Goal: Book appointment/travel/reservation

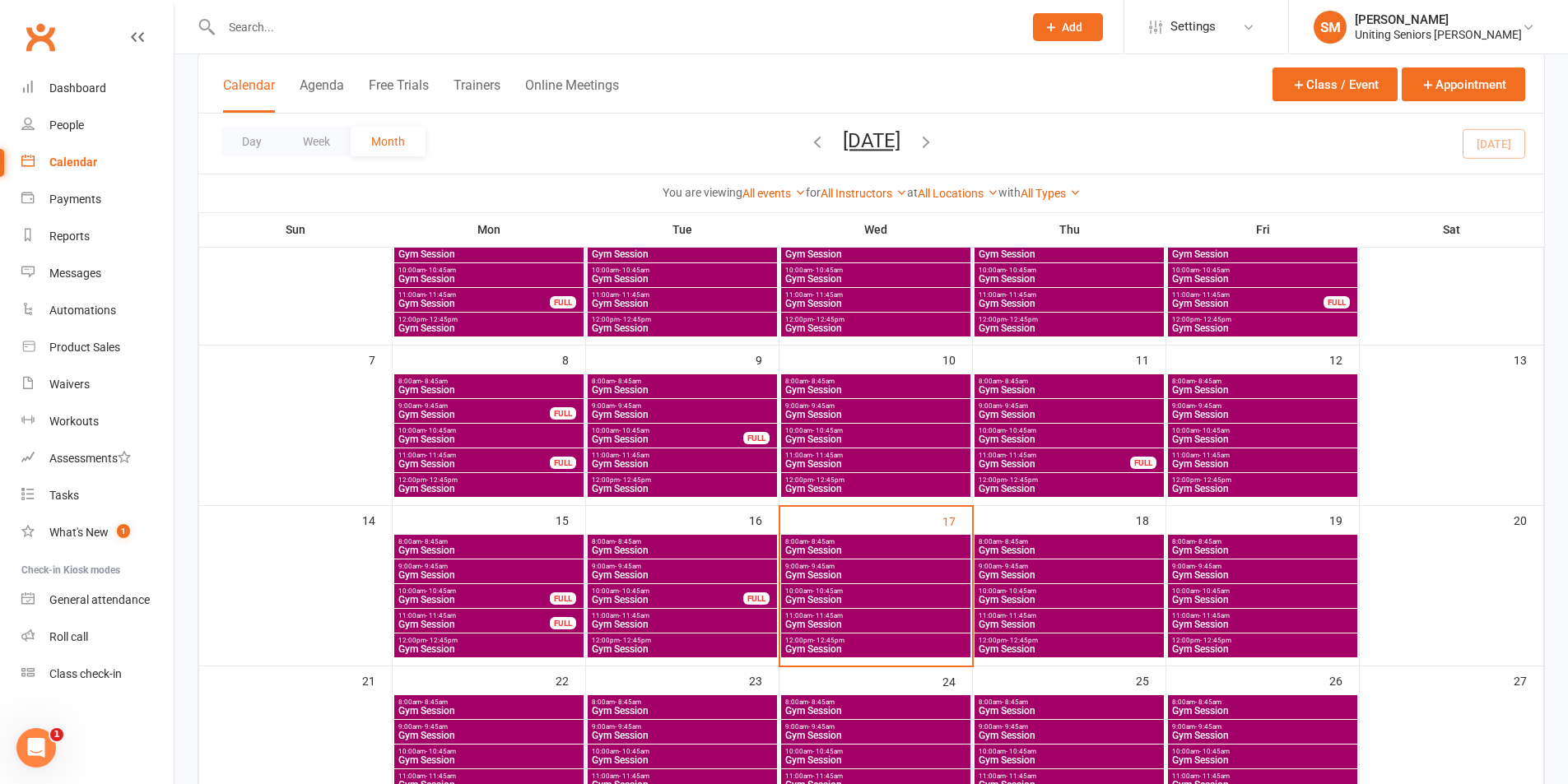
click at [816, 569] on div "9:00am - 9:45am Gym Session" at bounding box center [876, 571] width 189 height 24
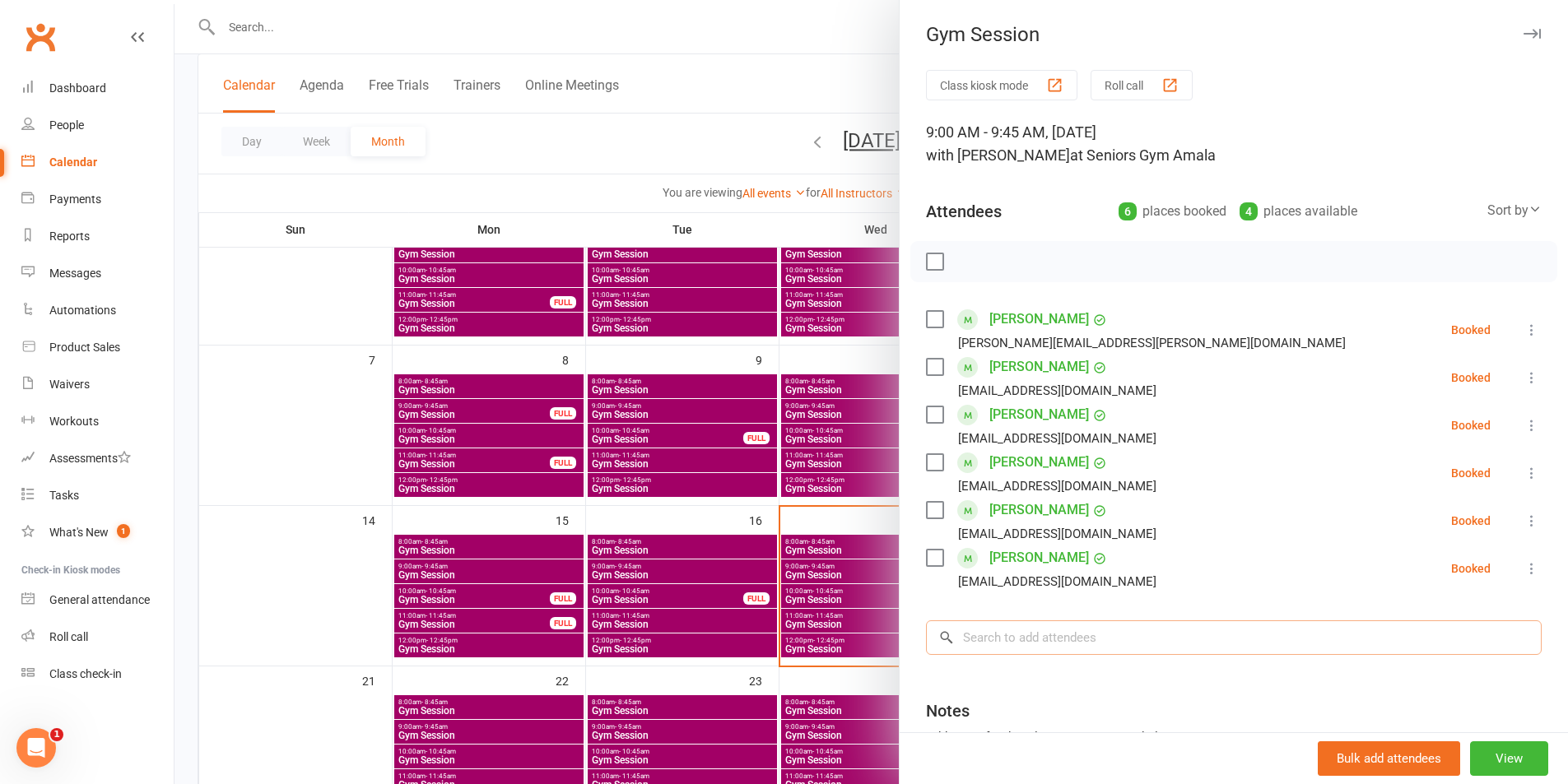
click at [1101, 632] on input "search" at bounding box center [1233, 638] width 616 height 35
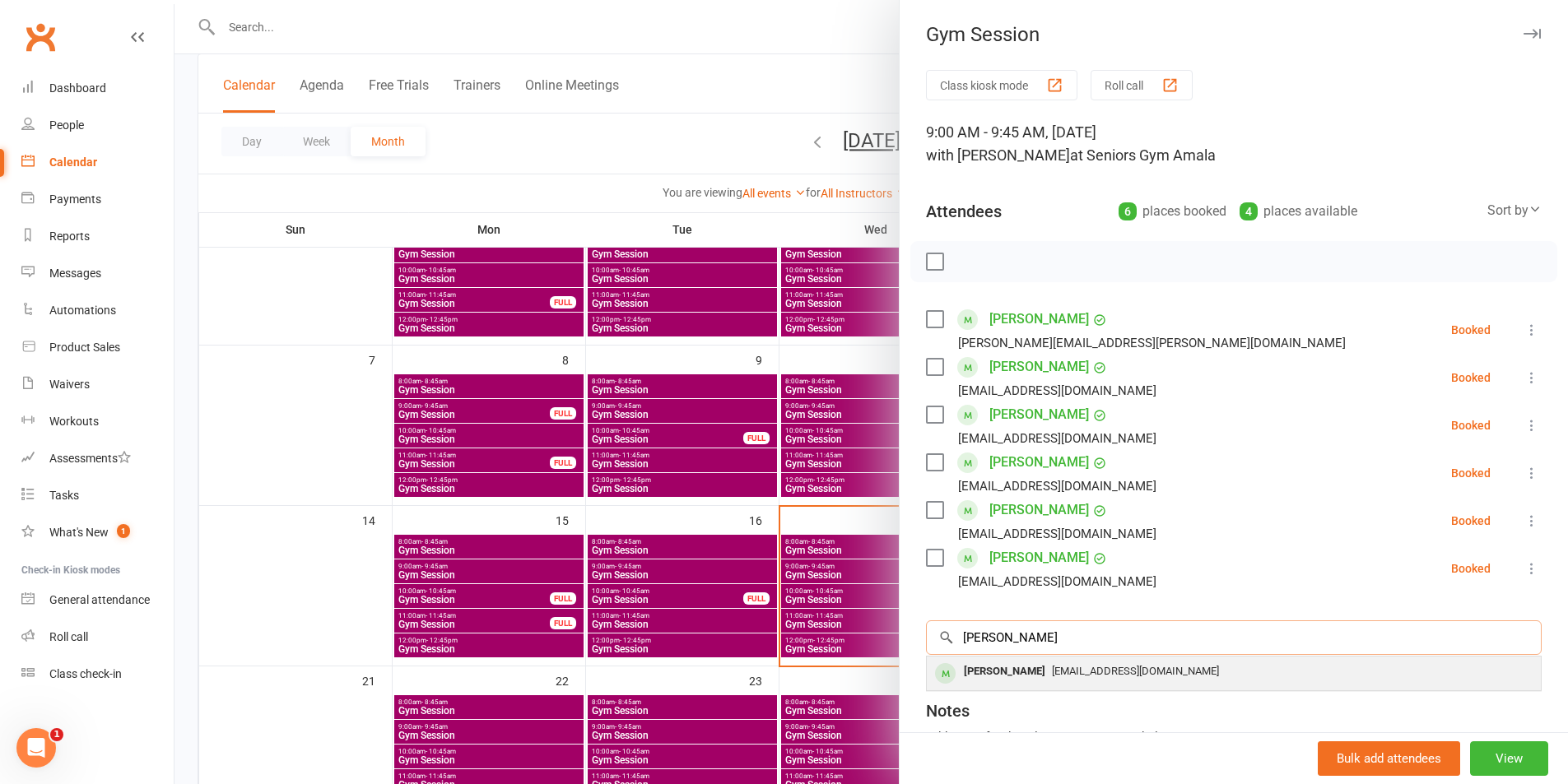
type input "[PERSON_NAME]"
click at [1071, 672] on span "[EMAIL_ADDRESS][DOMAIN_NAME]" at bounding box center [1135, 671] width 167 height 12
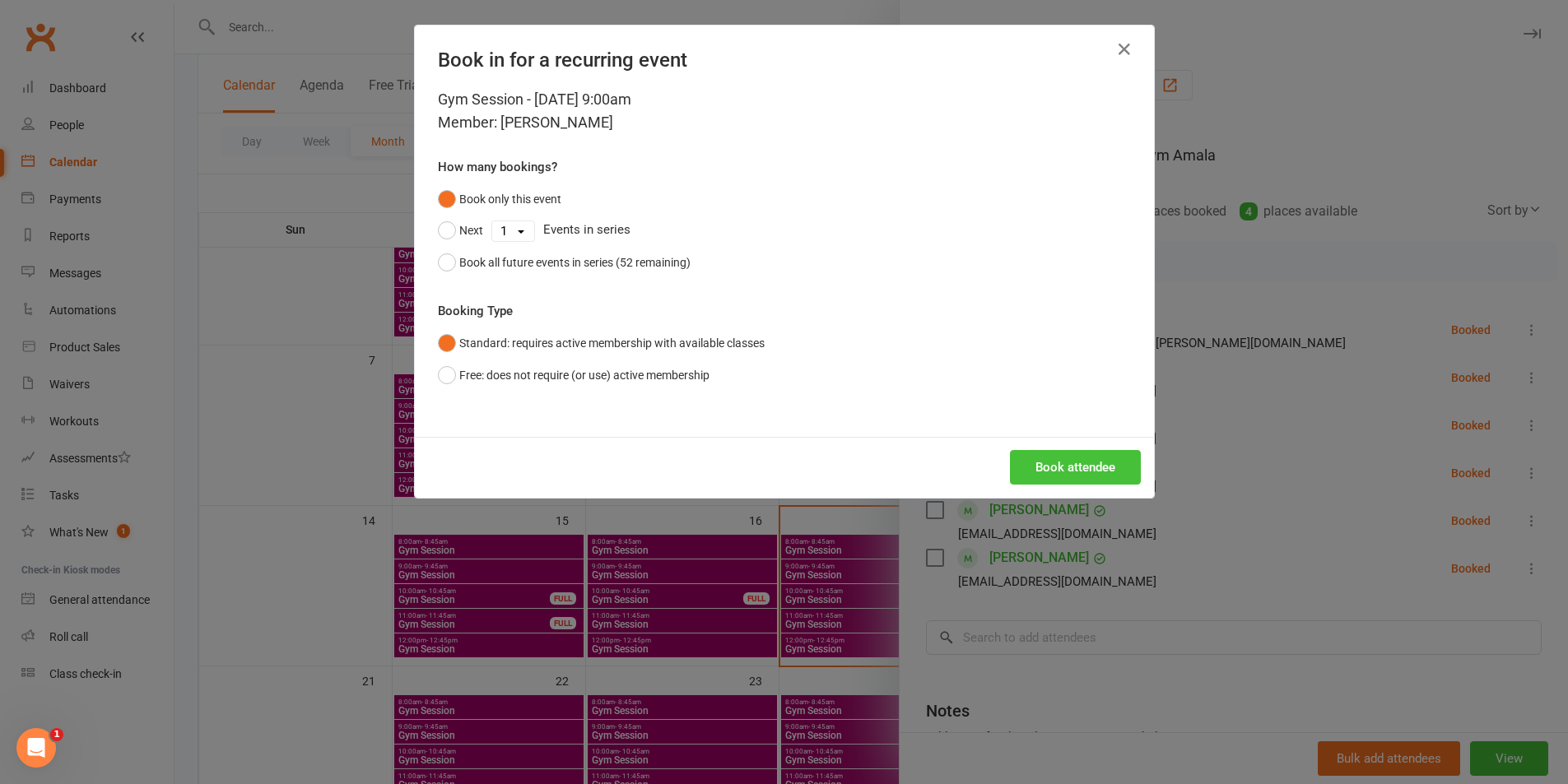
click at [1061, 461] on button "Book attendee" at bounding box center [1076, 467] width 131 height 35
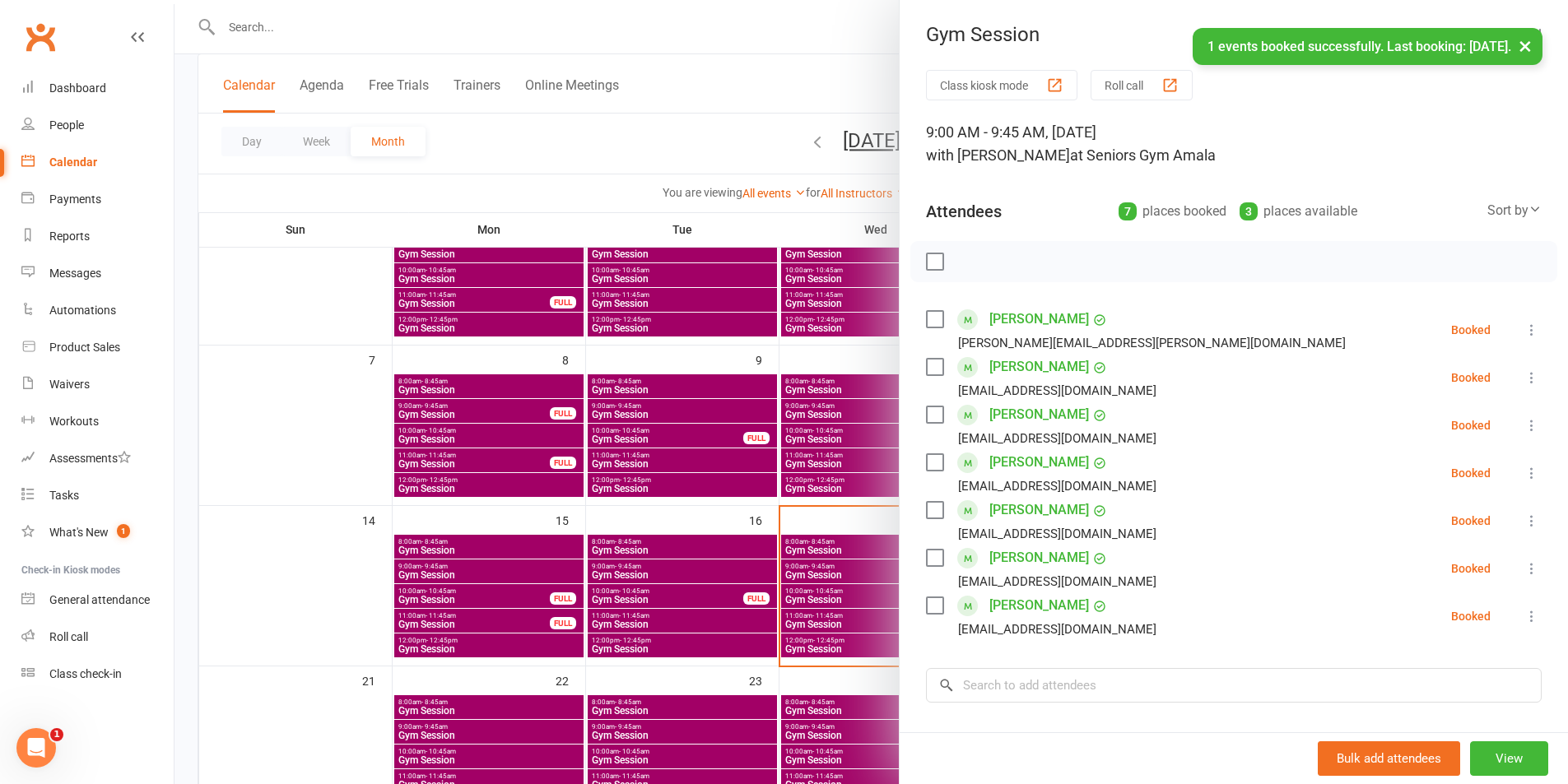
click at [1524, 618] on icon at bounding box center [1531, 615] width 16 height 16
click at [1488, 703] on link "Check in" at bounding box center [1452, 713] width 177 height 33
click at [1524, 569] on icon at bounding box center [1531, 568] width 16 height 16
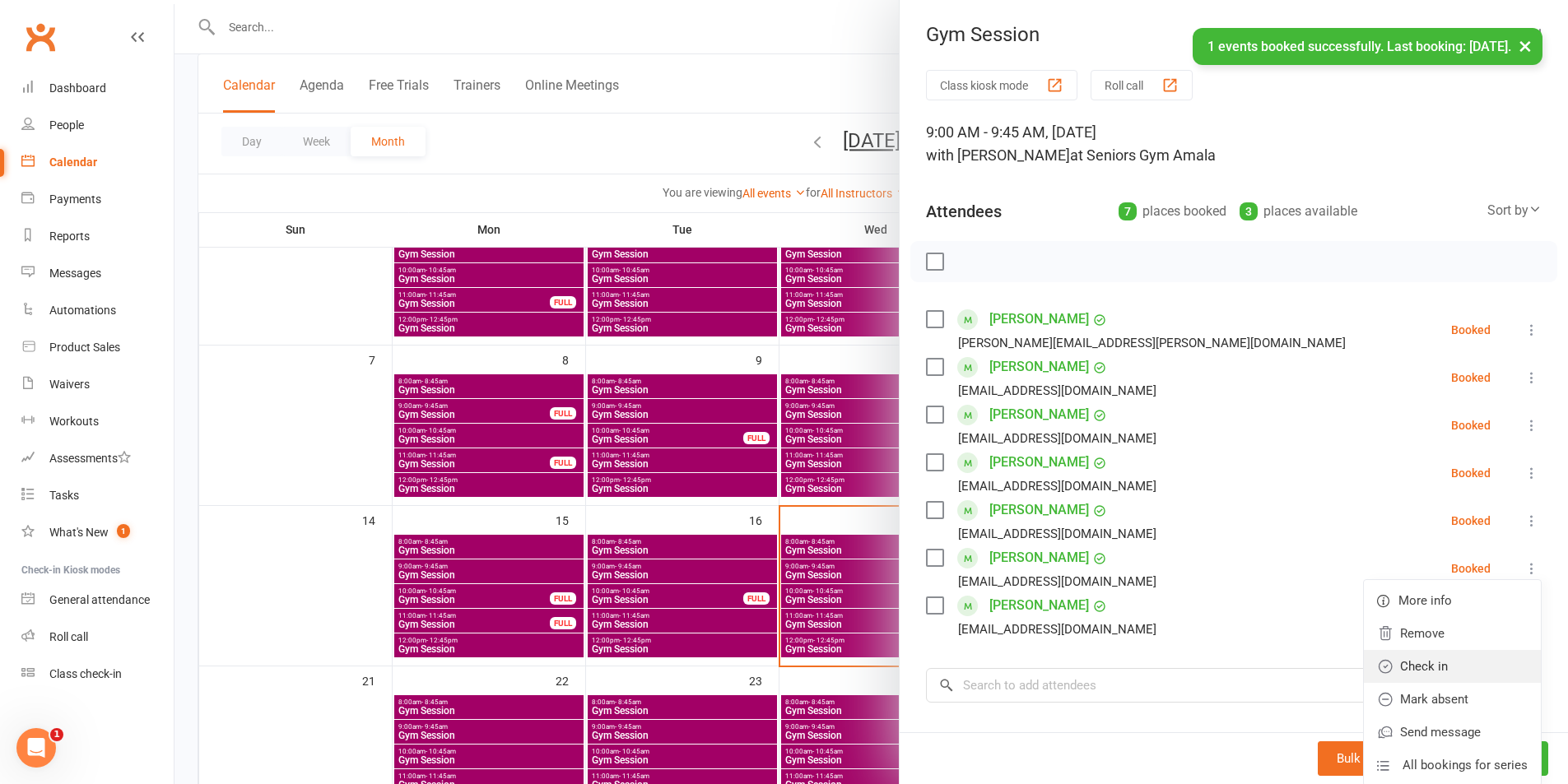
click at [1454, 670] on link "Check in" at bounding box center [1452, 666] width 177 height 33
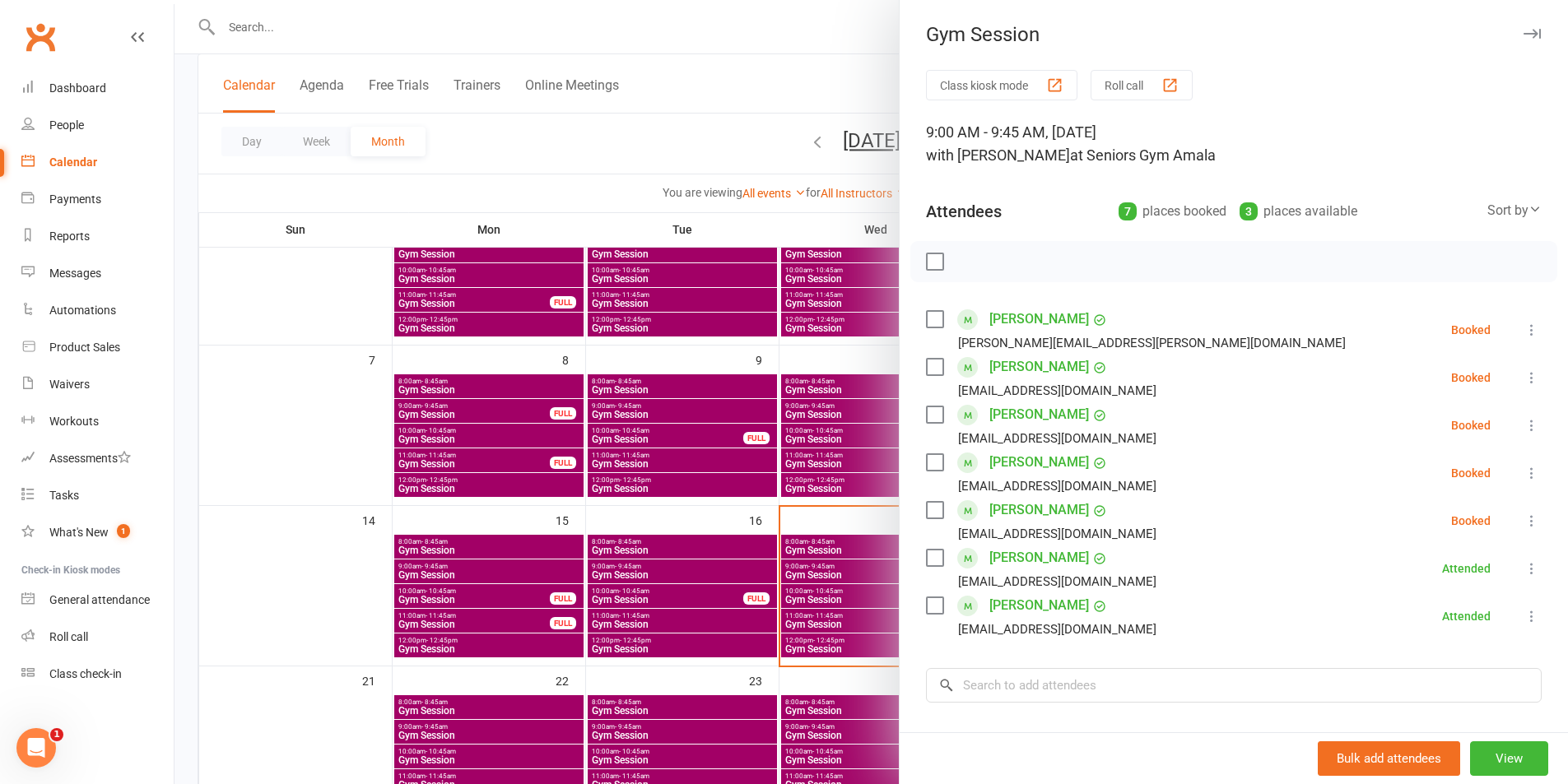
drag, startPoint x: 1513, startPoint y: 512, endPoint x: 1506, endPoint y: 523, distance: 13.0
click at [1522, 518] on button at bounding box center [1531, 520] width 20 height 20
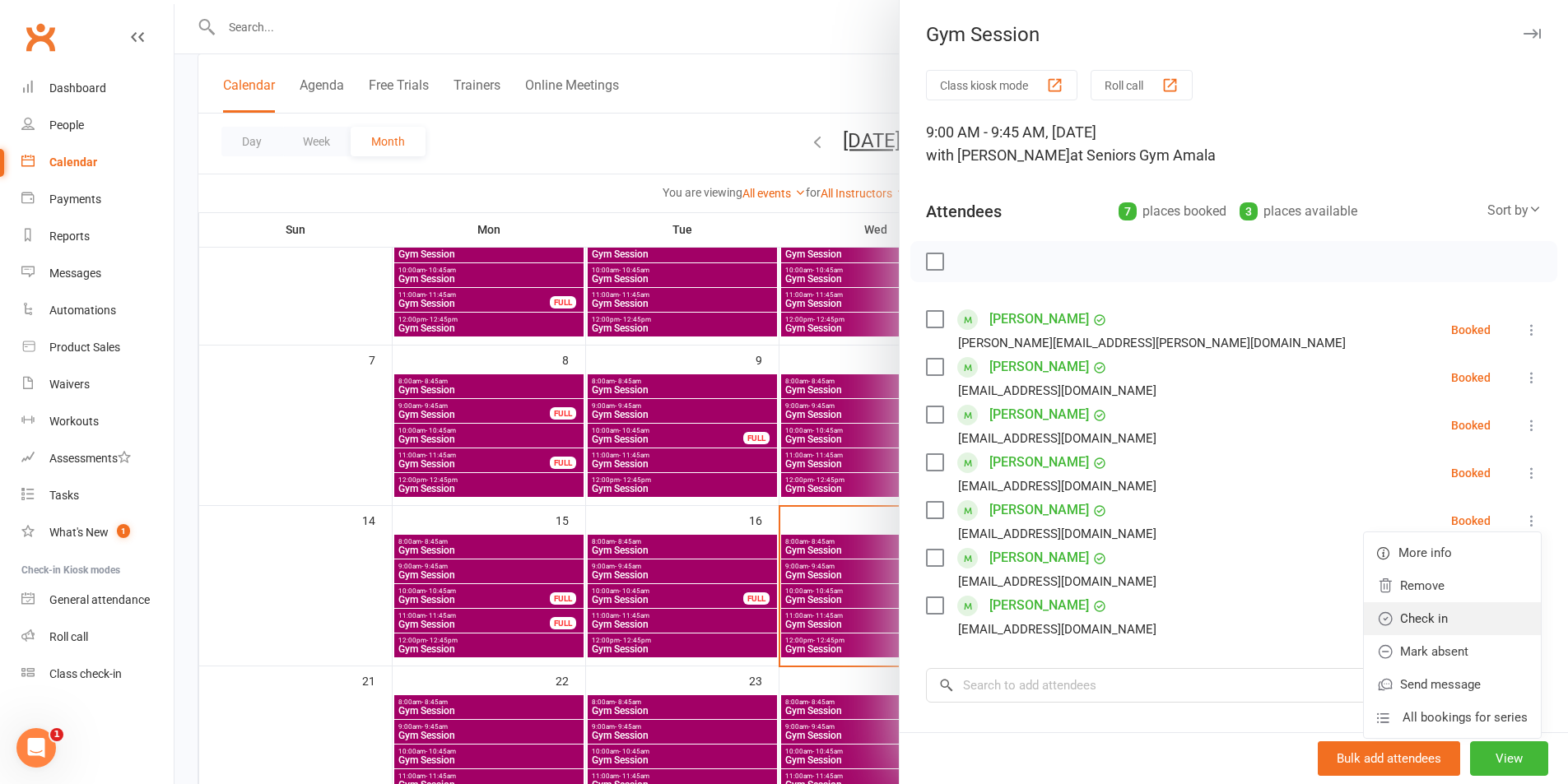
click at [1404, 625] on link "Check in" at bounding box center [1452, 618] width 177 height 33
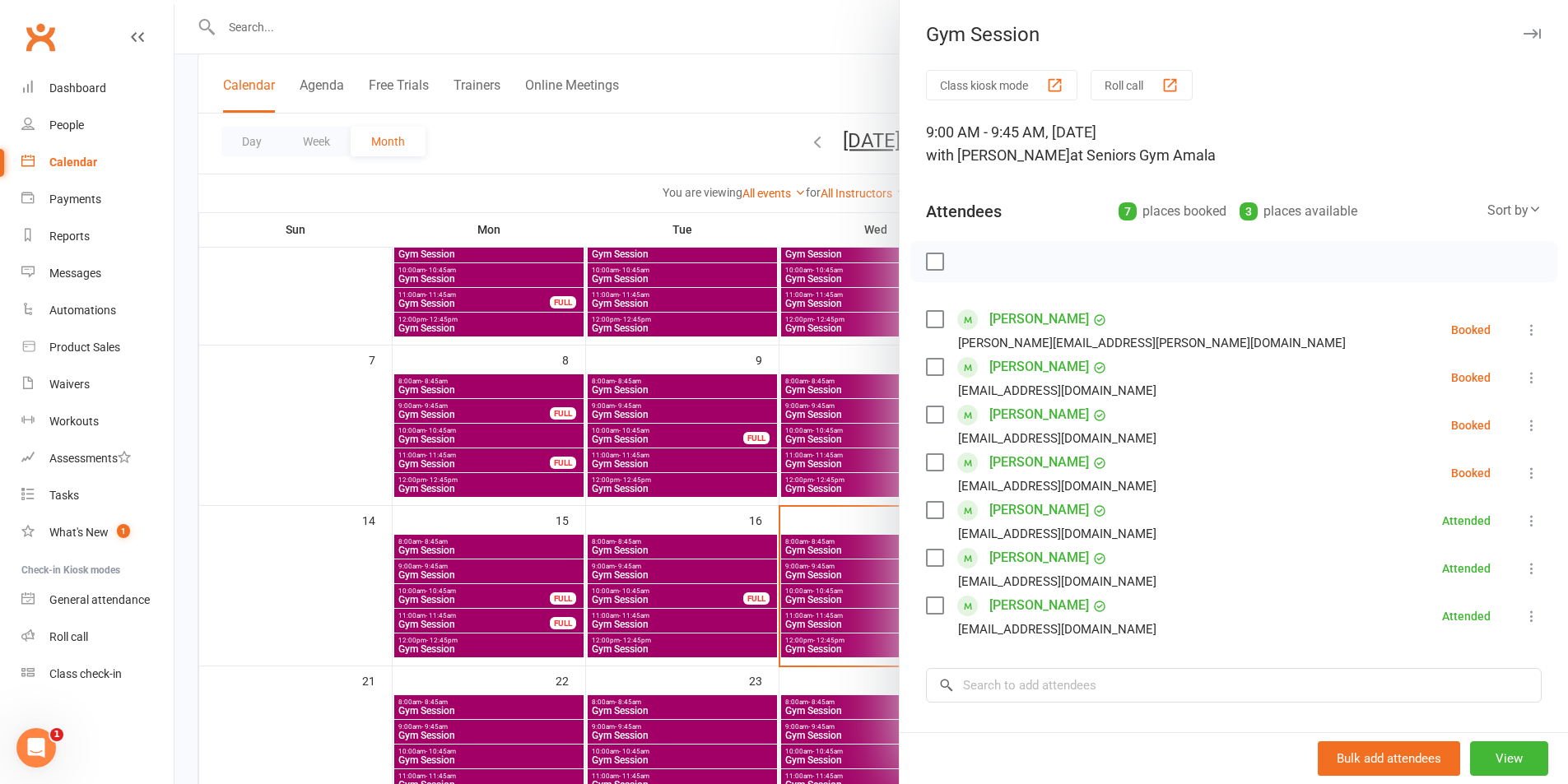
click at [1524, 421] on icon at bounding box center [1531, 425] width 16 height 16
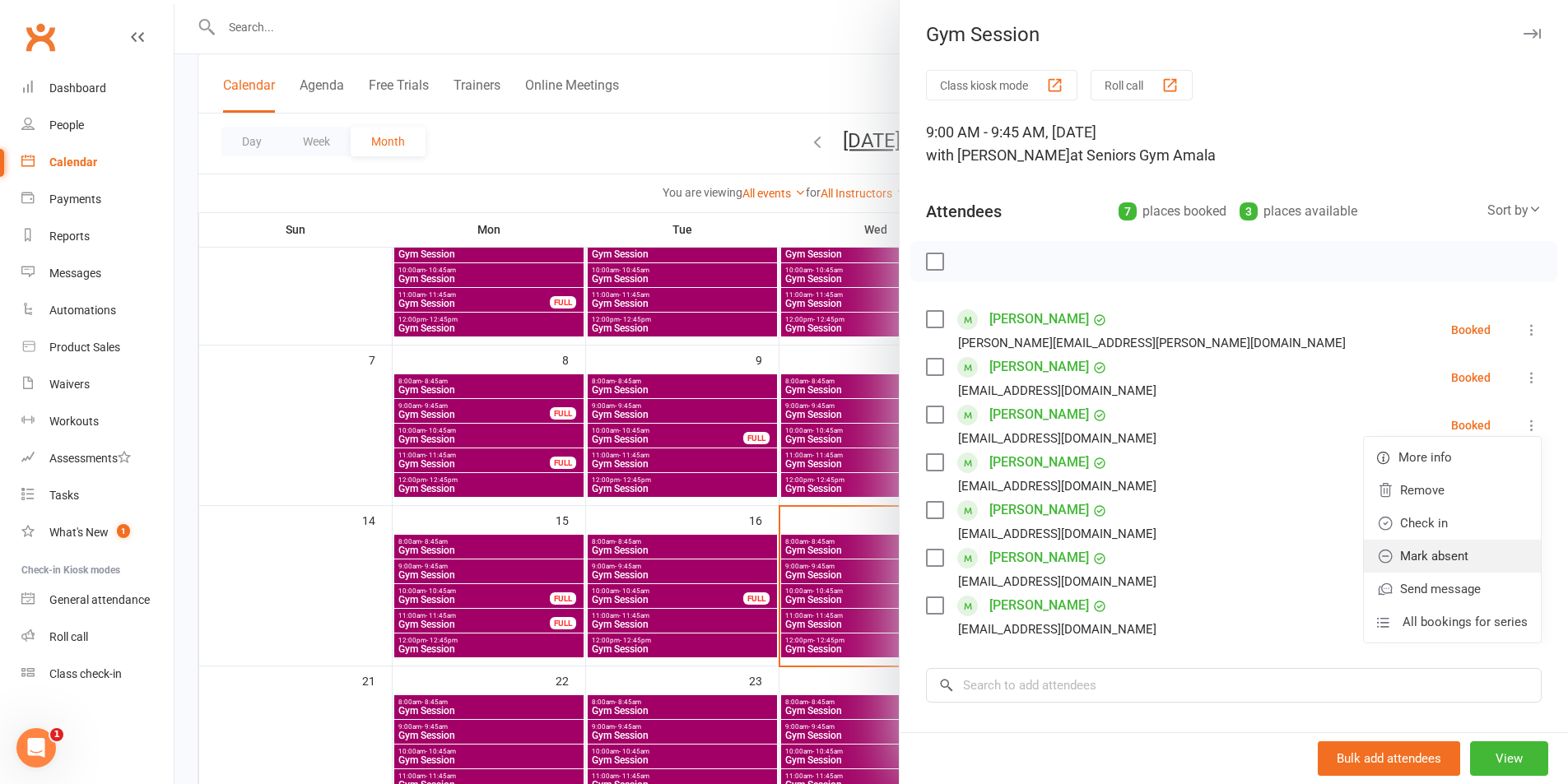
click at [1416, 555] on link "Mark absent" at bounding box center [1452, 556] width 177 height 33
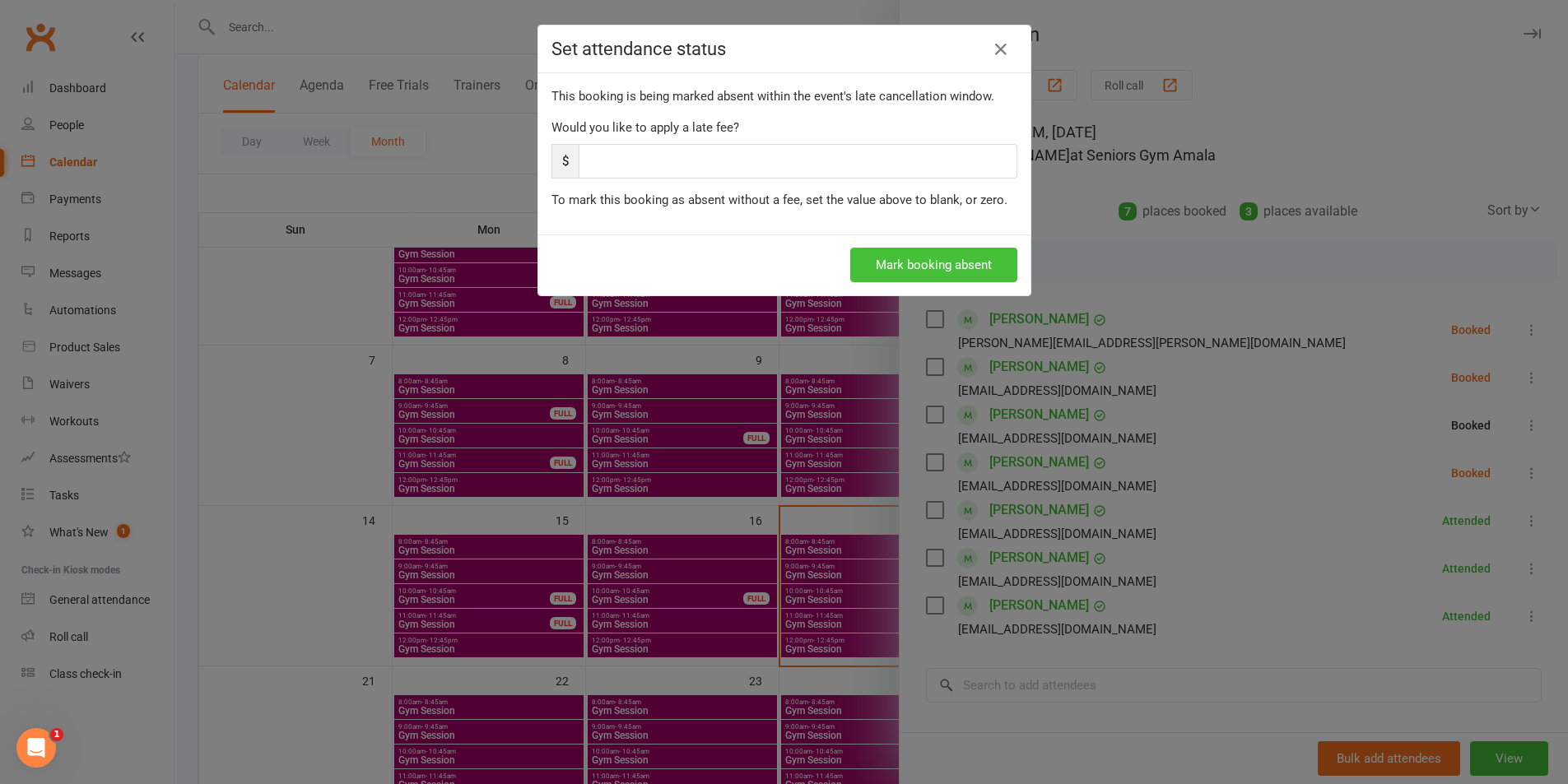
click at [947, 273] on button "Mark booking absent" at bounding box center [933, 265] width 167 height 35
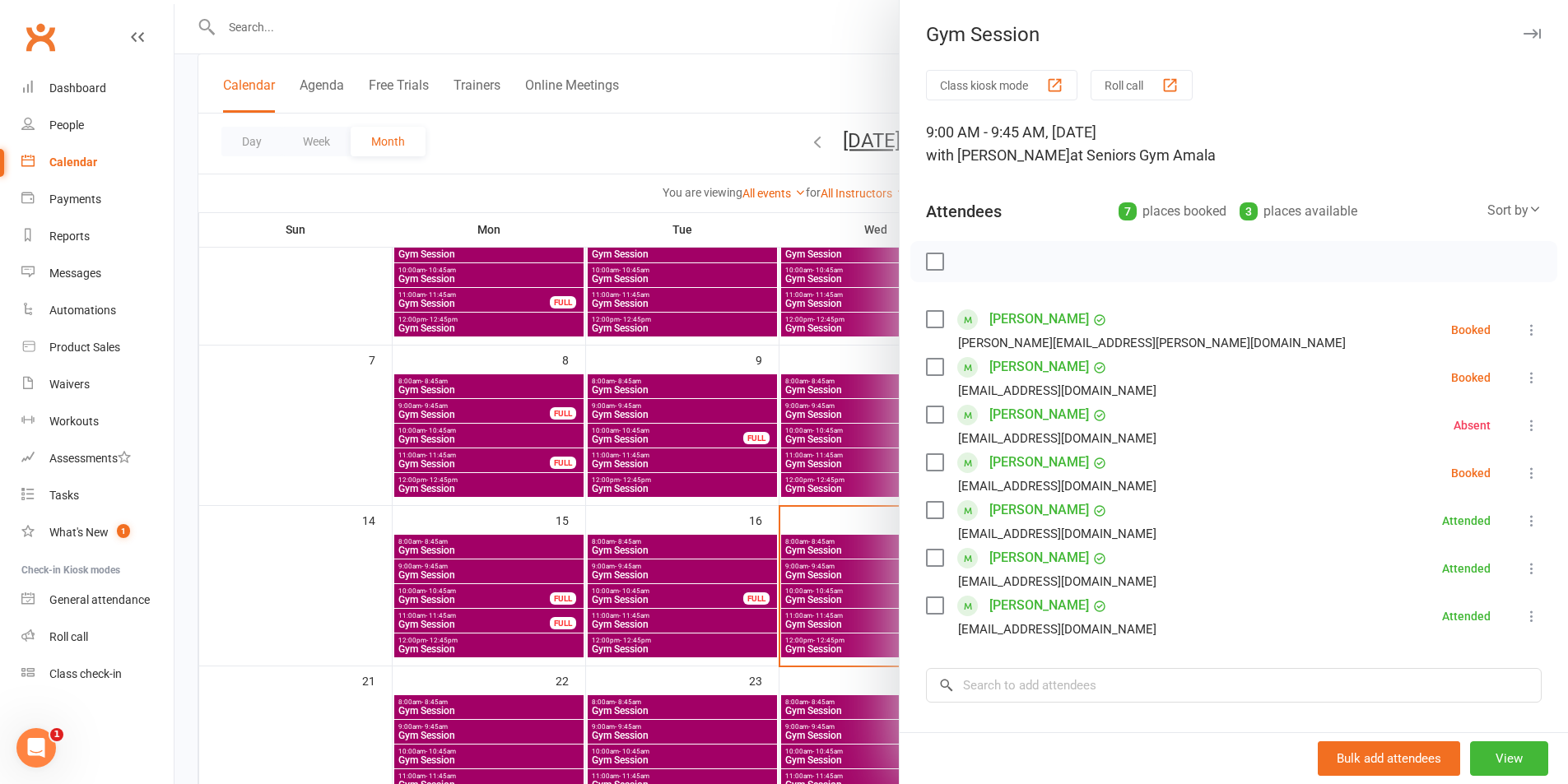
drag, startPoint x: 1509, startPoint y: 374, endPoint x: 1491, endPoint y: 435, distance: 63.6
click at [1524, 374] on icon at bounding box center [1531, 377] width 16 height 16
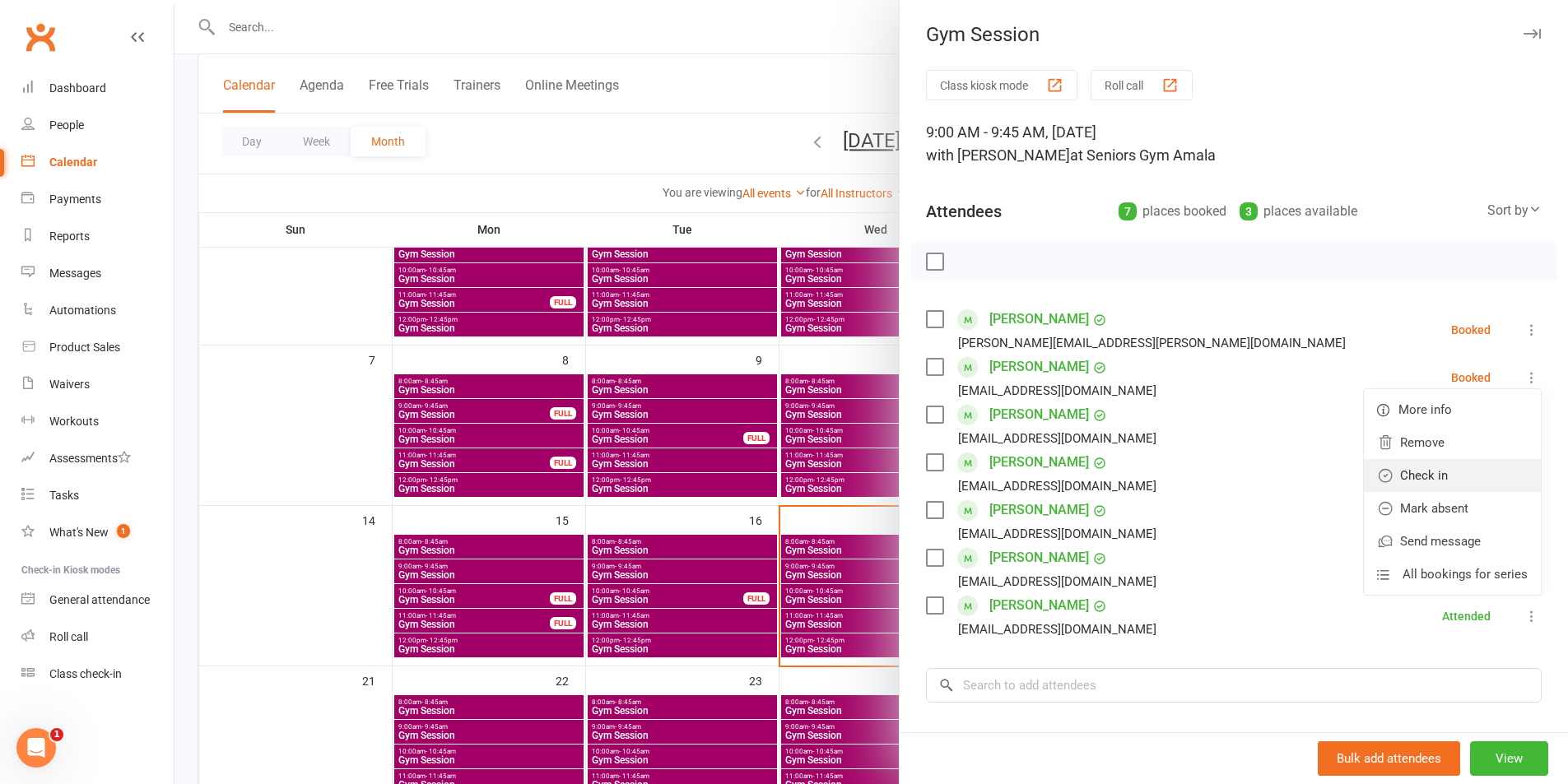
drag, startPoint x: 1470, startPoint y: 475, endPoint x: 1456, endPoint y: 488, distance: 19.1
click at [1470, 477] on link "Check in" at bounding box center [1452, 475] width 177 height 33
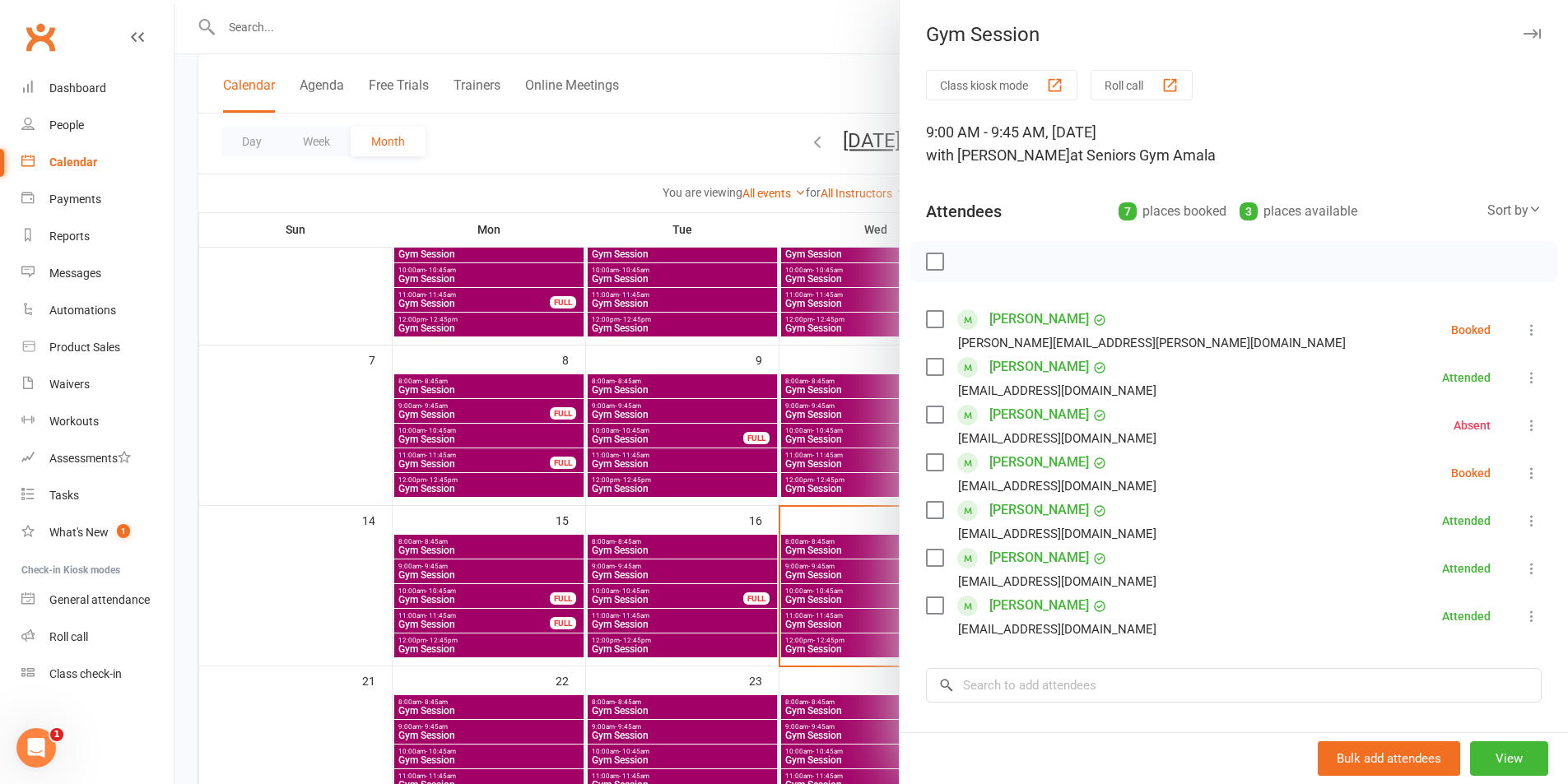
click at [1524, 336] on icon at bounding box center [1531, 329] width 16 height 16
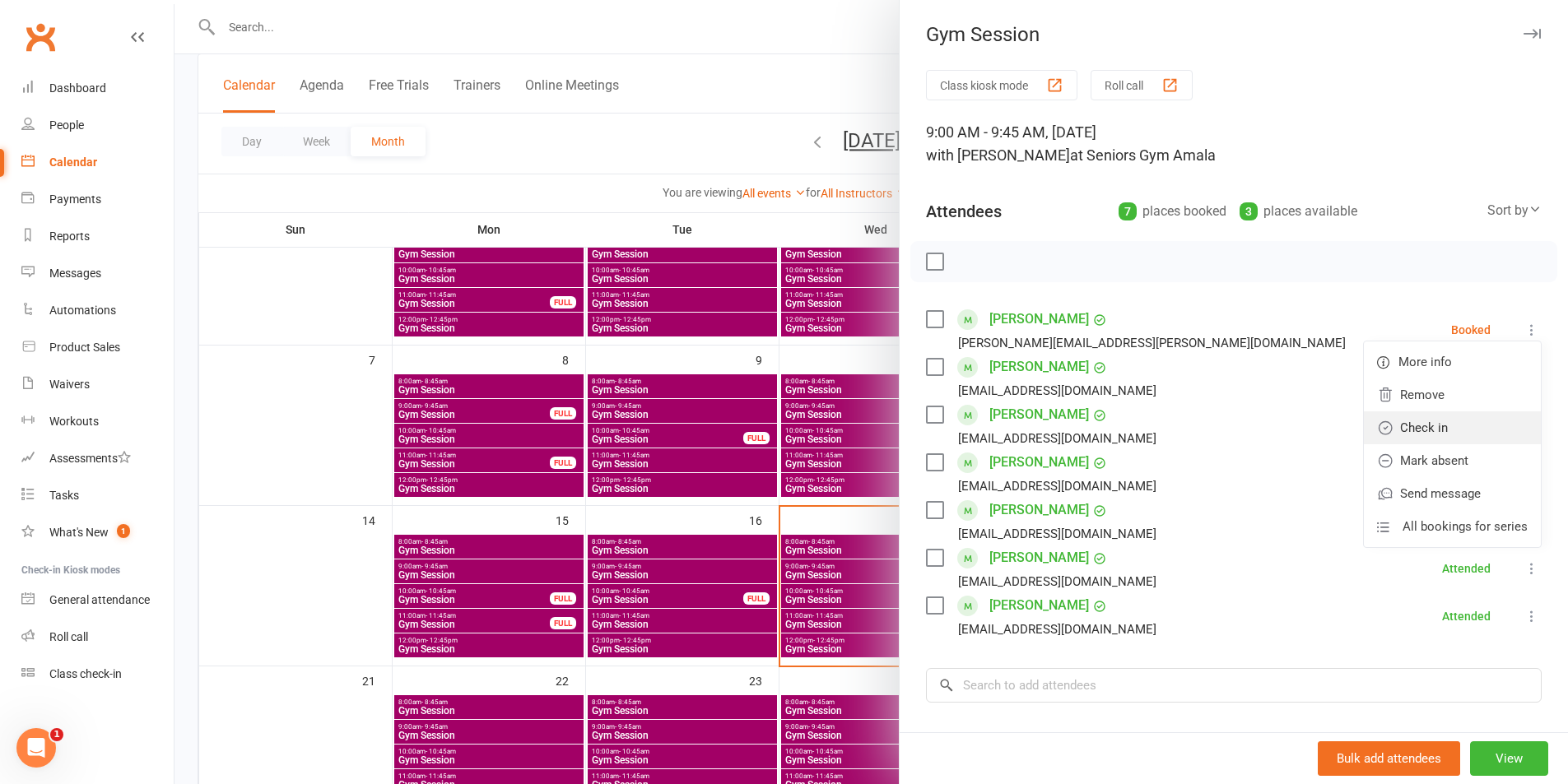
drag, startPoint x: 1448, startPoint y: 426, endPoint x: 1370, endPoint y: 447, distance: 80.8
click at [1447, 426] on link "Check in" at bounding box center [1452, 427] width 177 height 33
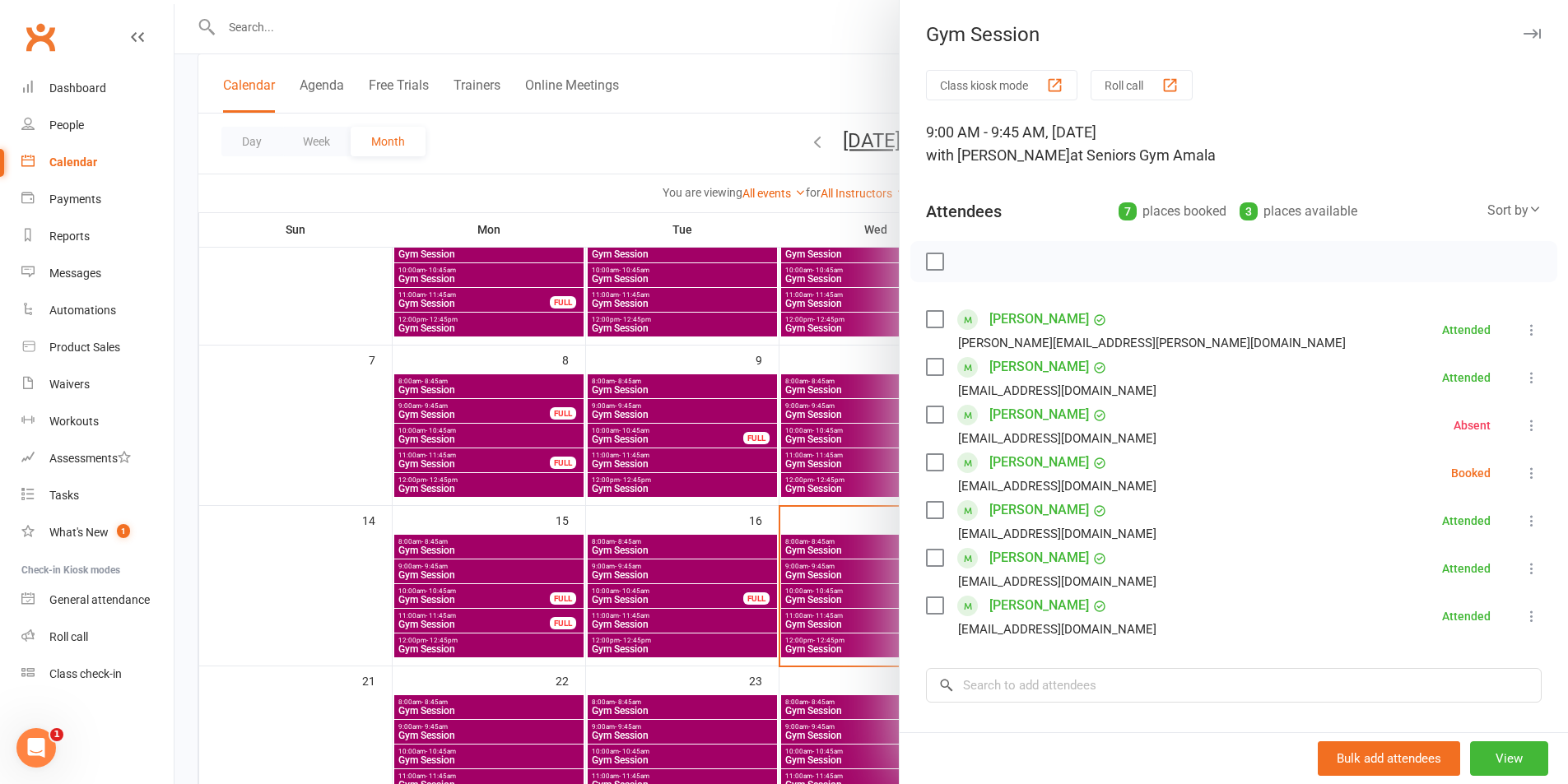
drag, startPoint x: 760, startPoint y: 564, endPoint x: 747, endPoint y: 565, distance: 13.0
click at [757, 565] on div at bounding box center [871, 392] width 1393 height 784
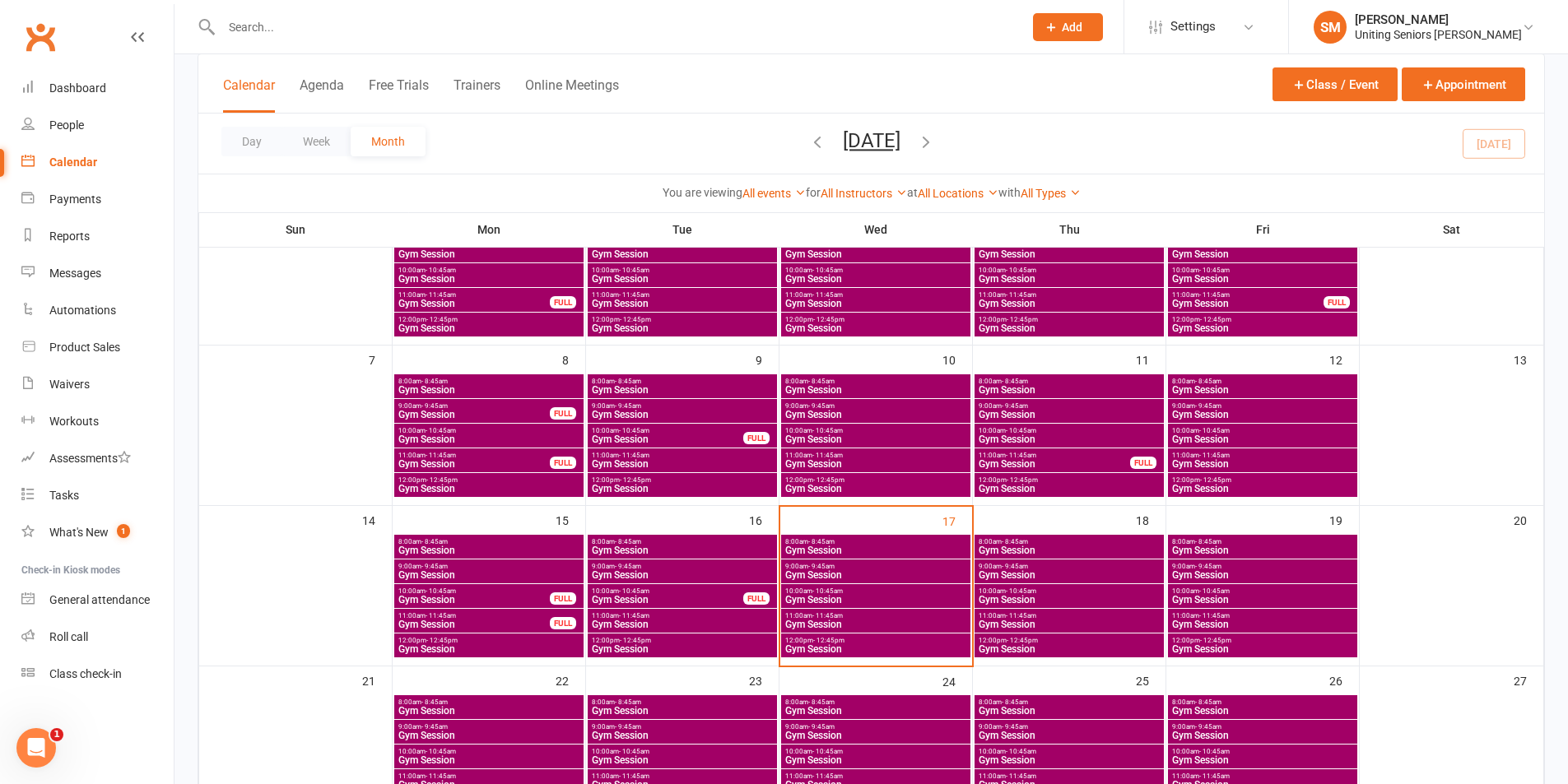
click at [889, 552] on span "Gym Session" at bounding box center [876, 551] width 183 height 10
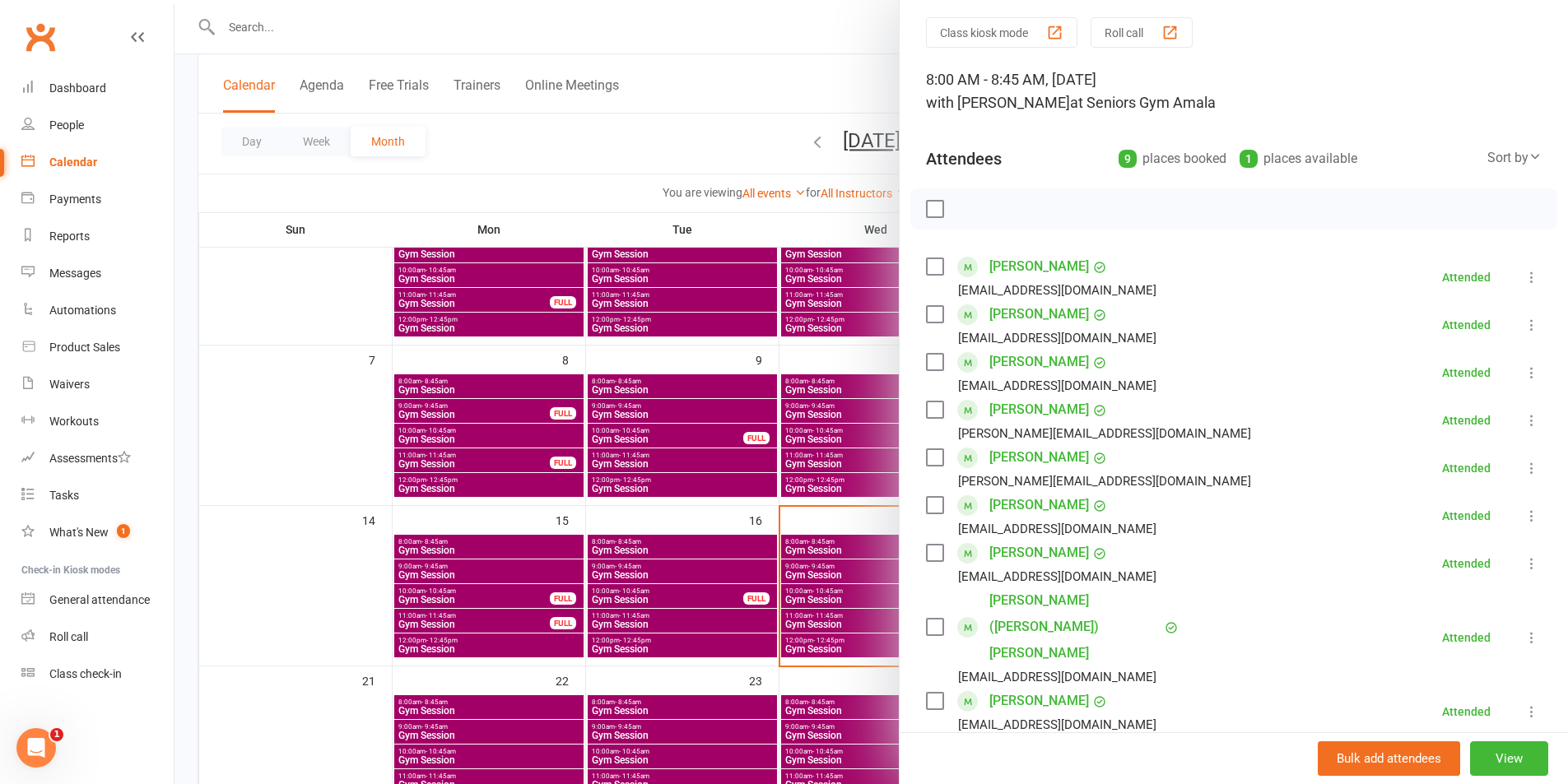
scroll to position [83, 0]
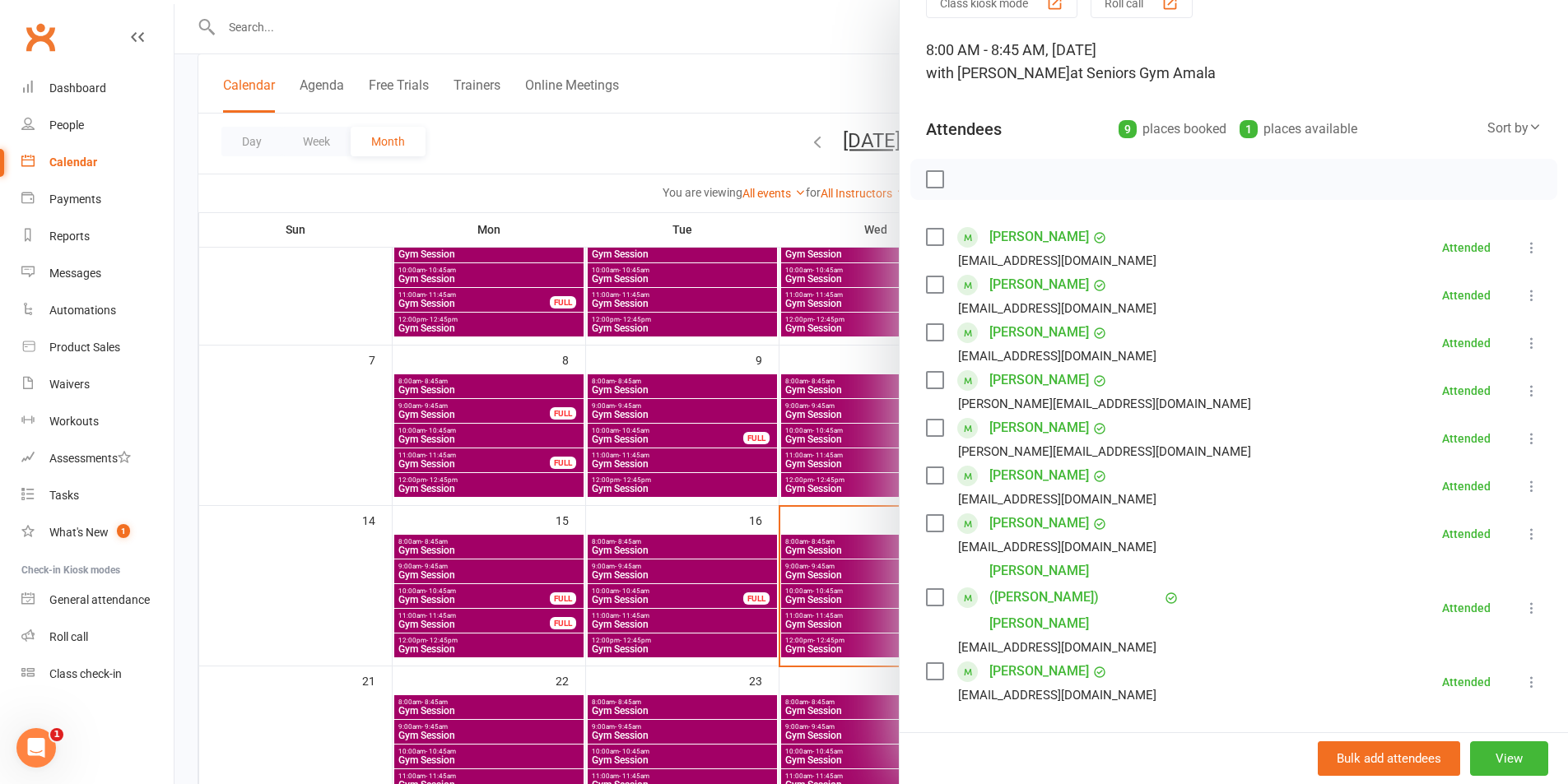
click at [712, 529] on div at bounding box center [871, 392] width 1393 height 784
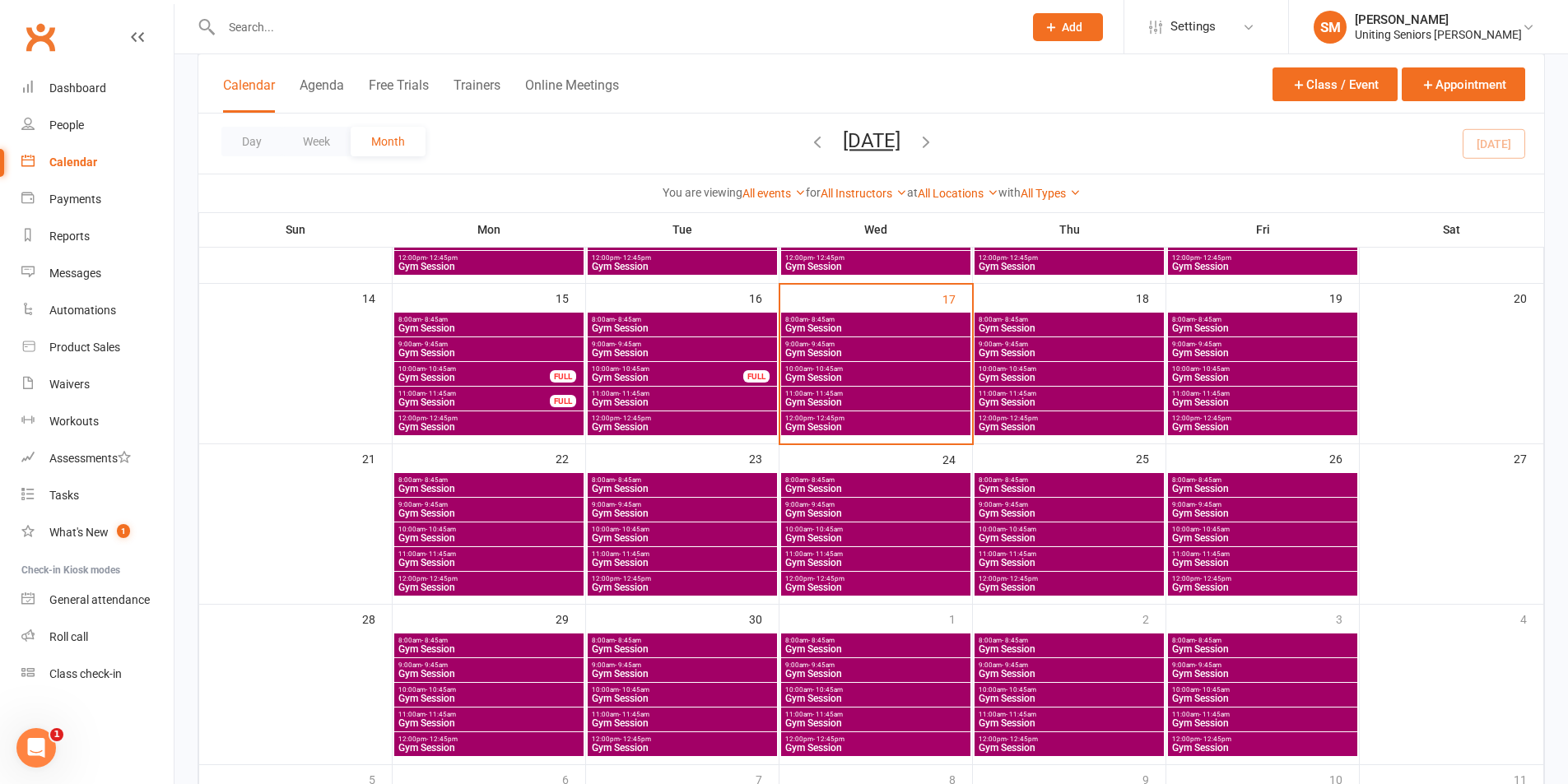
scroll to position [411, 0]
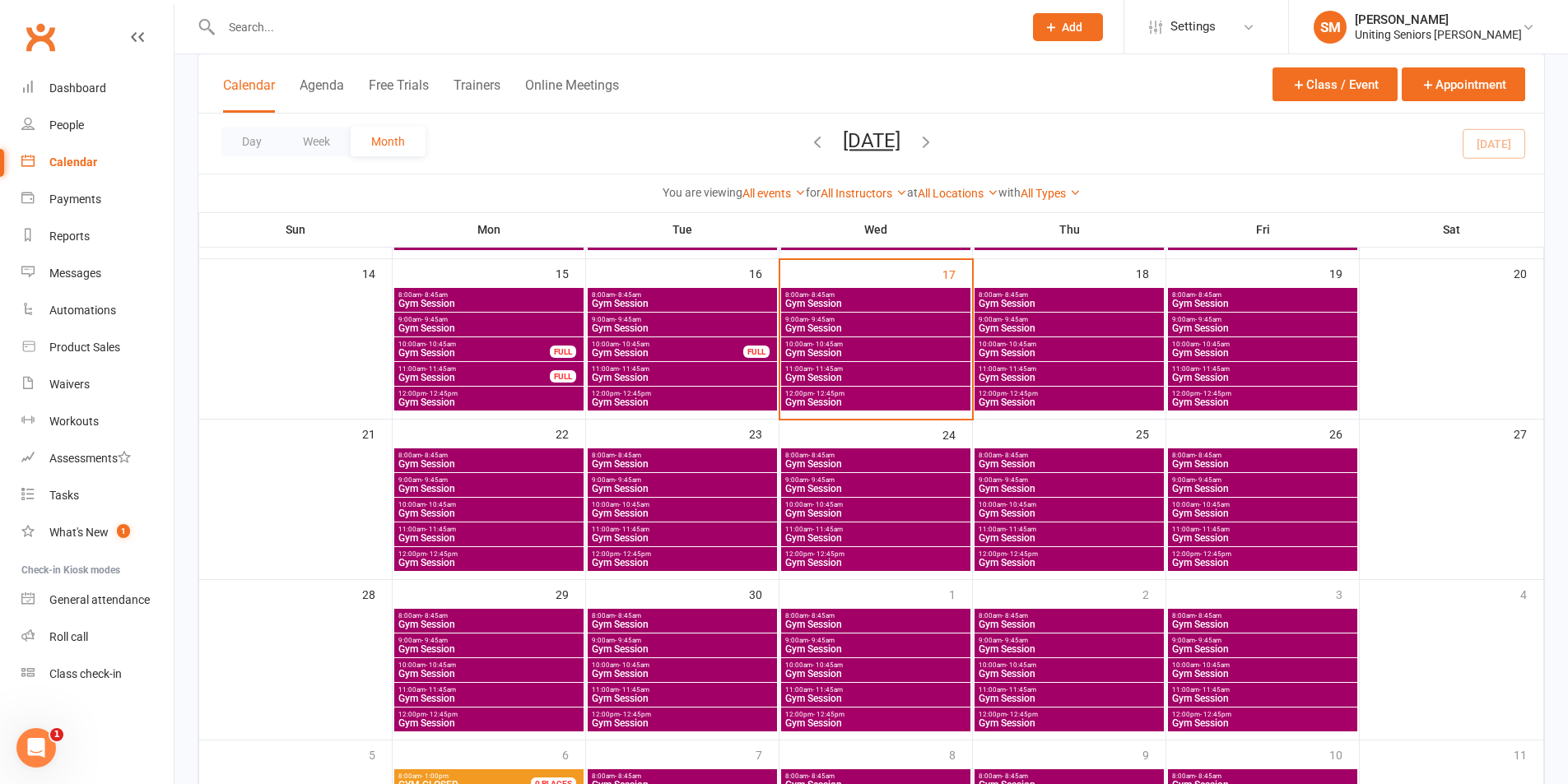
click at [628, 486] on span "Gym Session" at bounding box center [682, 489] width 183 height 10
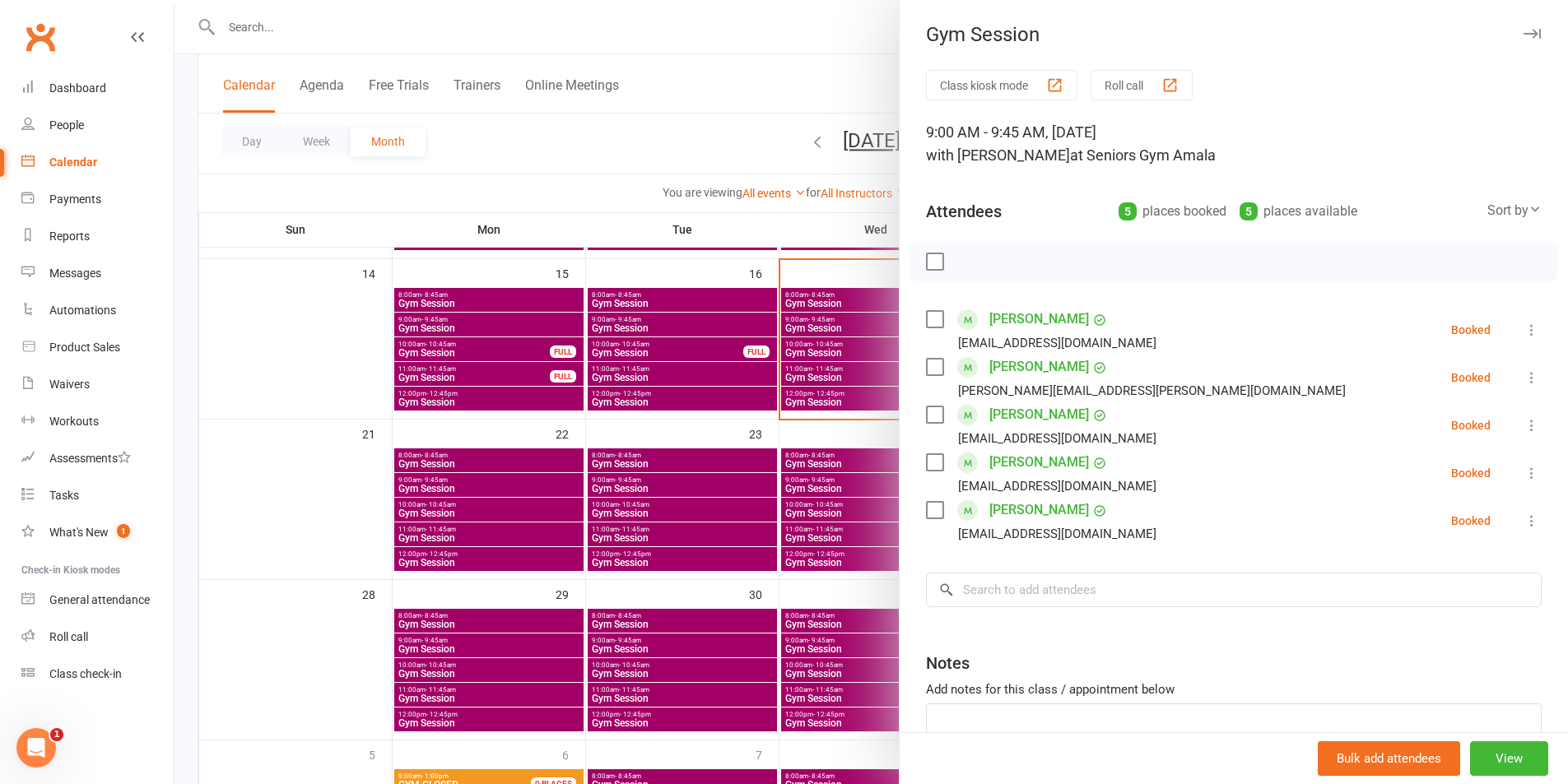
click at [1063, 566] on div "Class kiosk mode Roll call 9:00 AM - 9:45 AM, [DATE] with [PERSON_NAME] at Seni…" at bounding box center [1233, 455] width 669 height 770
click at [1061, 592] on input "search" at bounding box center [1233, 590] width 616 height 35
type input "[PERSON_NAME]"
click at [796, 521] on div at bounding box center [871, 392] width 1393 height 784
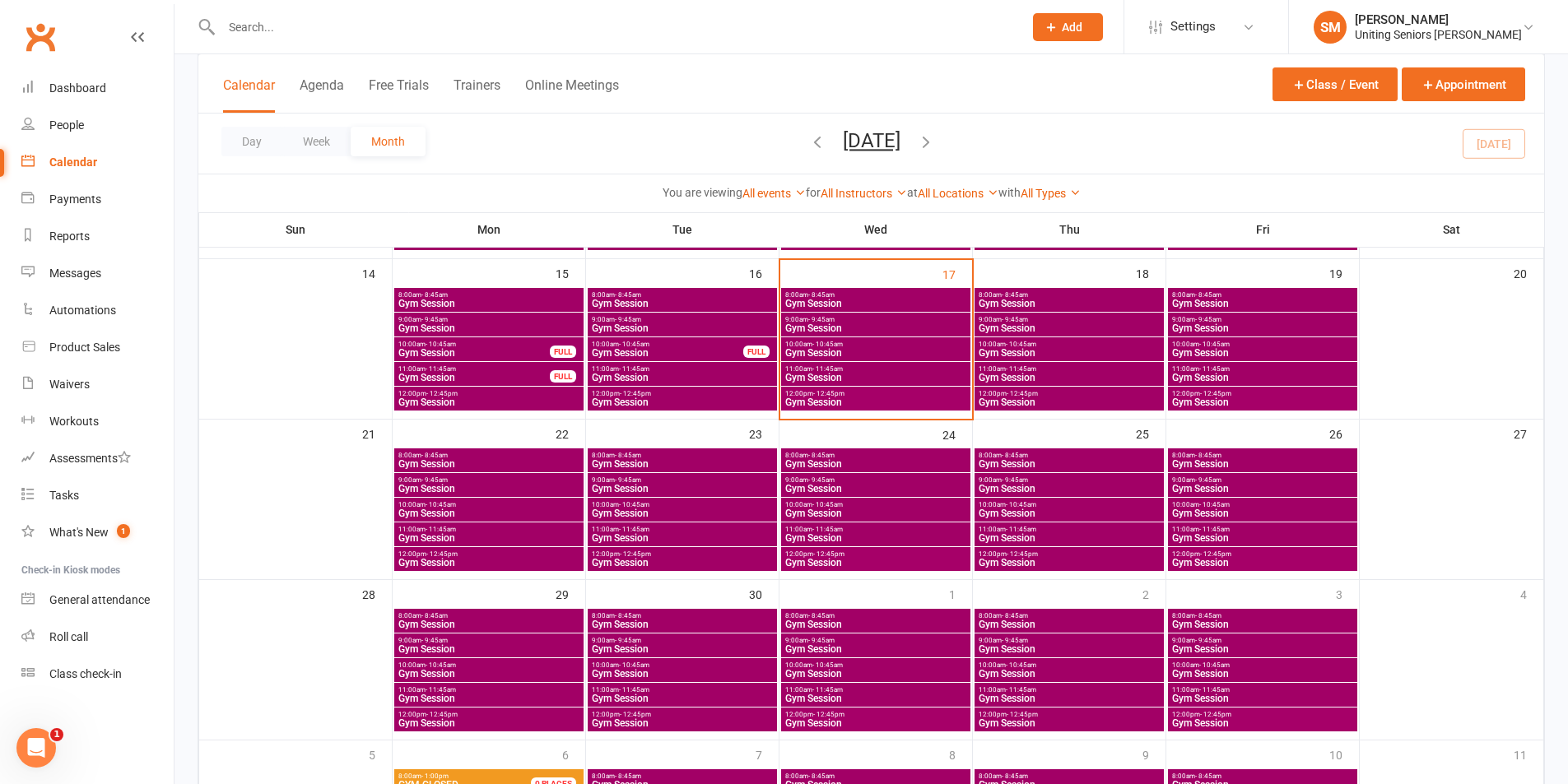
click at [864, 322] on span "9:00am - 9:45am" at bounding box center [876, 319] width 183 height 8
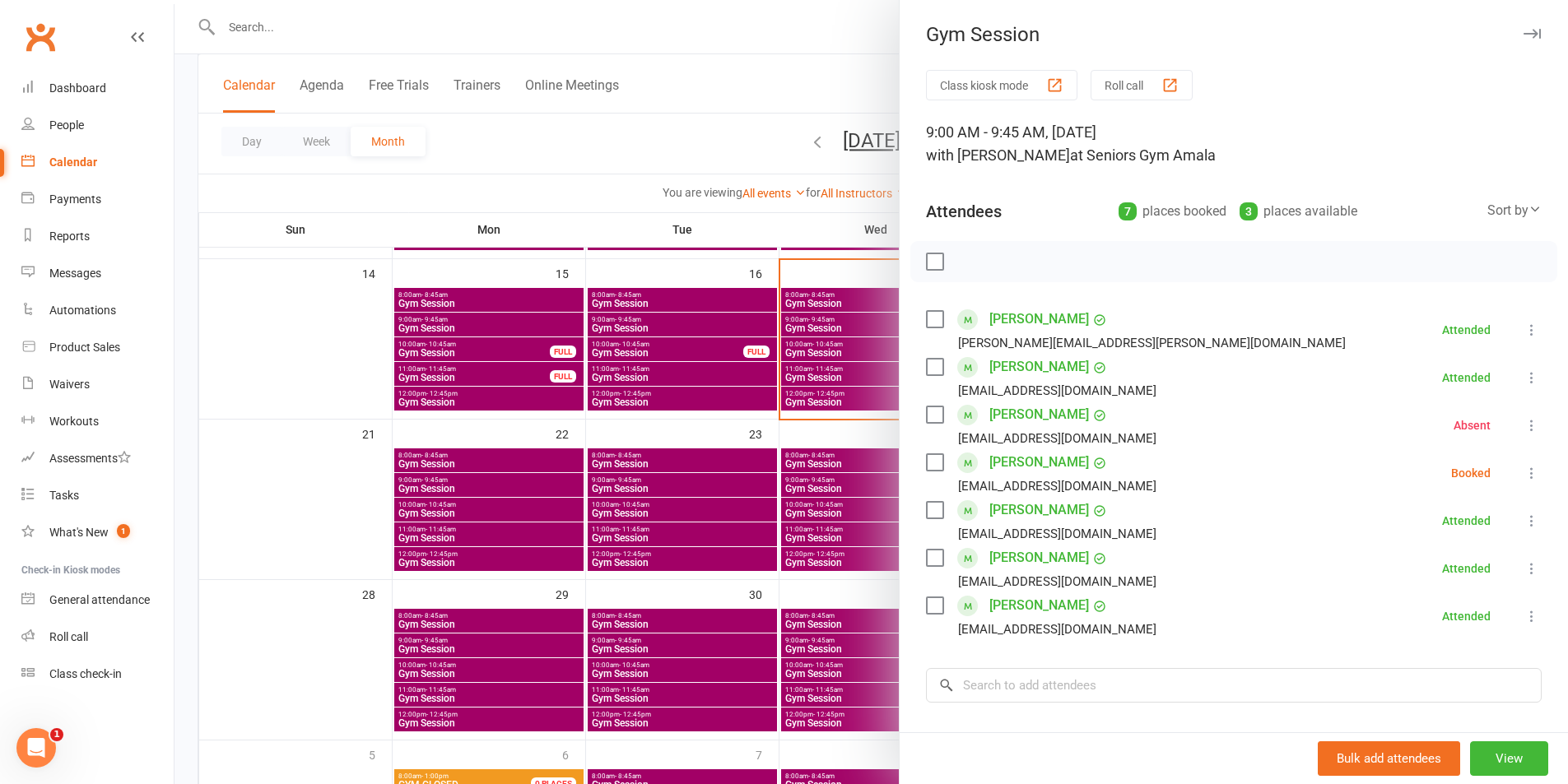
click at [1517, 420] on div "Class kiosk mode Roll call 9:00 AM - 9:45 AM, [DATE] with [PERSON_NAME] at Seni…" at bounding box center [1233, 502] width 669 height 866
click at [1524, 430] on icon at bounding box center [1531, 425] width 16 height 16
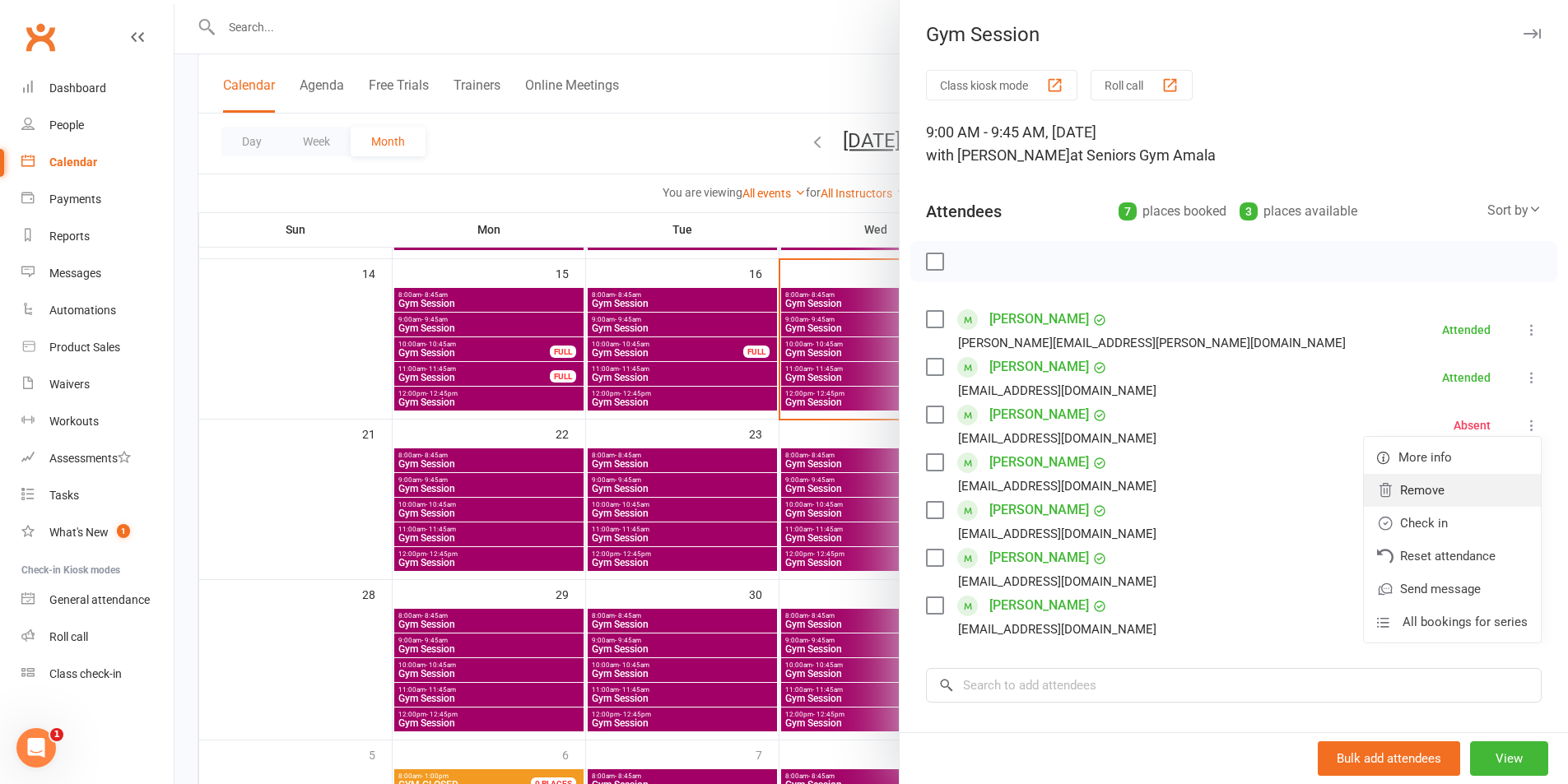
click at [1401, 485] on link "Remove" at bounding box center [1452, 490] width 177 height 33
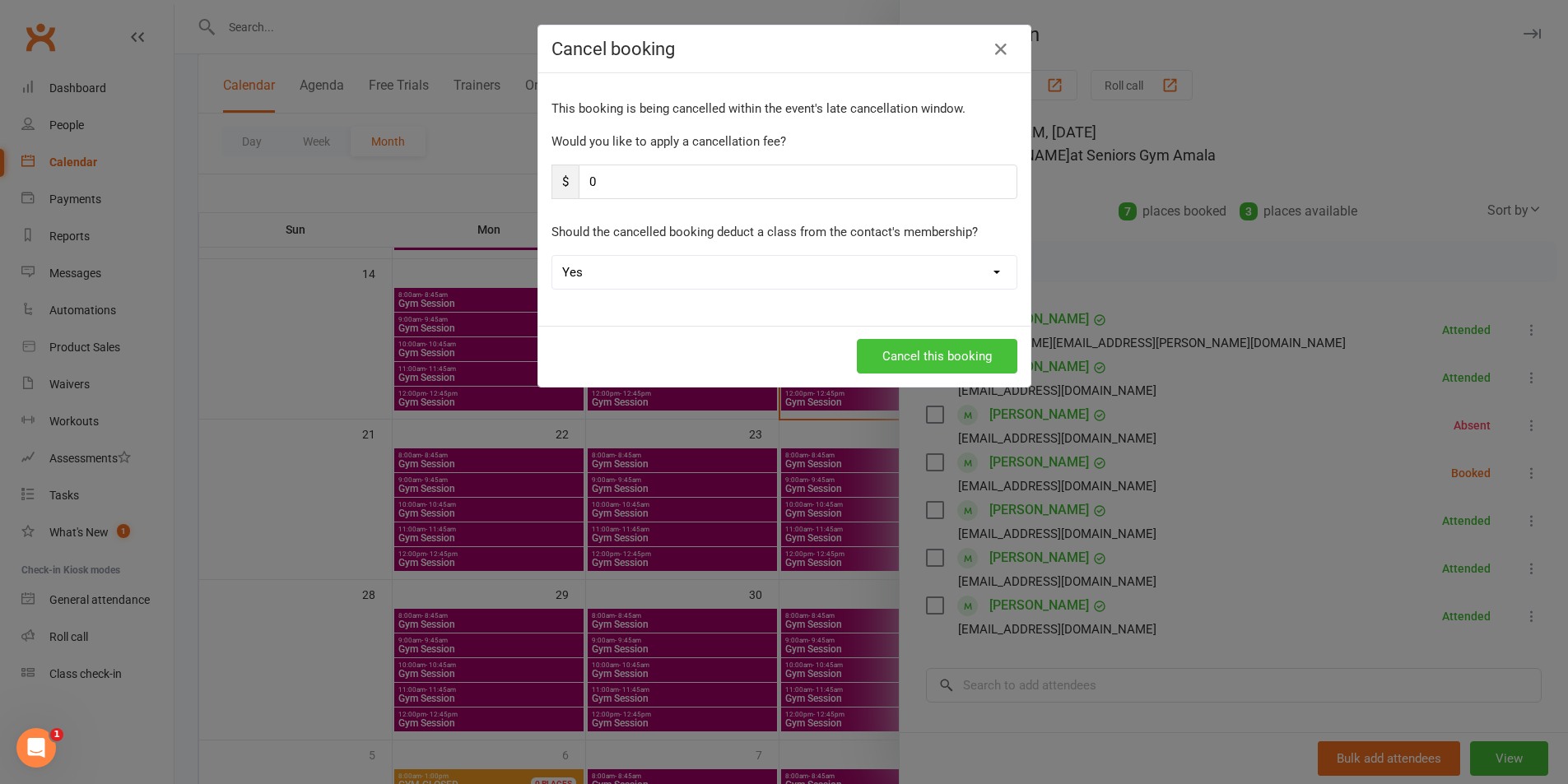
click at [868, 340] on button "Cancel this booking" at bounding box center [937, 356] width 160 height 35
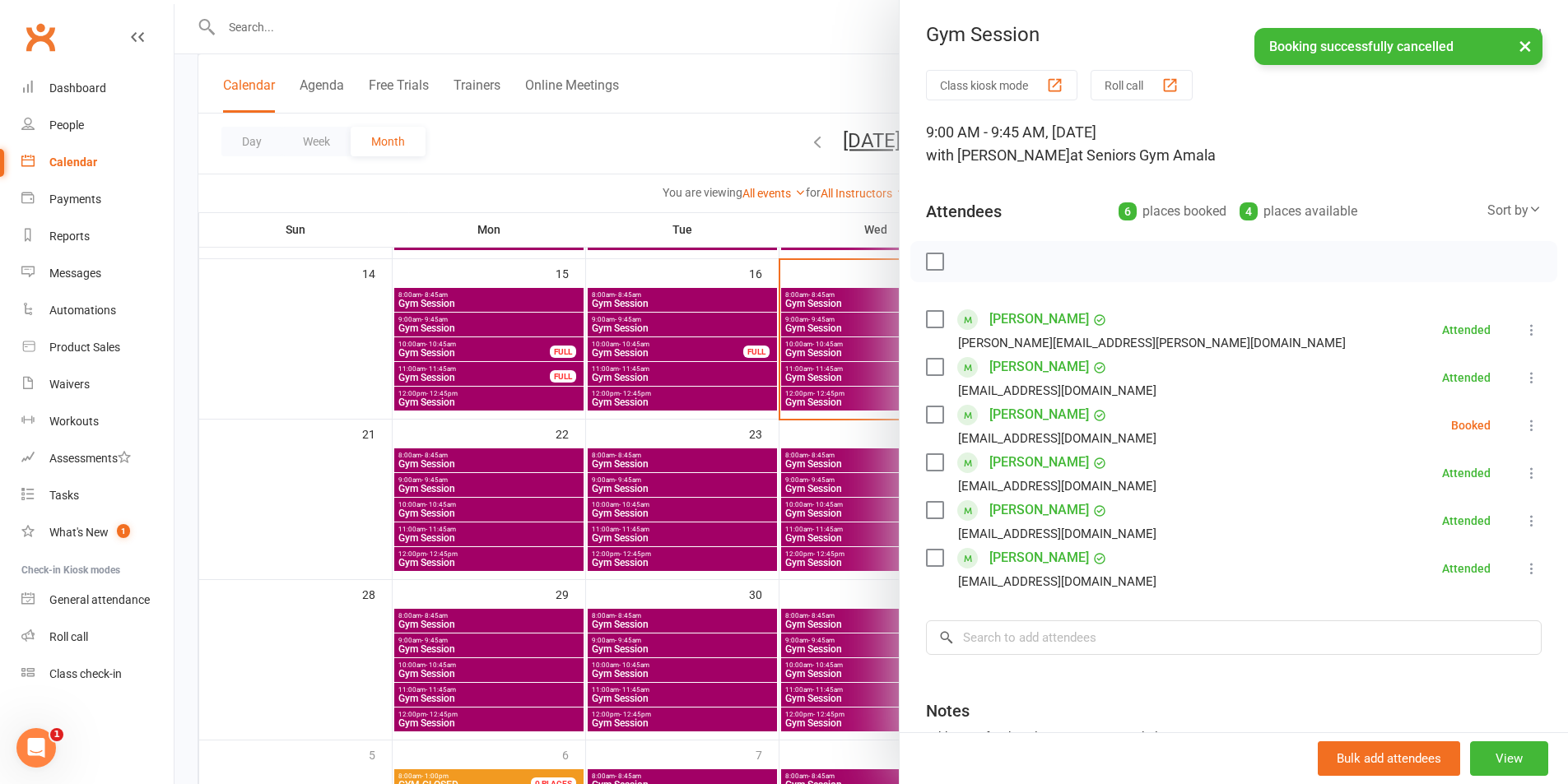
drag, startPoint x: 1502, startPoint y: 428, endPoint x: 1500, endPoint y: 451, distance: 23.1
click at [1524, 427] on icon at bounding box center [1531, 425] width 16 height 16
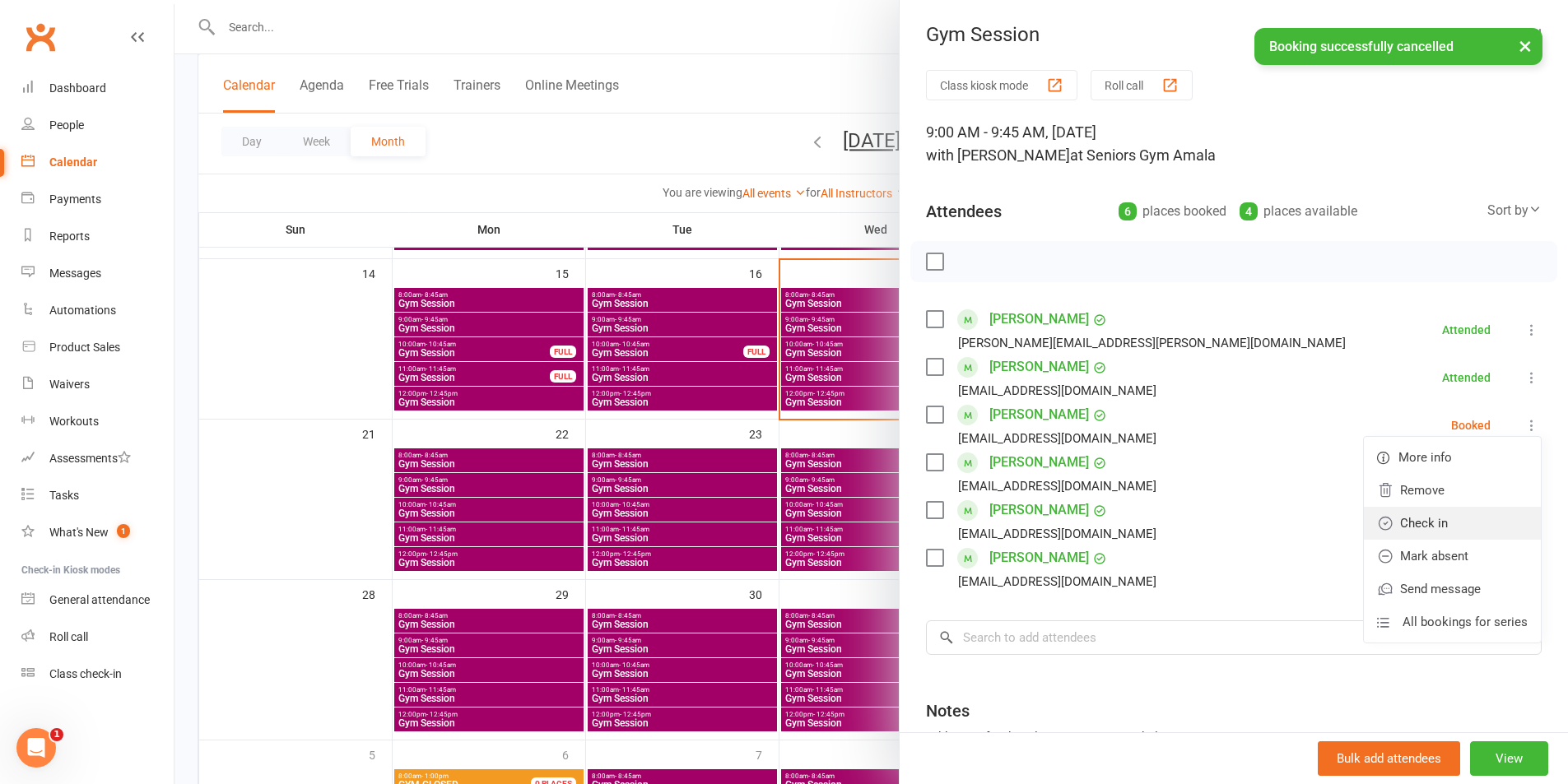
click at [1447, 524] on link "Check in" at bounding box center [1452, 523] width 177 height 33
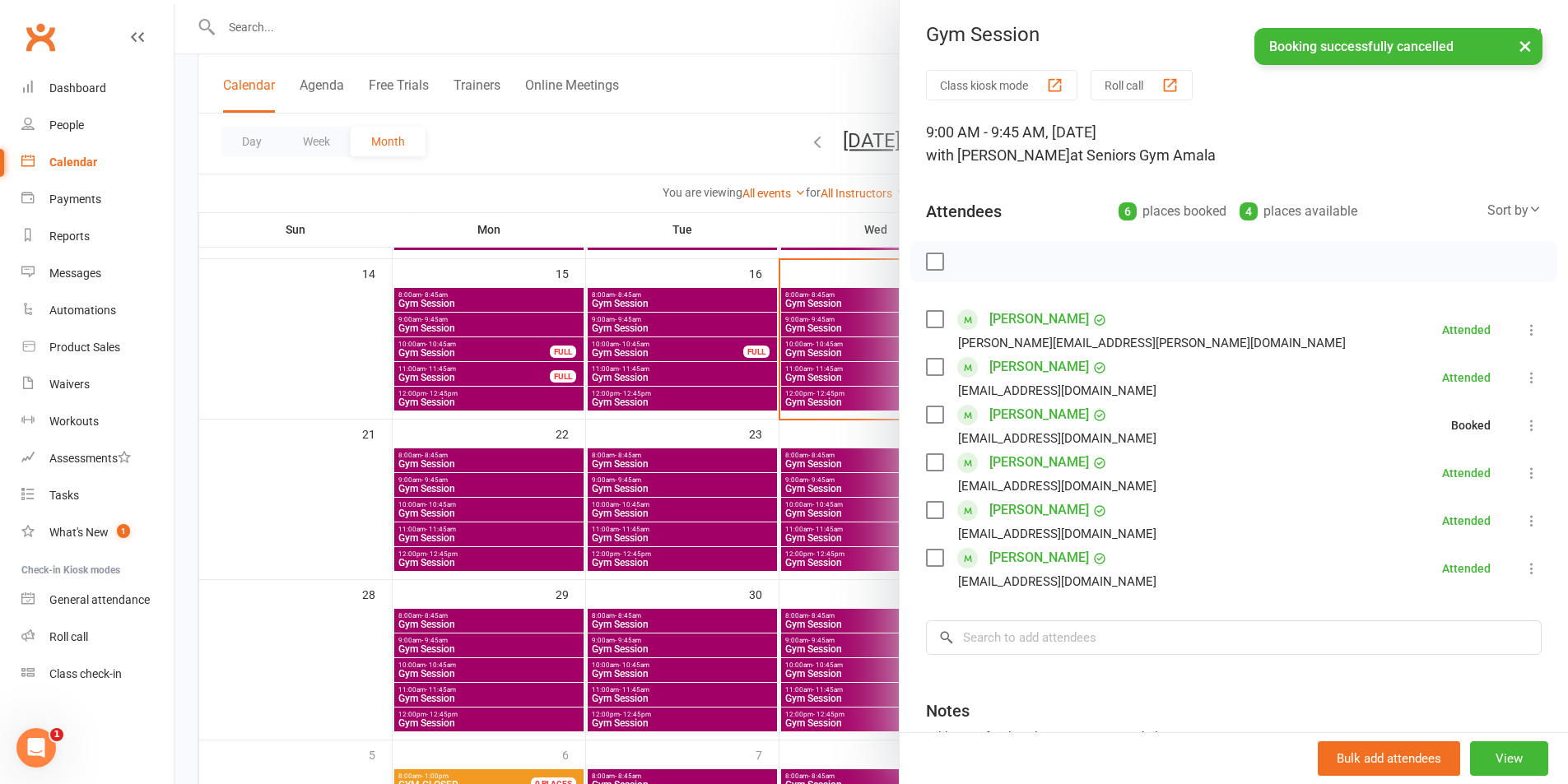
click at [669, 388] on div at bounding box center [871, 392] width 1393 height 784
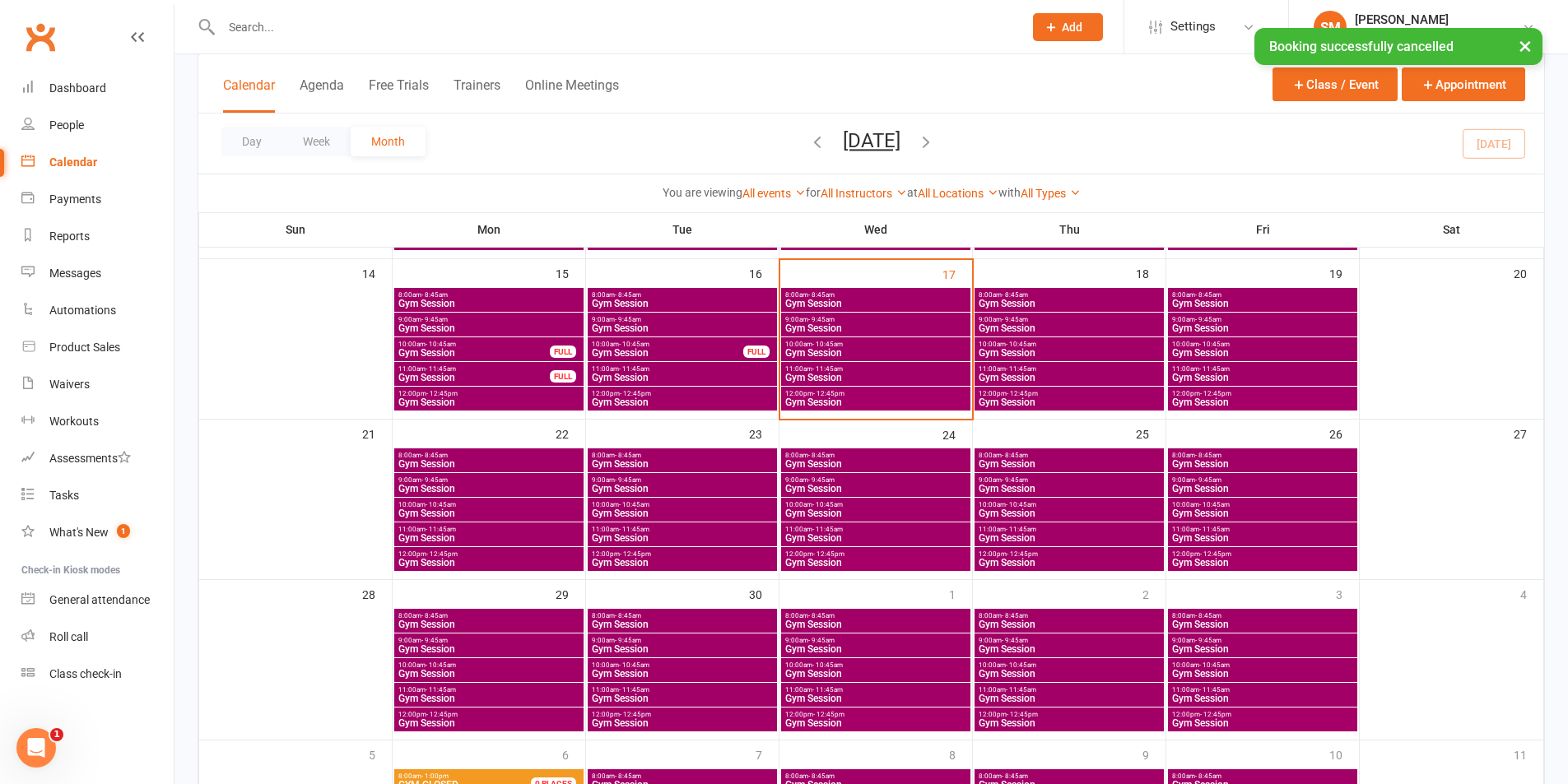
click at [1028, 322] on div "9:00am - 9:45am Gym Session" at bounding box center [1069, 324] width 189 height 24
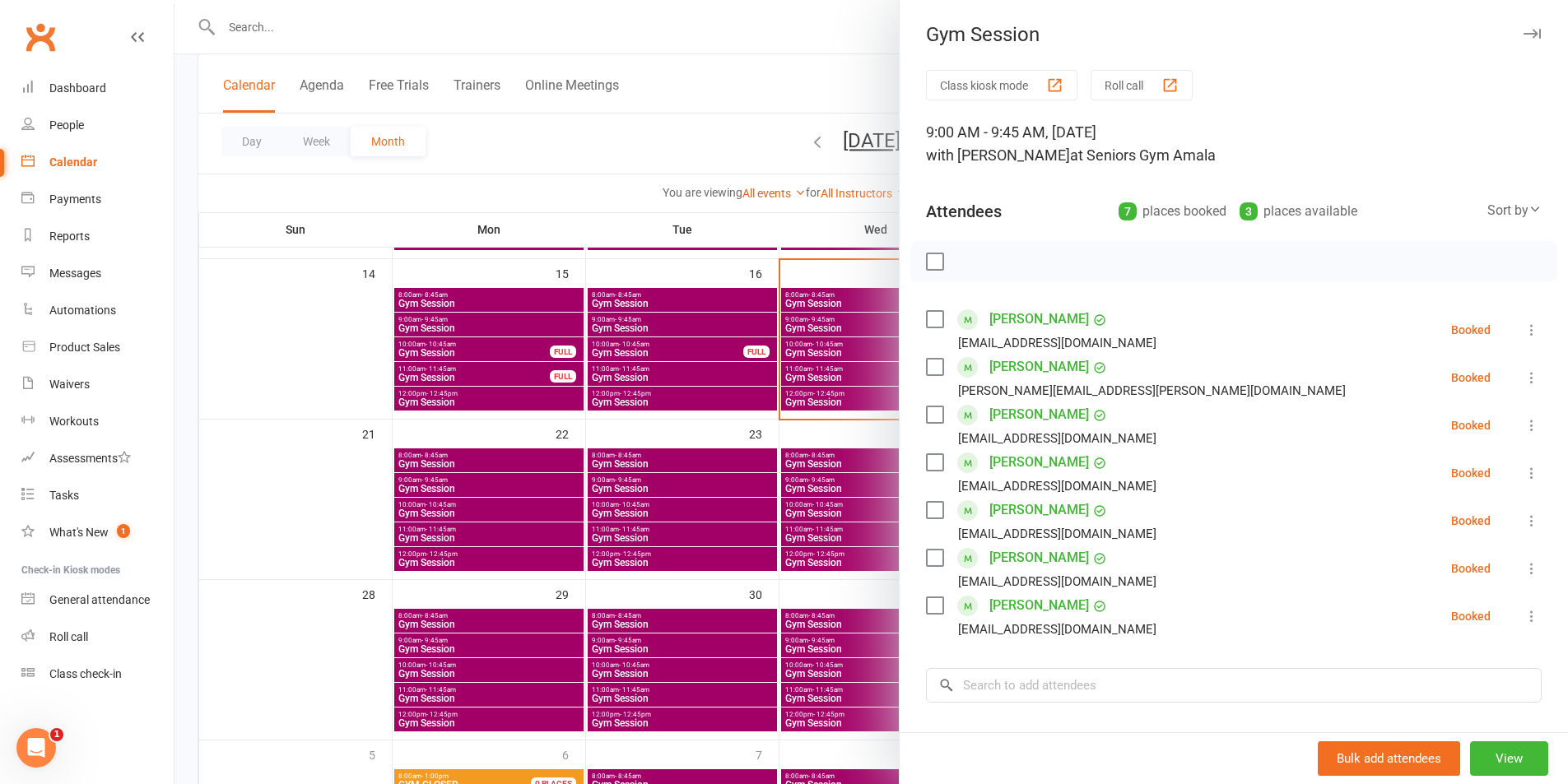
click at [751, 521] on div at bounding box center [871, 392] width 1393 height 784
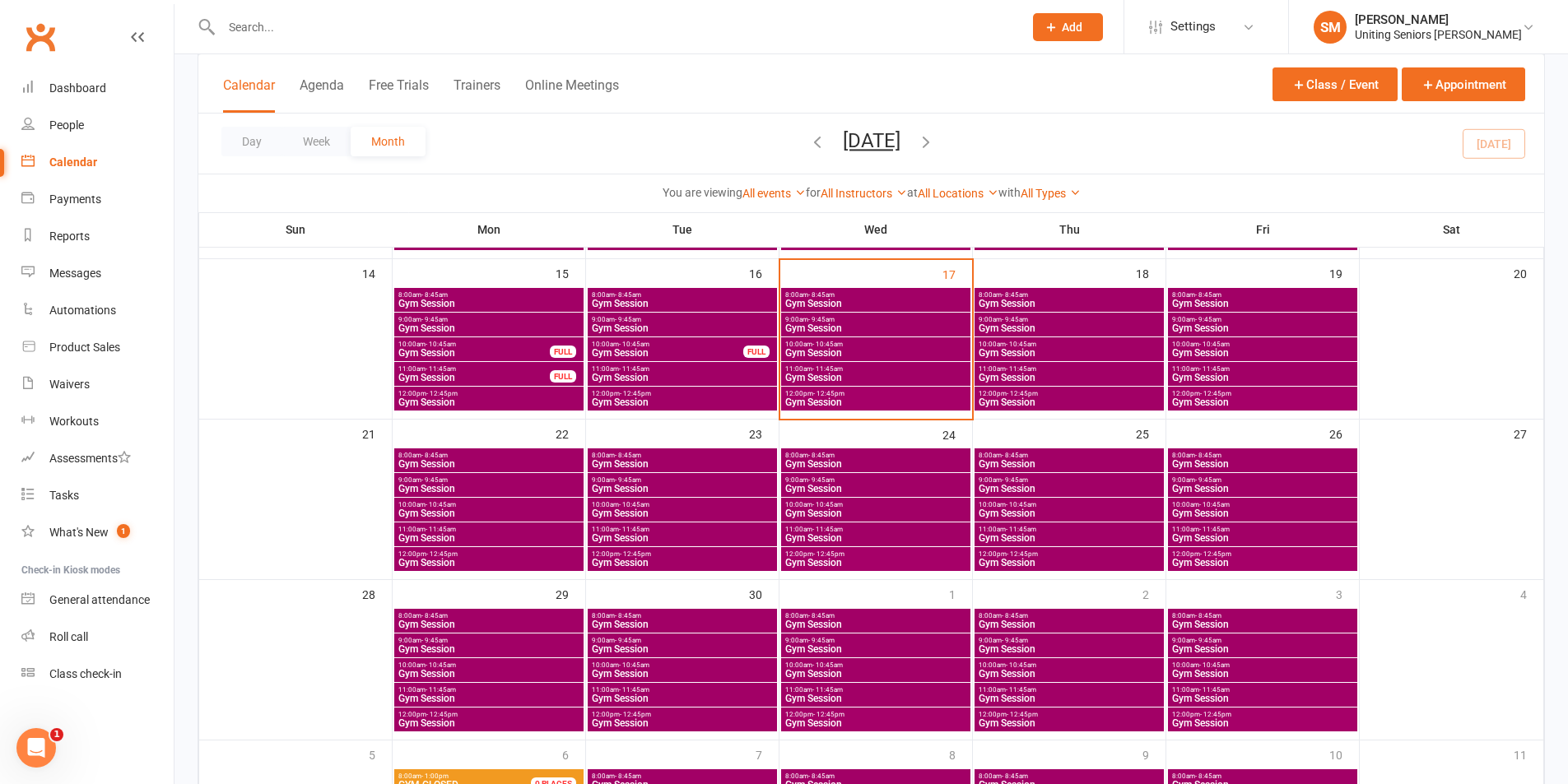
click at [1099, 338] on div "10:00am - 10:45am Gym Session" at bounding box center [1069, 349] width 189 height 24
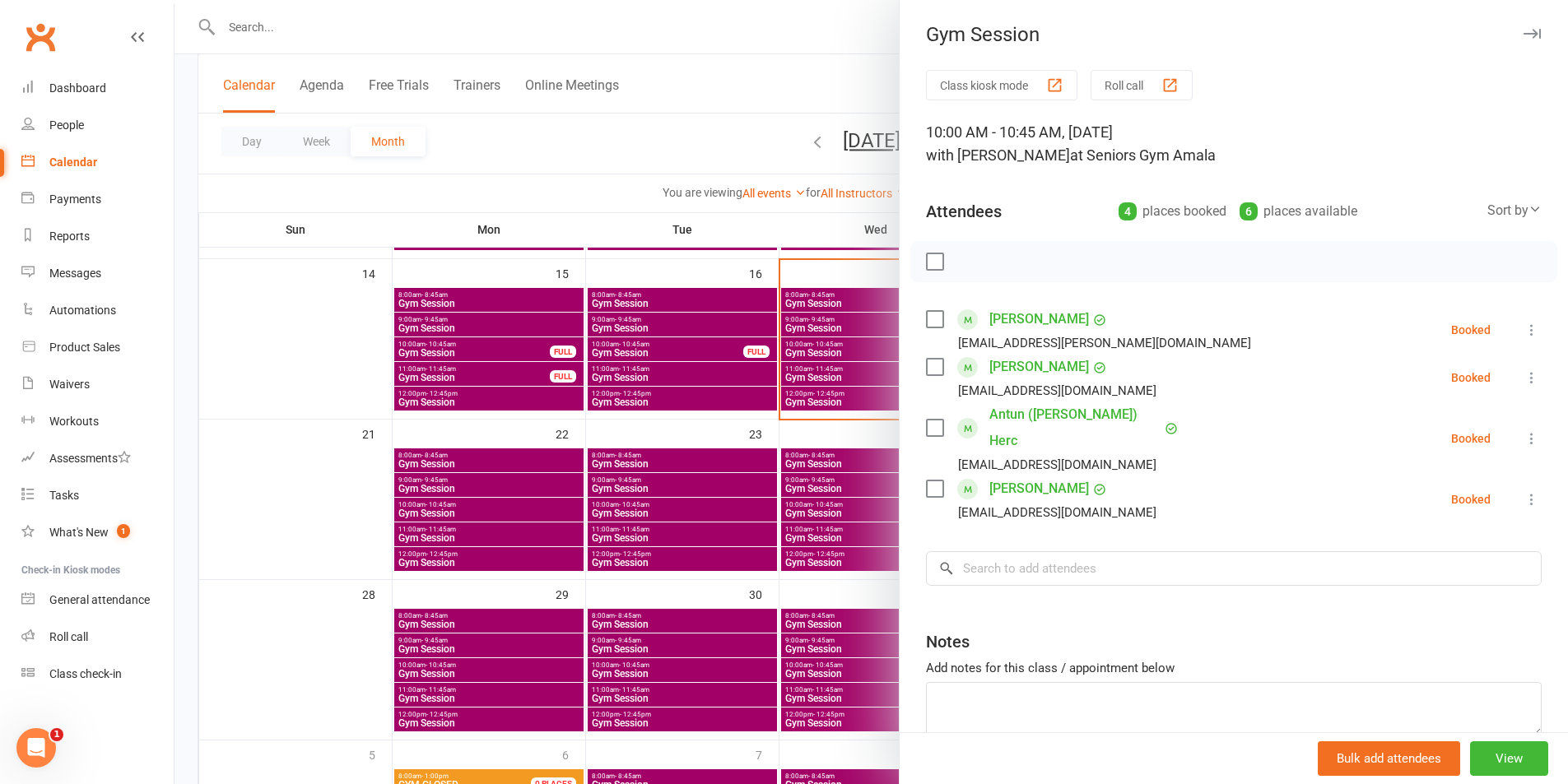
drag, startPoint x: 671, startPoint y: 417, endPoint x: 731, endPoint y: 461, distance: 74.4
click at [679, 414] on div at bounding box center [871, 392] width 1393 height 784
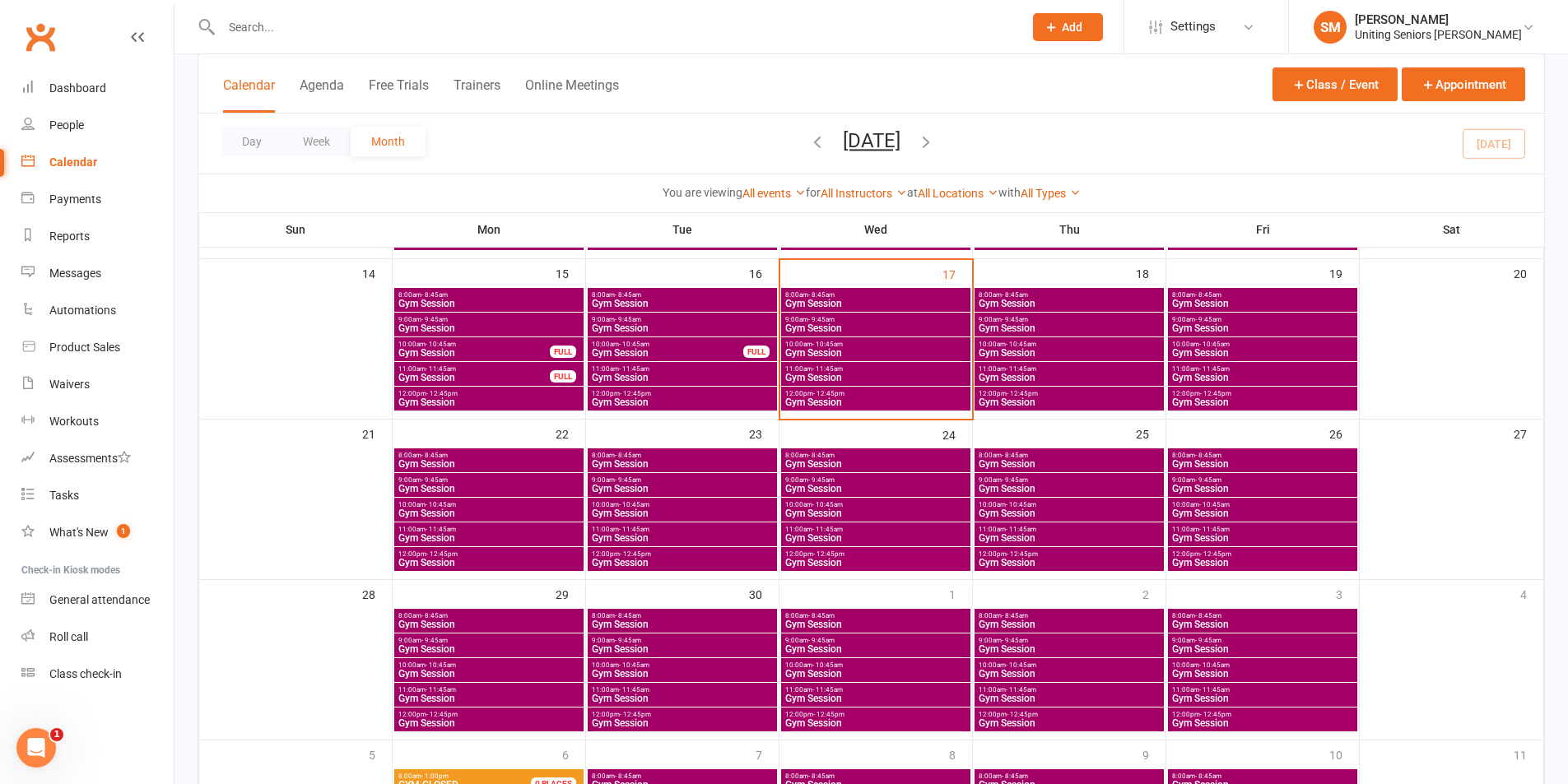
click at [635, 487] on span "Gym Session" at bounding box center [682, 489] width 183 height 10
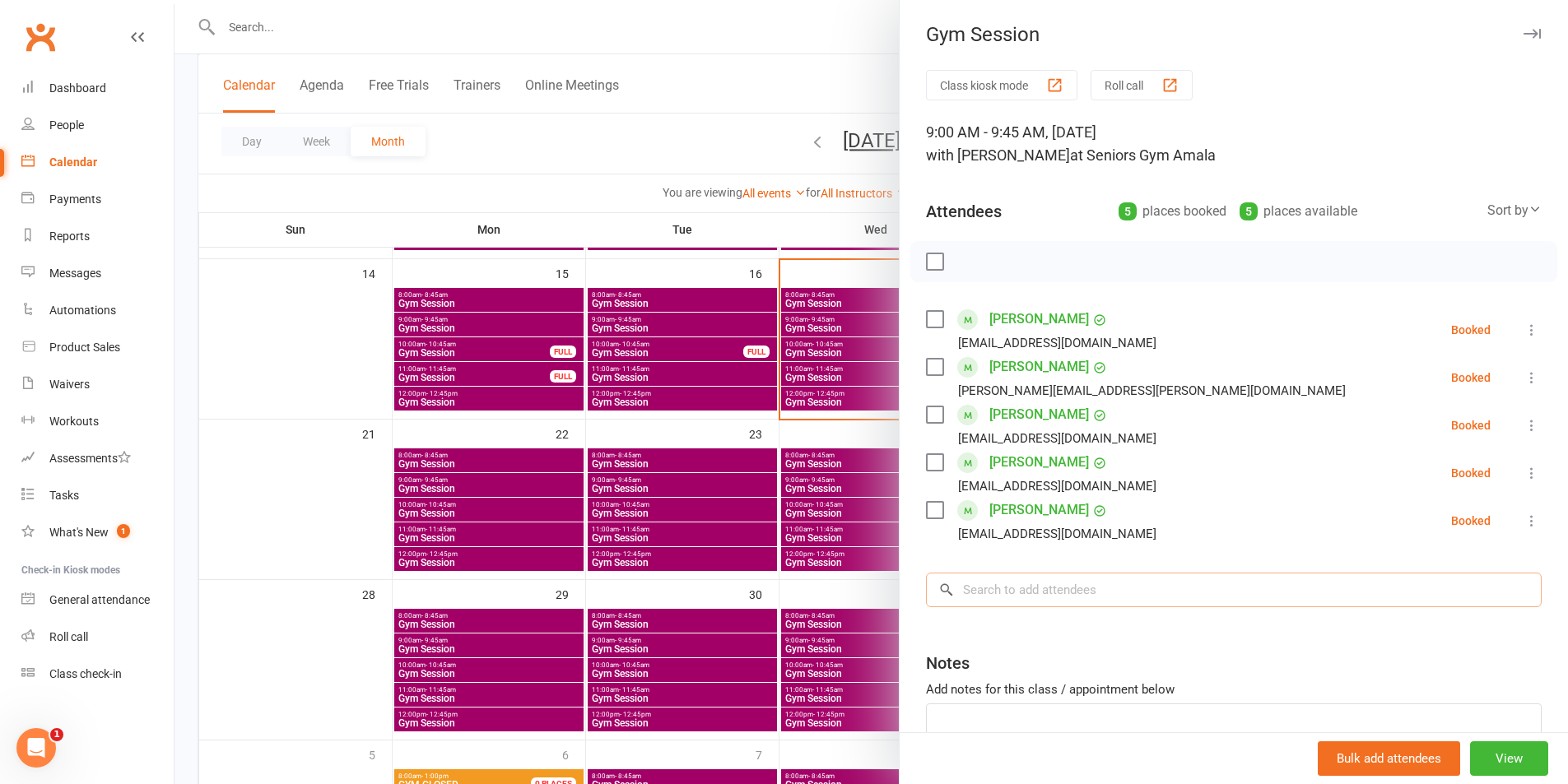
click at [1112, 603] on input "search" at bounding box center [1233, 590] width 616 height 35
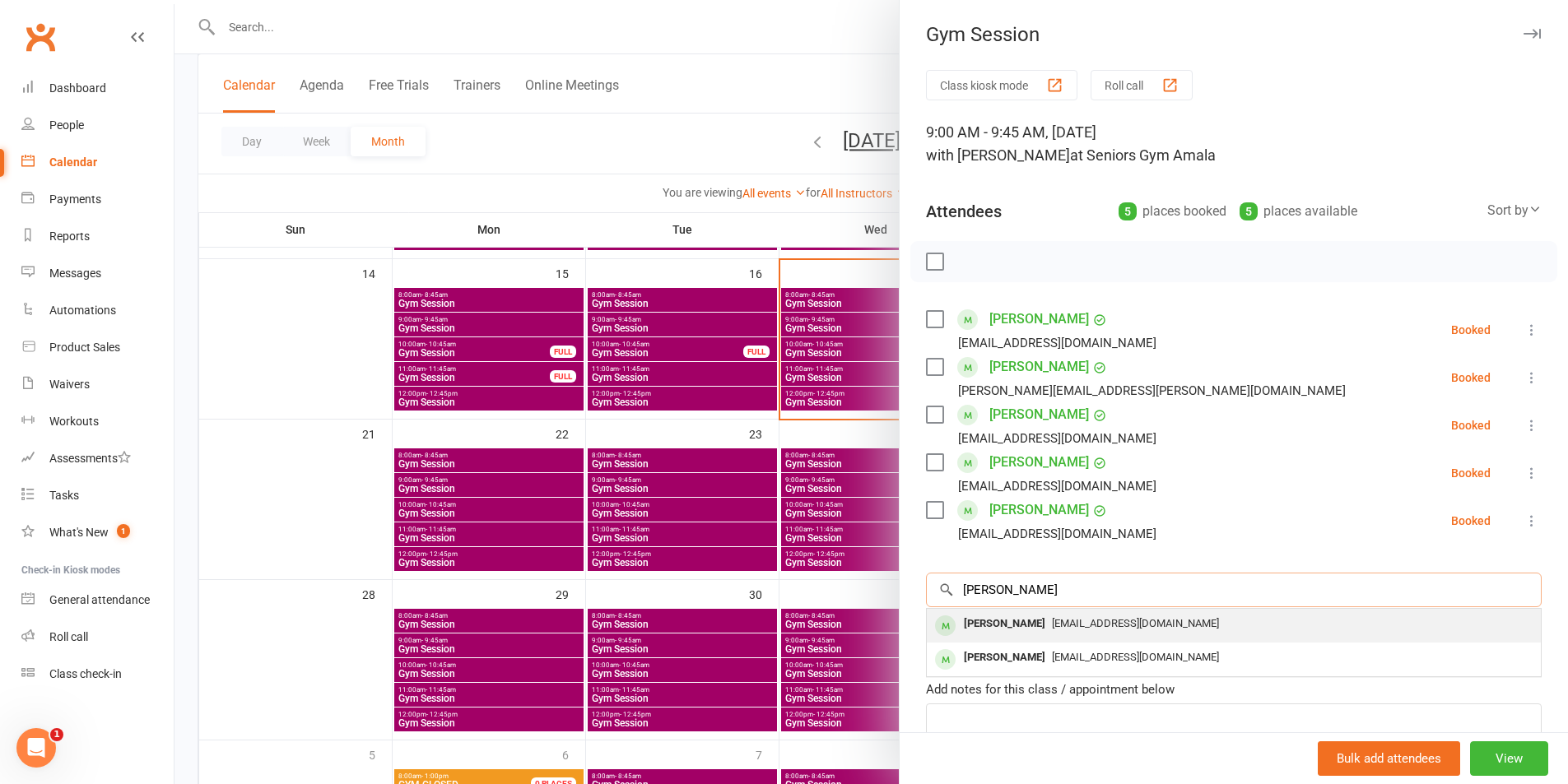
type input "[PERSON_NAME]"
click at [1098, 627] on span "[EMAIL_ADDRESS][DOMAIN_NAME]" at bounding box center [1135, 623] width 167 height 12
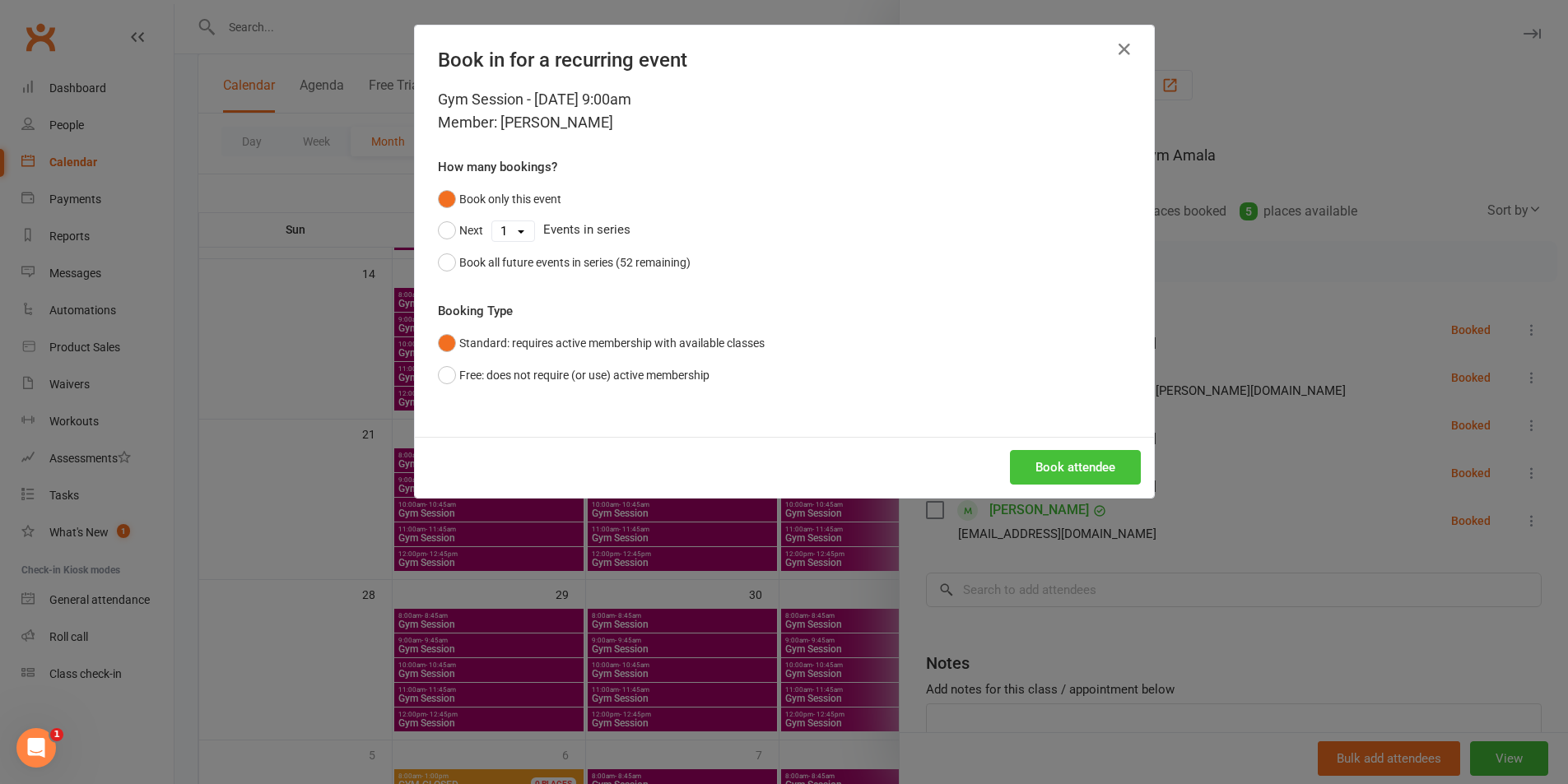
click at [1044, 455] on button "Book attendee" at bounding box center [1076, 467] width 131 height 35
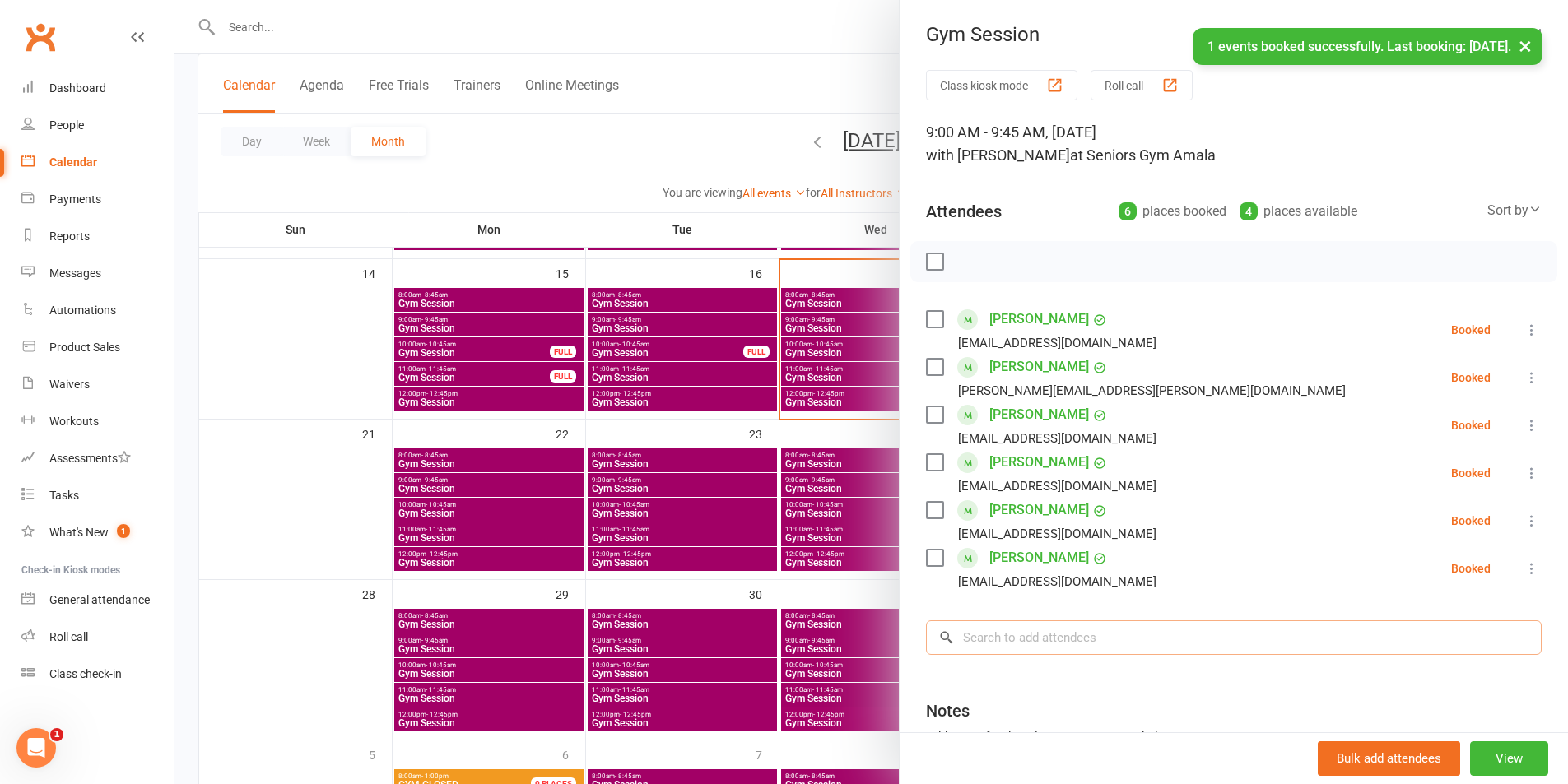
click at [1042, 634] on input "search" at bounding box center [1233, 638] width 616 height 35
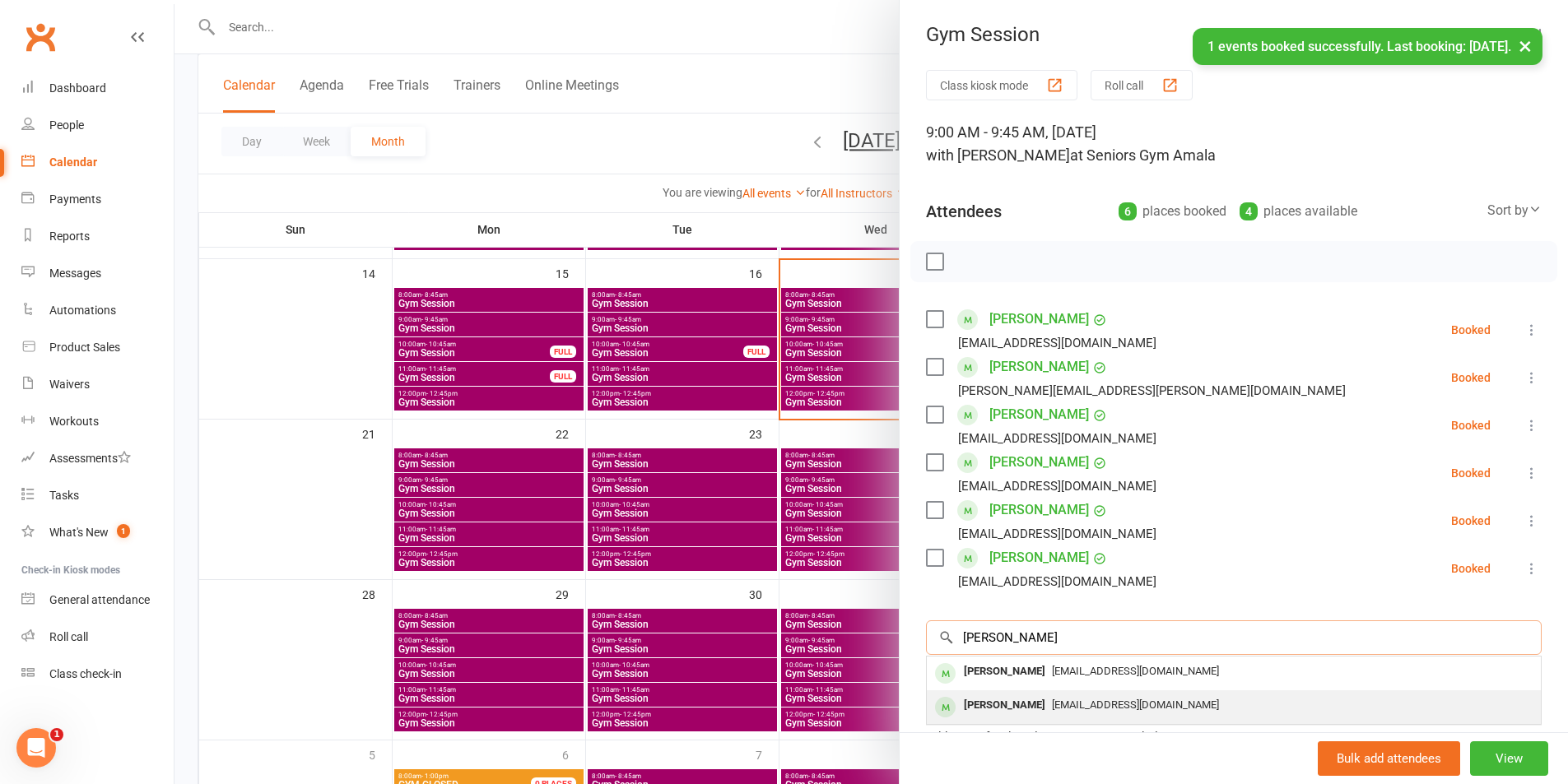
type input "[PERSON_NAME]"
click at [1065, 709] on span "[EMAIL_ADDRESS][DOMAIN_NAME]" at bounding box center [1135, 704] width 167 height 12
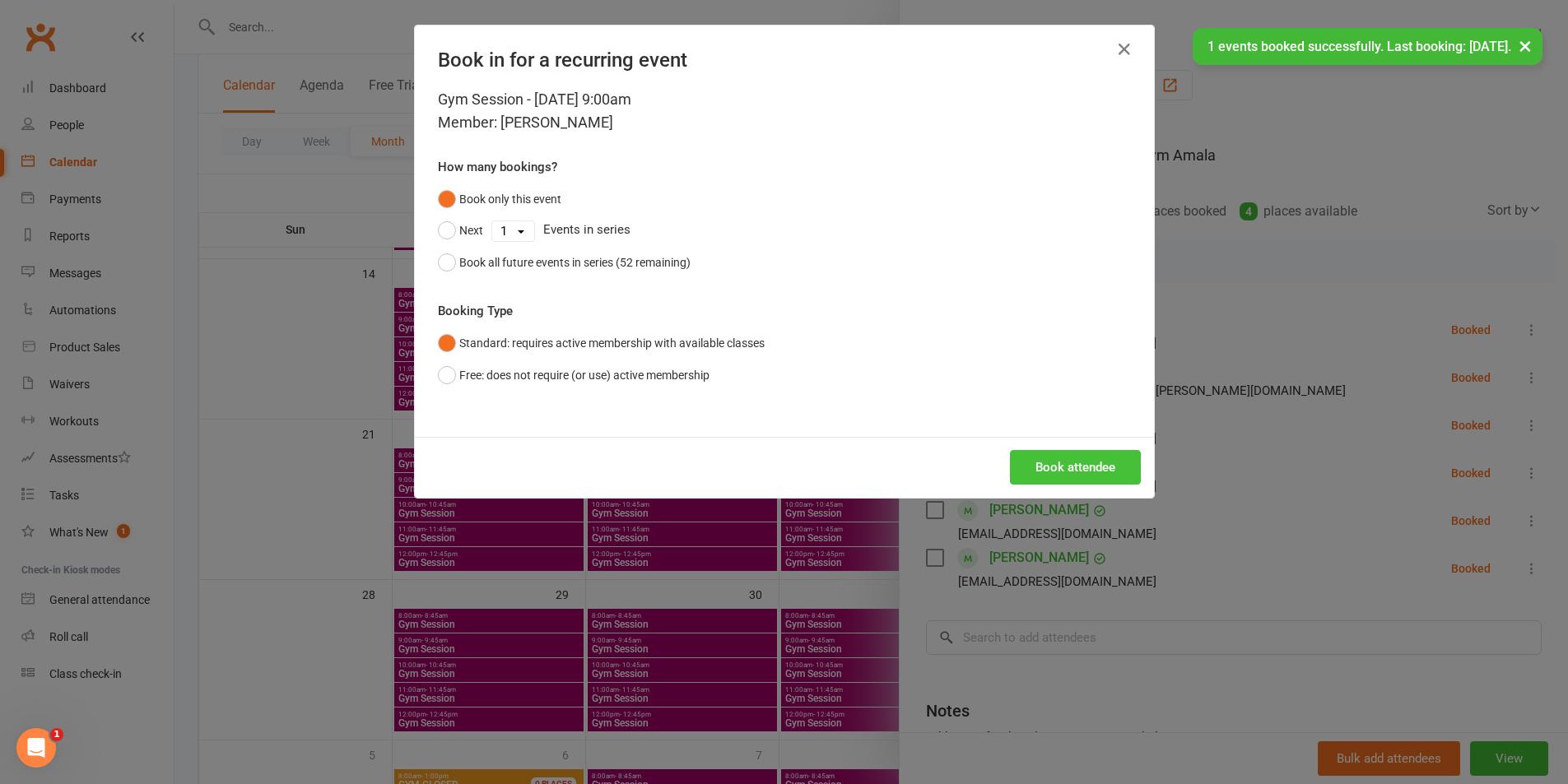
click at [1040, 478] on button "Book attendee" at bounding box center [1076, 467] width 131 height 35
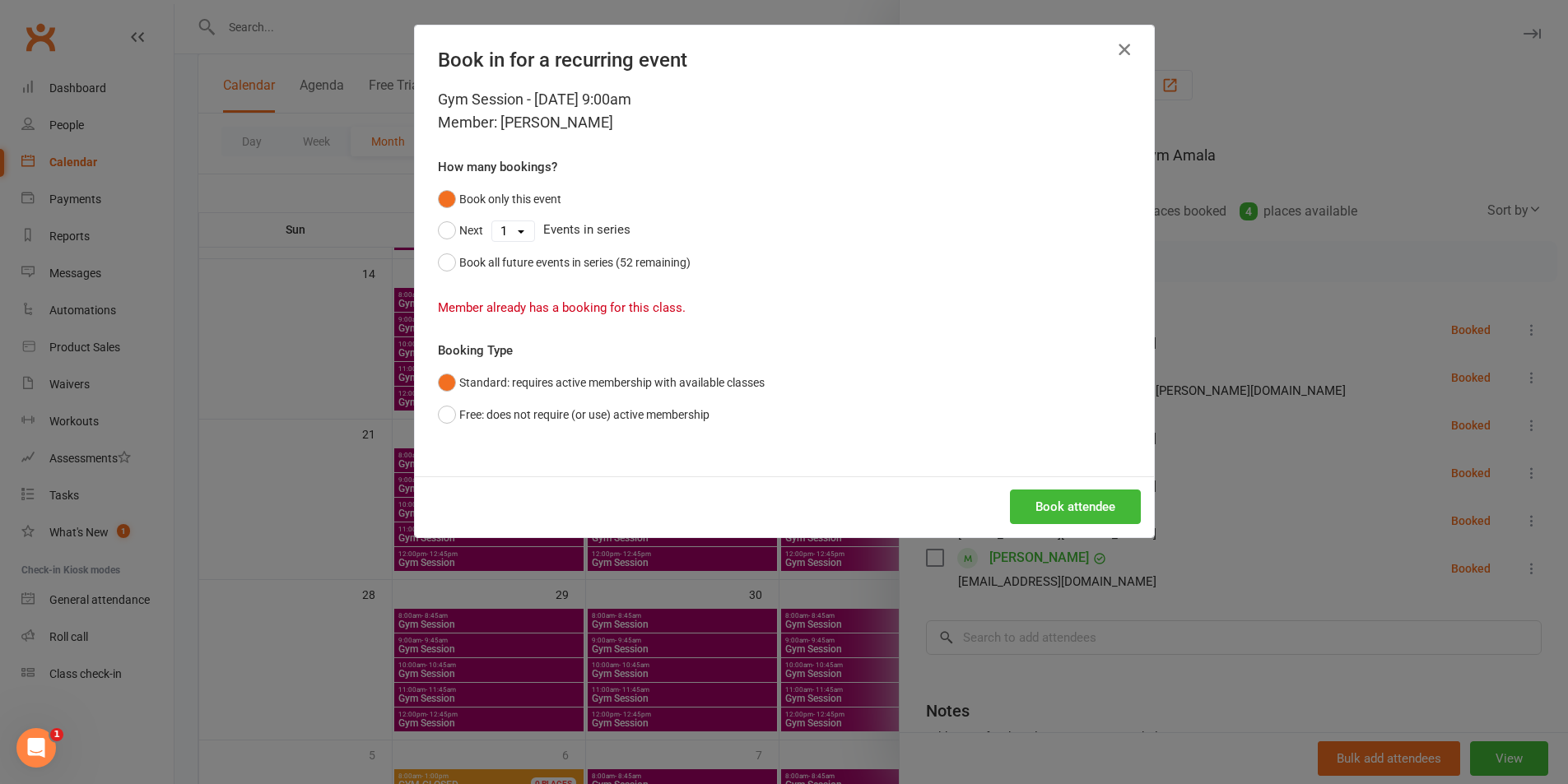
drag, startPoint x: 1112, startPoint y: 42, endPoint x: 1060, endPoint y: 152, distance: 121.7
click at [1114, 45] on icon "button" at bounding box center [1123, 49] width 20 height 20
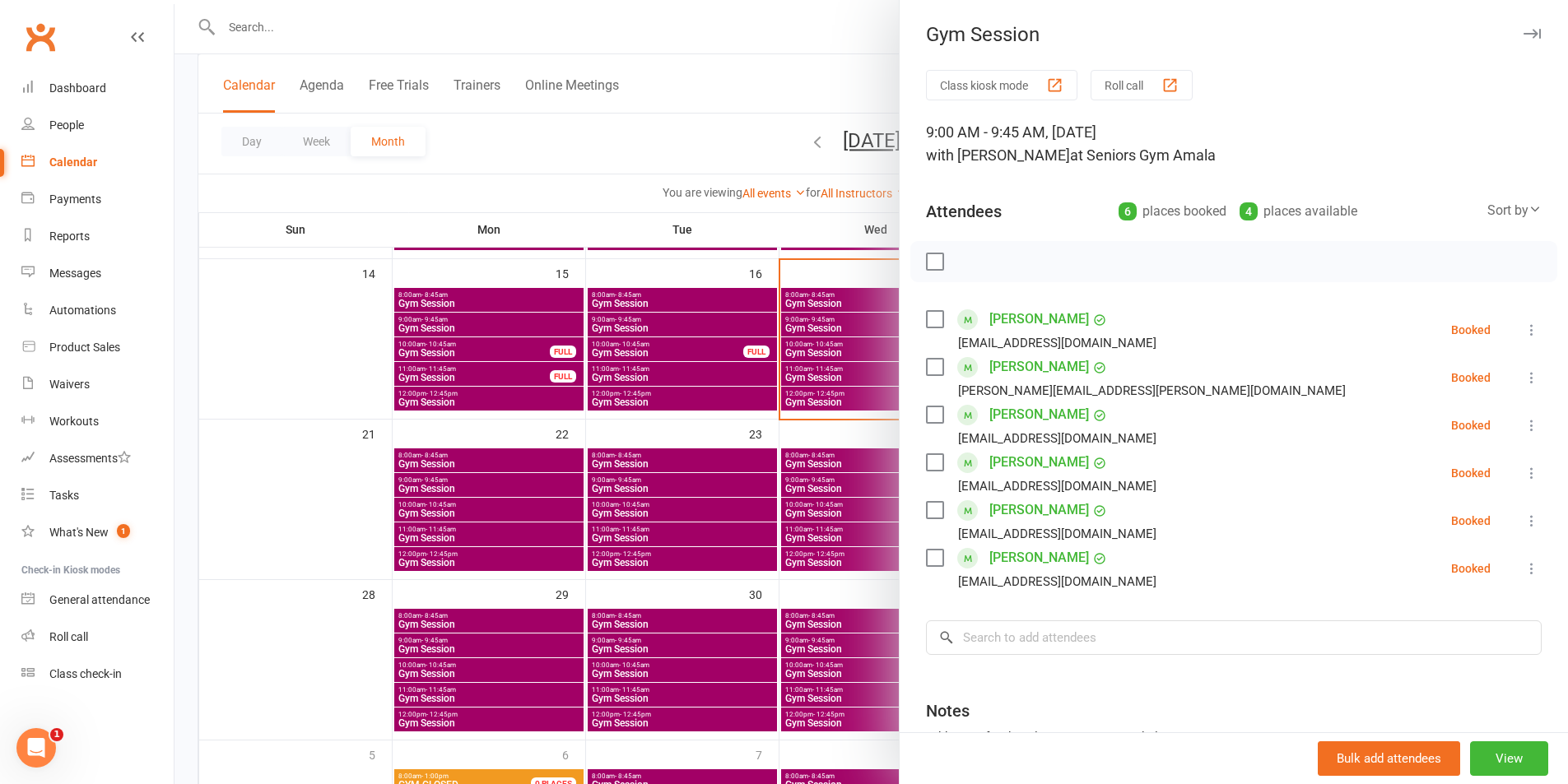
click at [790, 483] on div at bounding box center [871, 392] width 1393 height 784
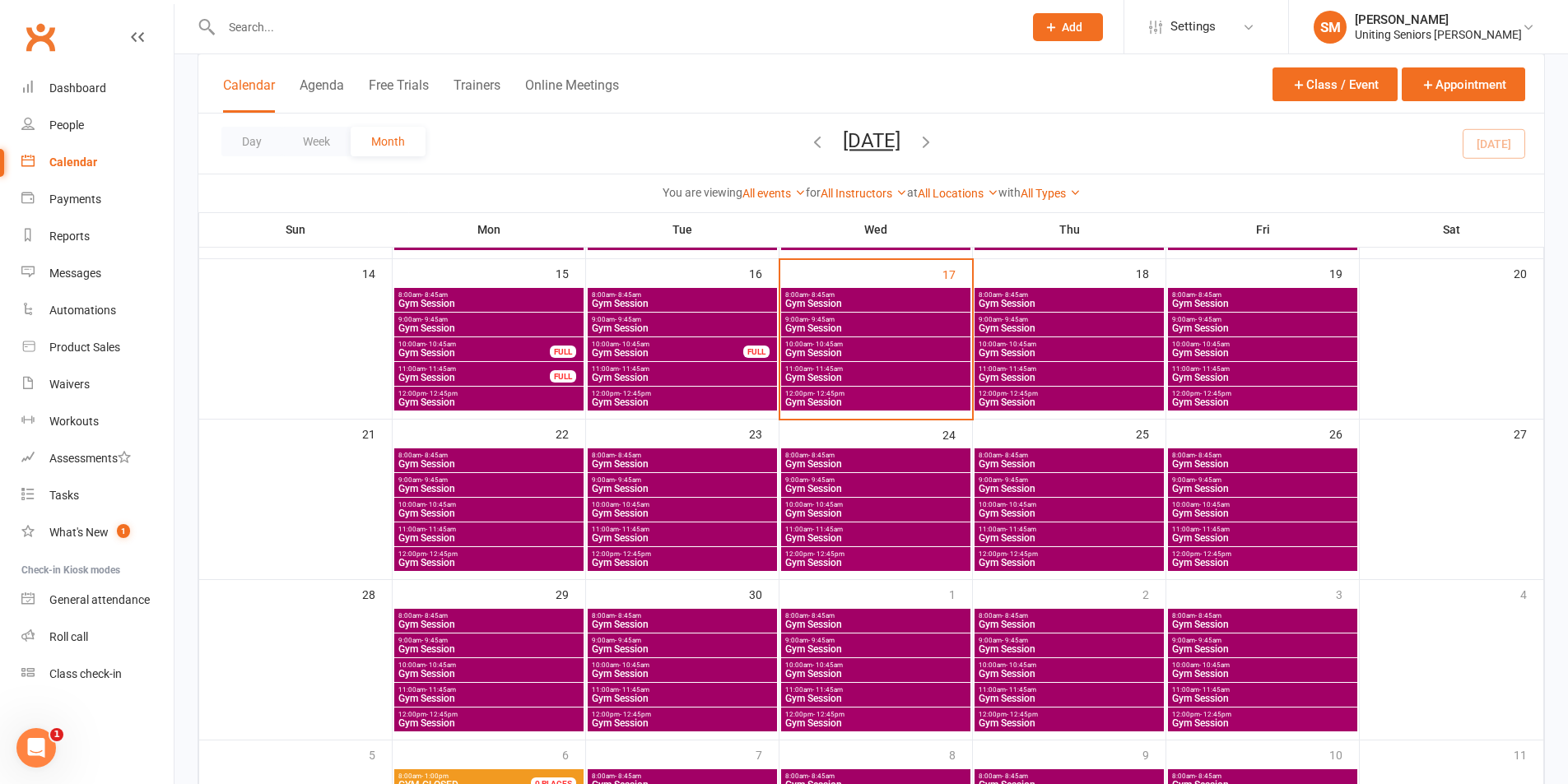
click at [1070, 484] on span "Gym Session" at bounding box center [1069, 489] width 183 height 10
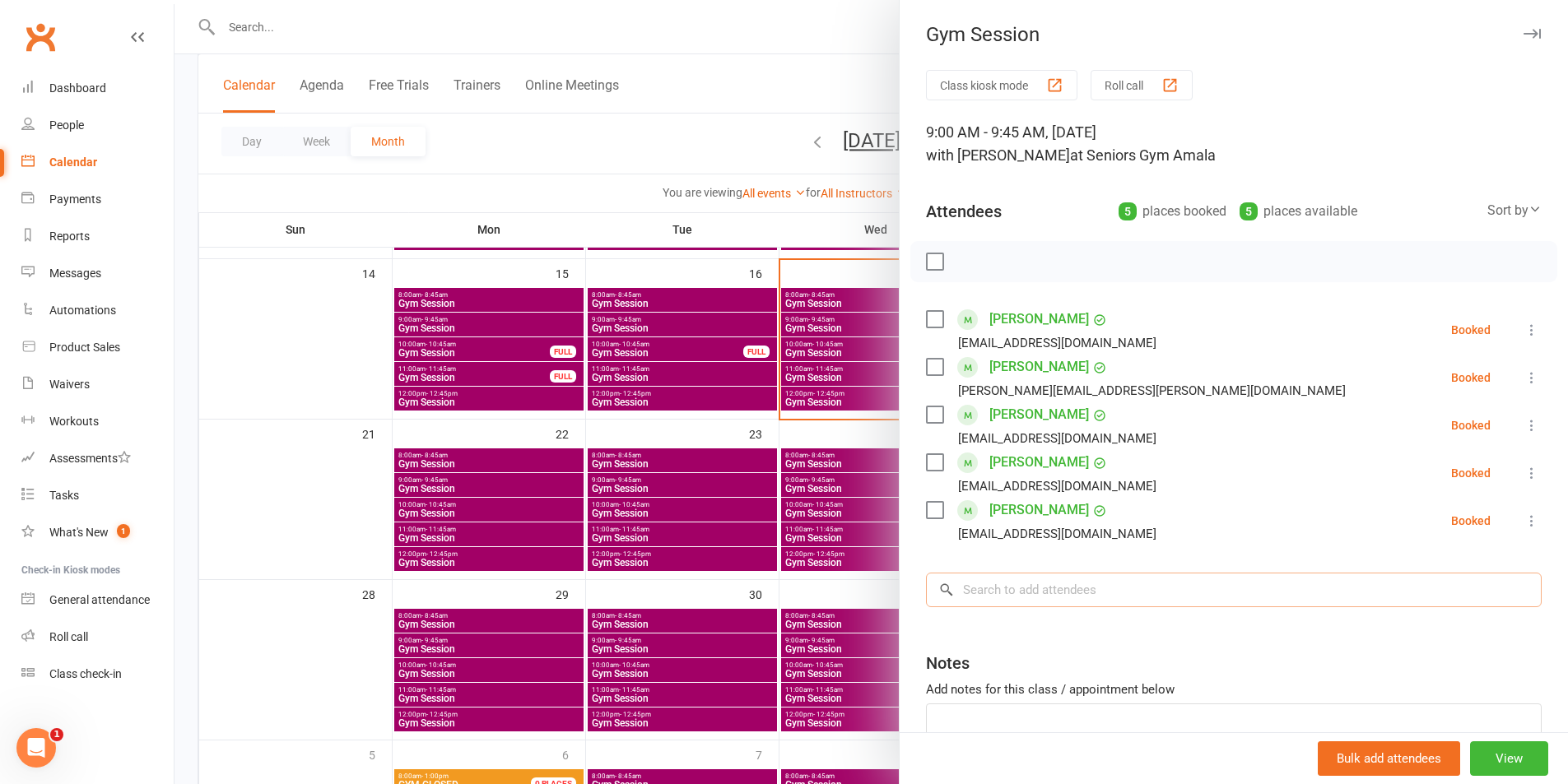
click at [1043, 592] on input "search" at bounding box center [1233, 590] width 616 height 35
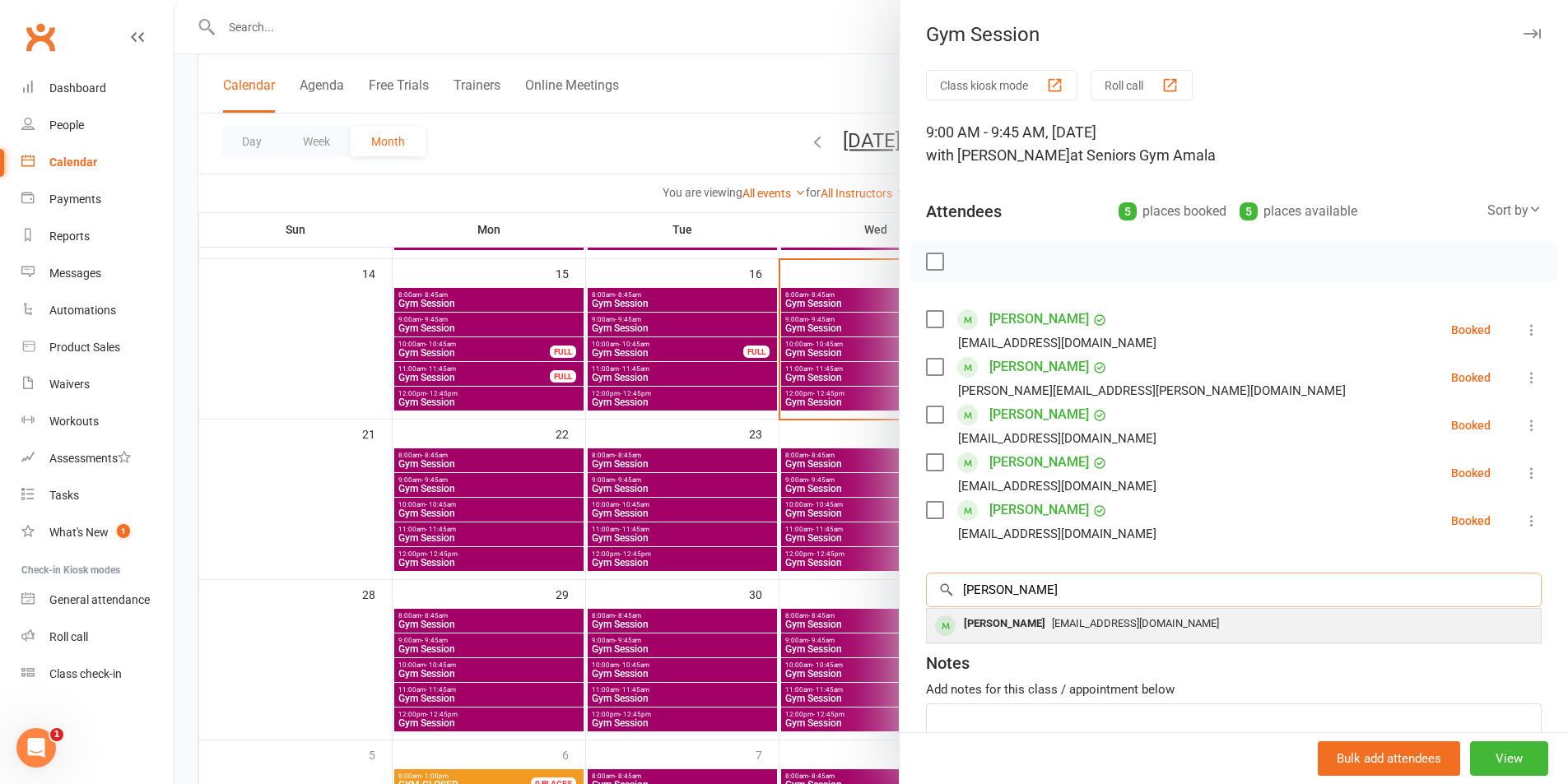
type input "[PERSON_NAME]"
click at [1052, 619] on span "[EMAIL_ADDRESS][DOMAIN_NAME]" at bounding box center [1135, 623] width 167 height 12
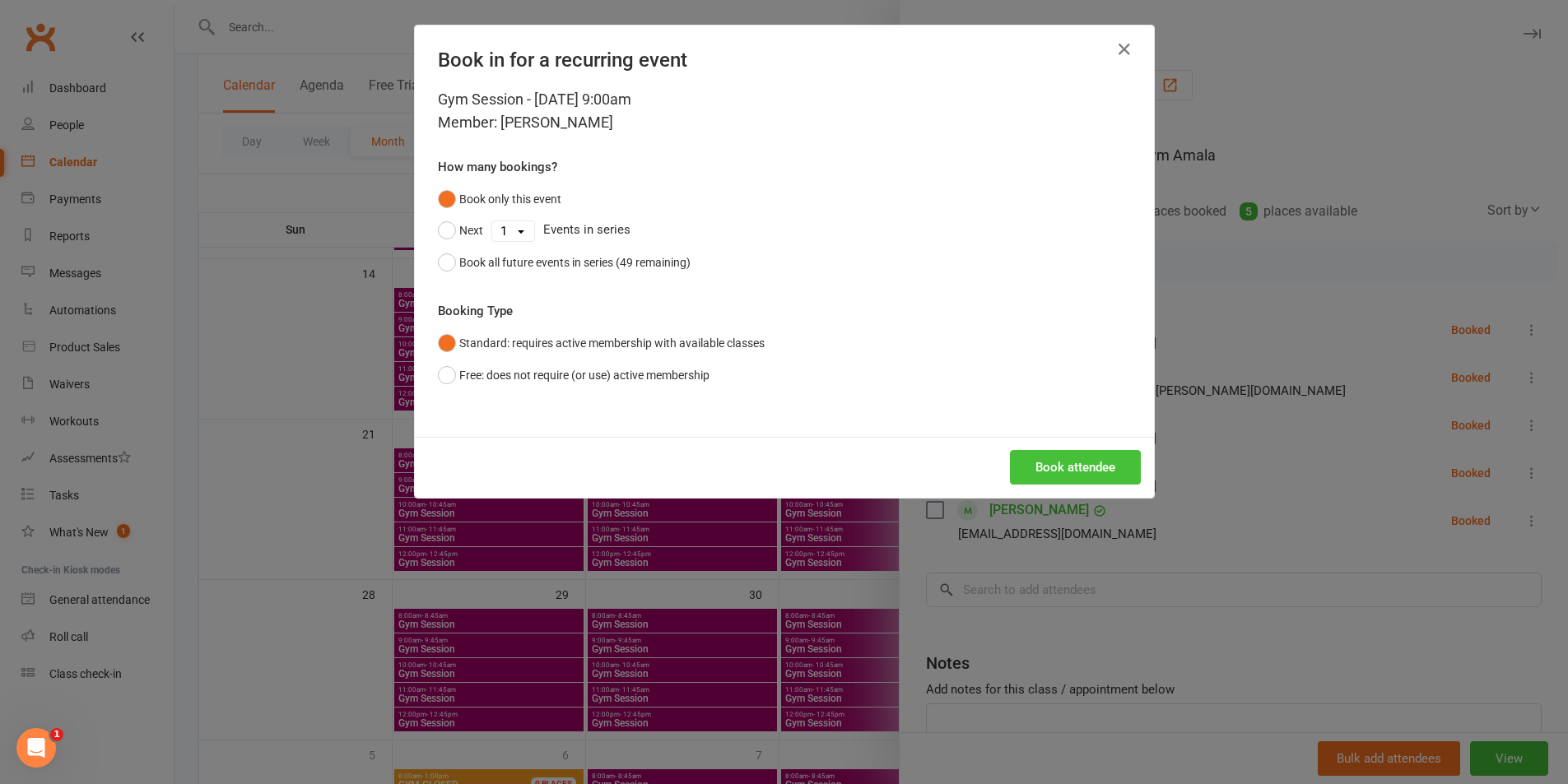
click at [1045, 472] on button "Book attendee" at bounding box center [1076, 467] width 131 height 35
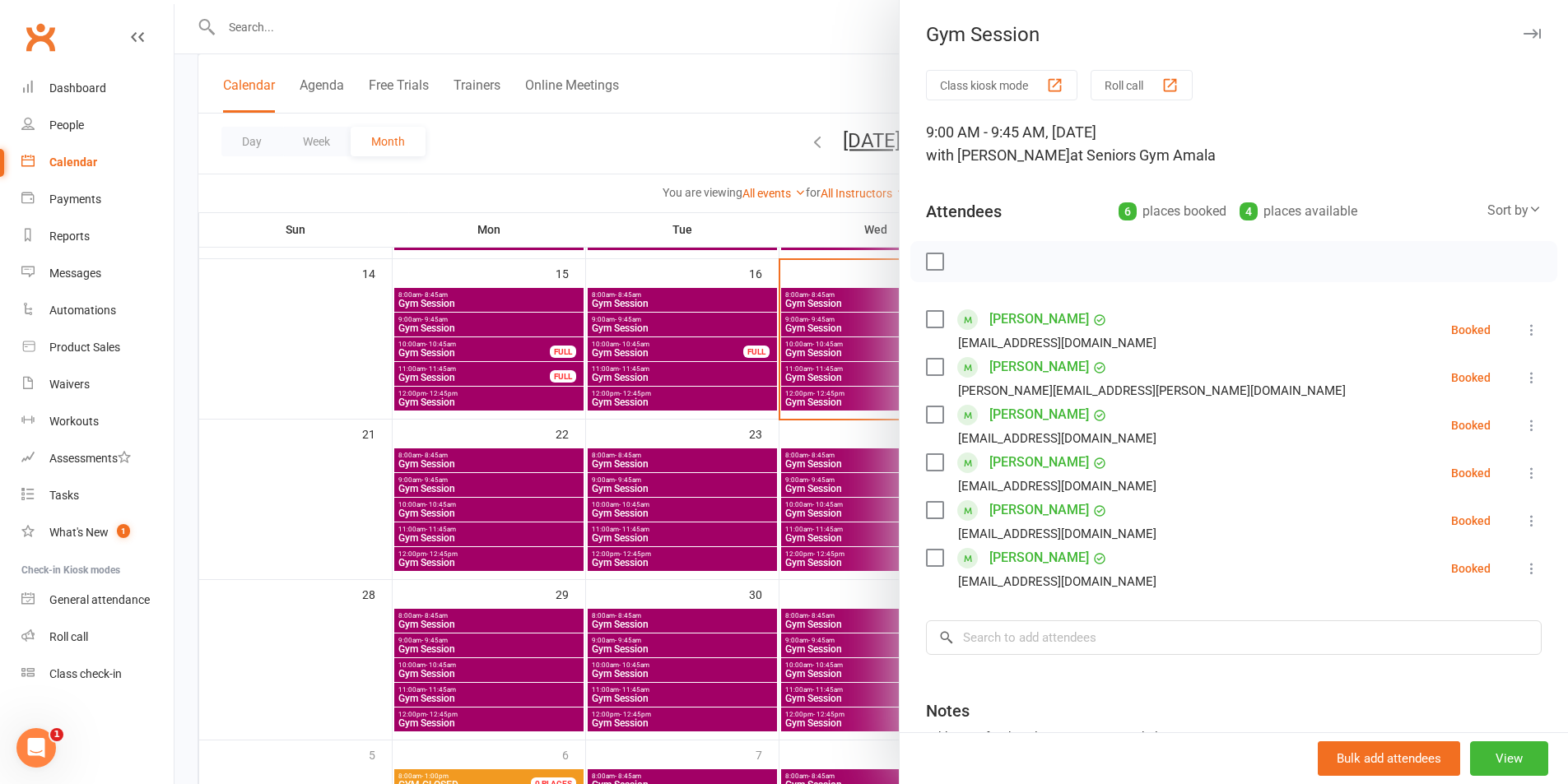
click at [824, 516] on div at bounding box center [871, 392] width 1393 height 784
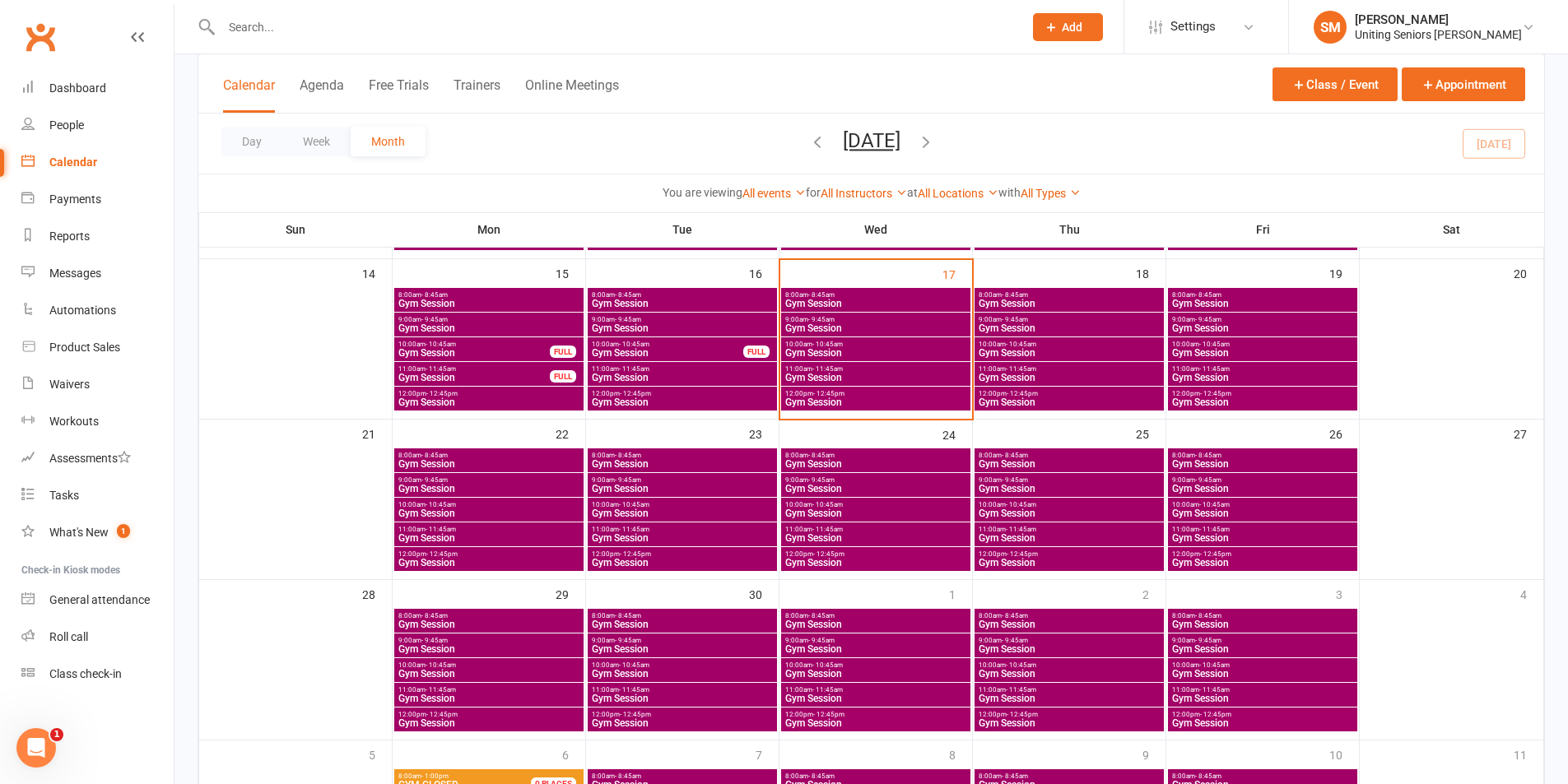
click at [829, 368] on span "- 11:45am" at bounding box center [828, 369] width 31 height 8
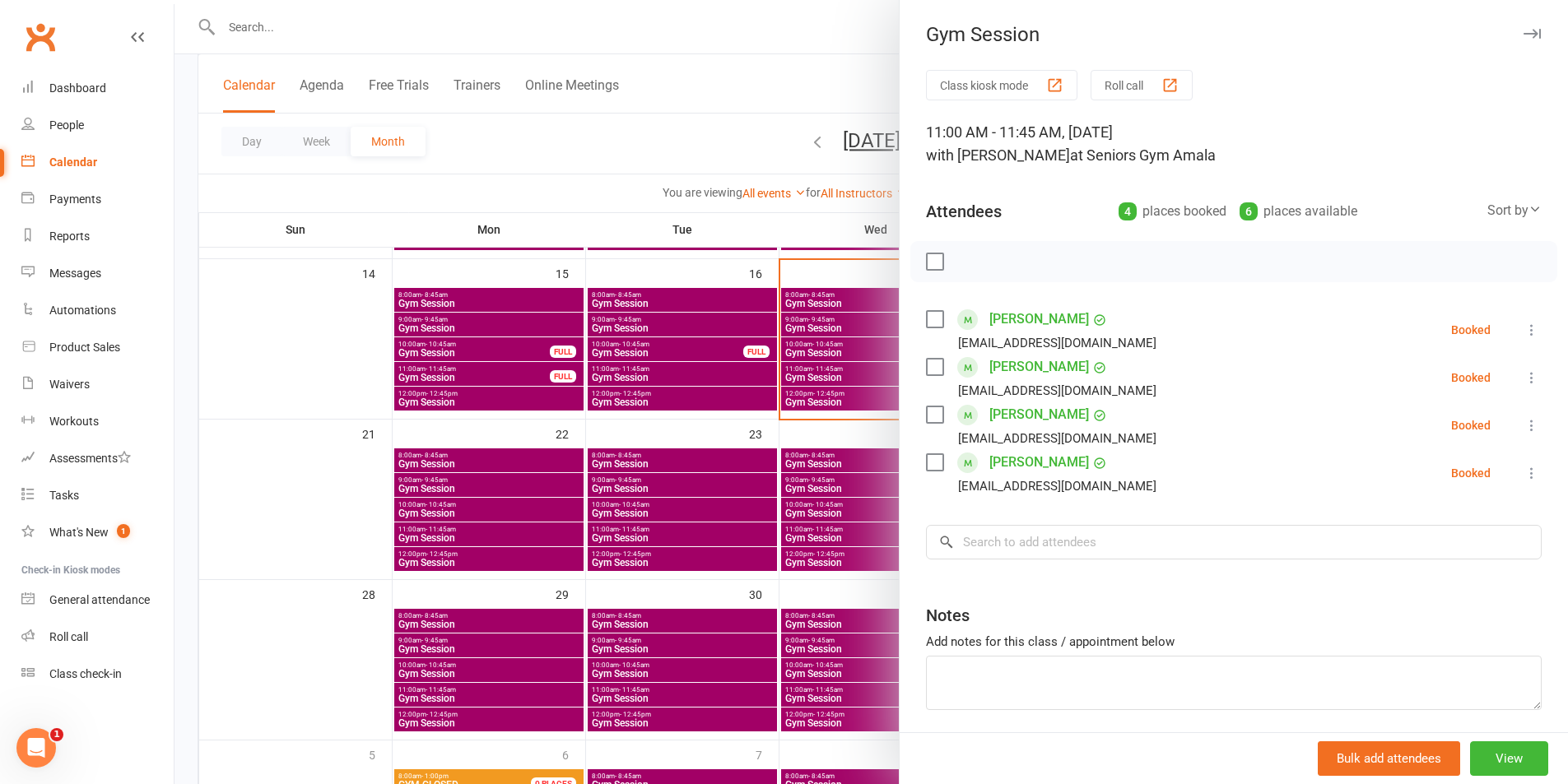
click at [650, 495] on div at bounding box center [871, 392] width 1393 height 784
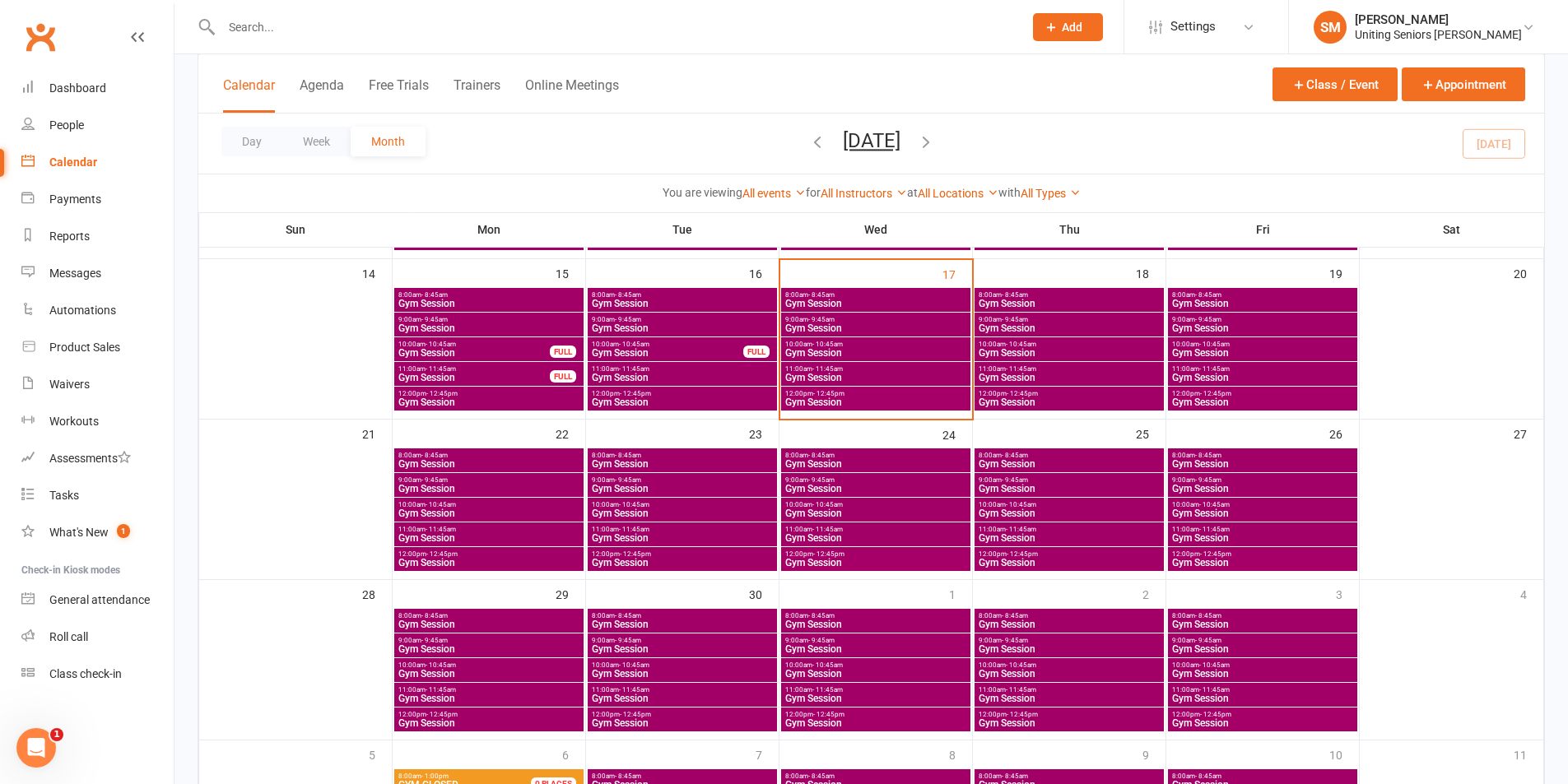
click at [839, 350] on span "Gym Session" at bounding box center [876, 353] width 183 height 10
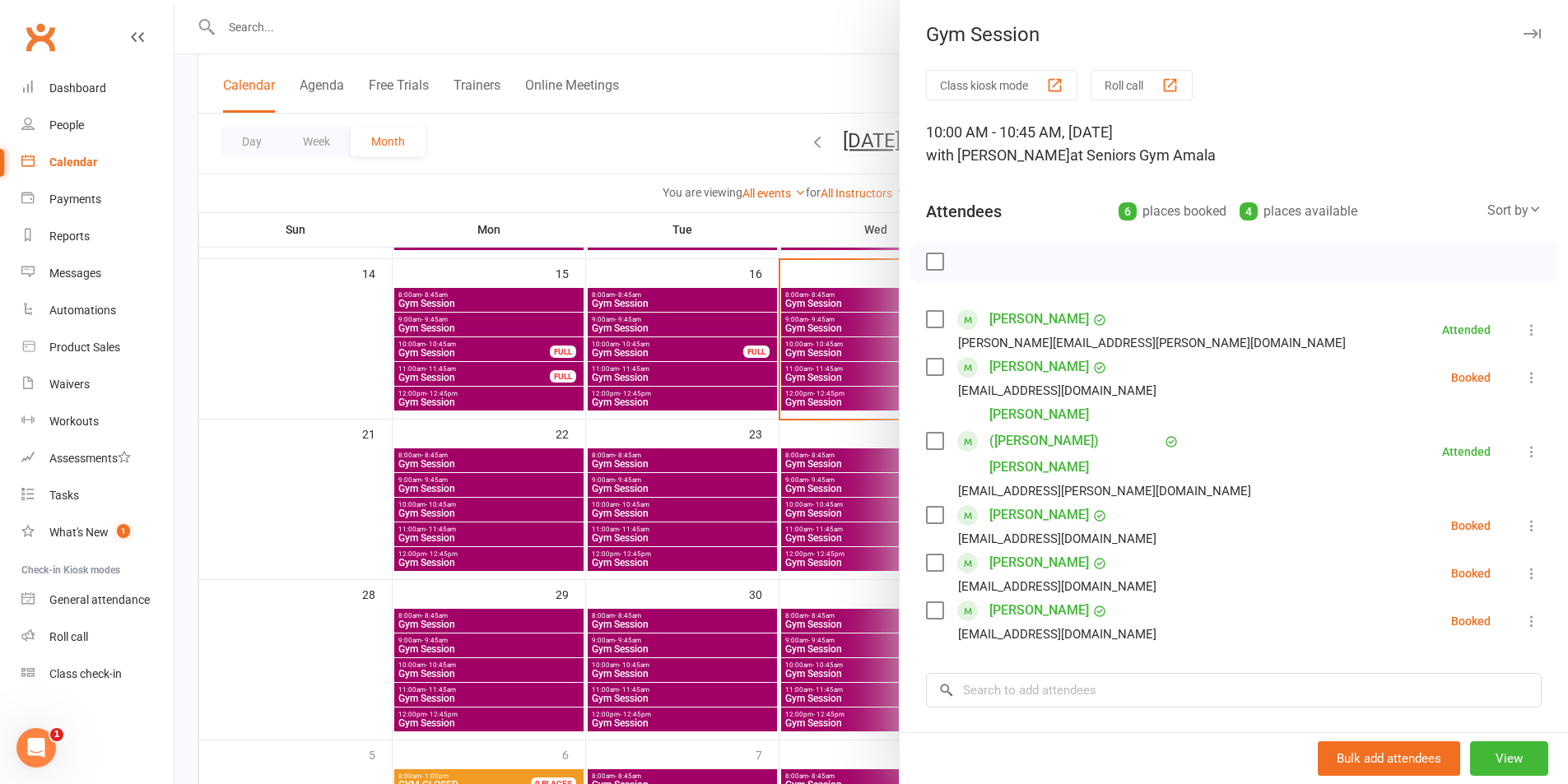
click at [1522, 386] on button at bounding box center [1531, 377] width 20 height 20
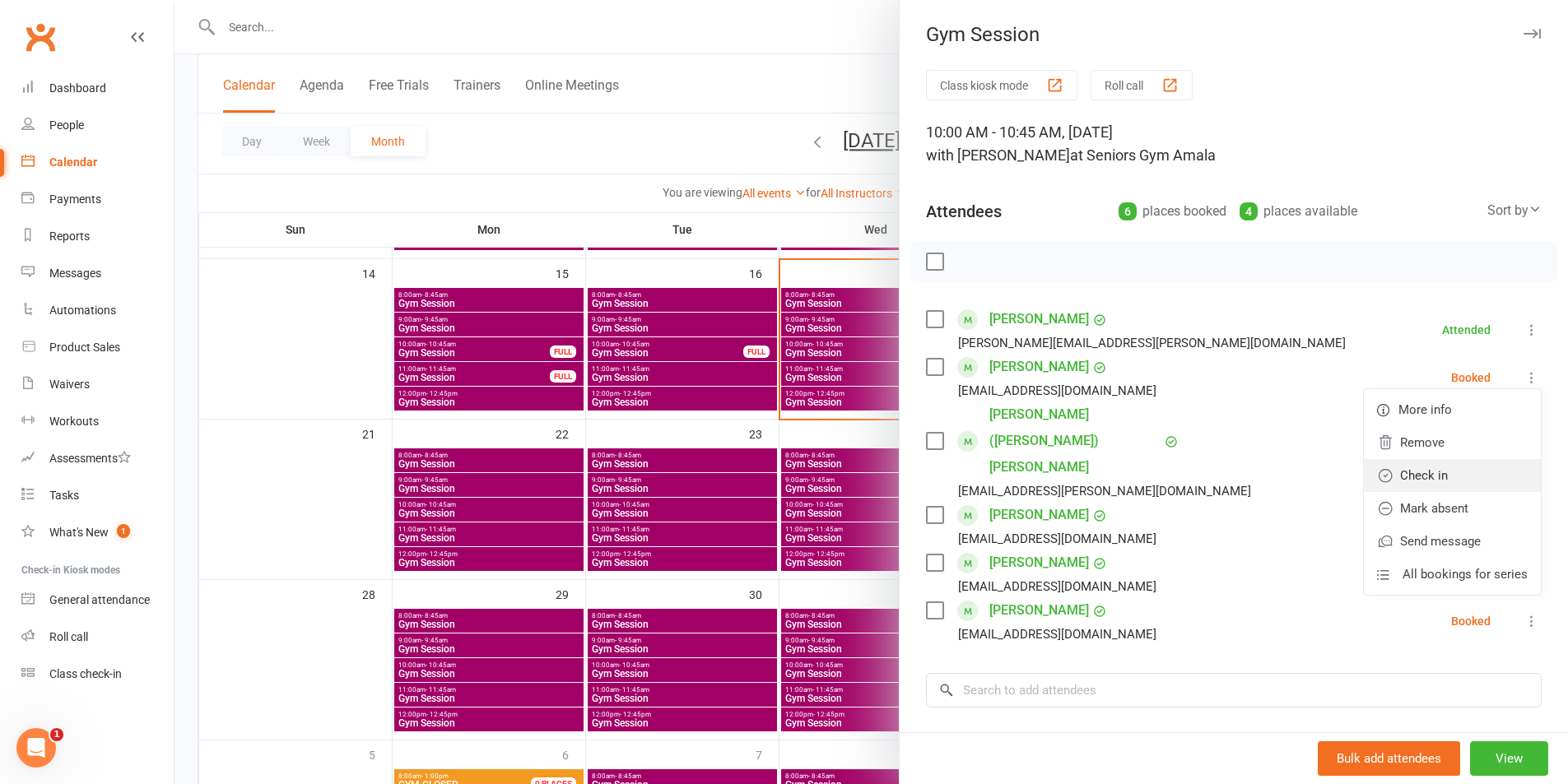
click at [1439, 474] on link "Check in" at bounding box center [1452, 475] width 177 height 33
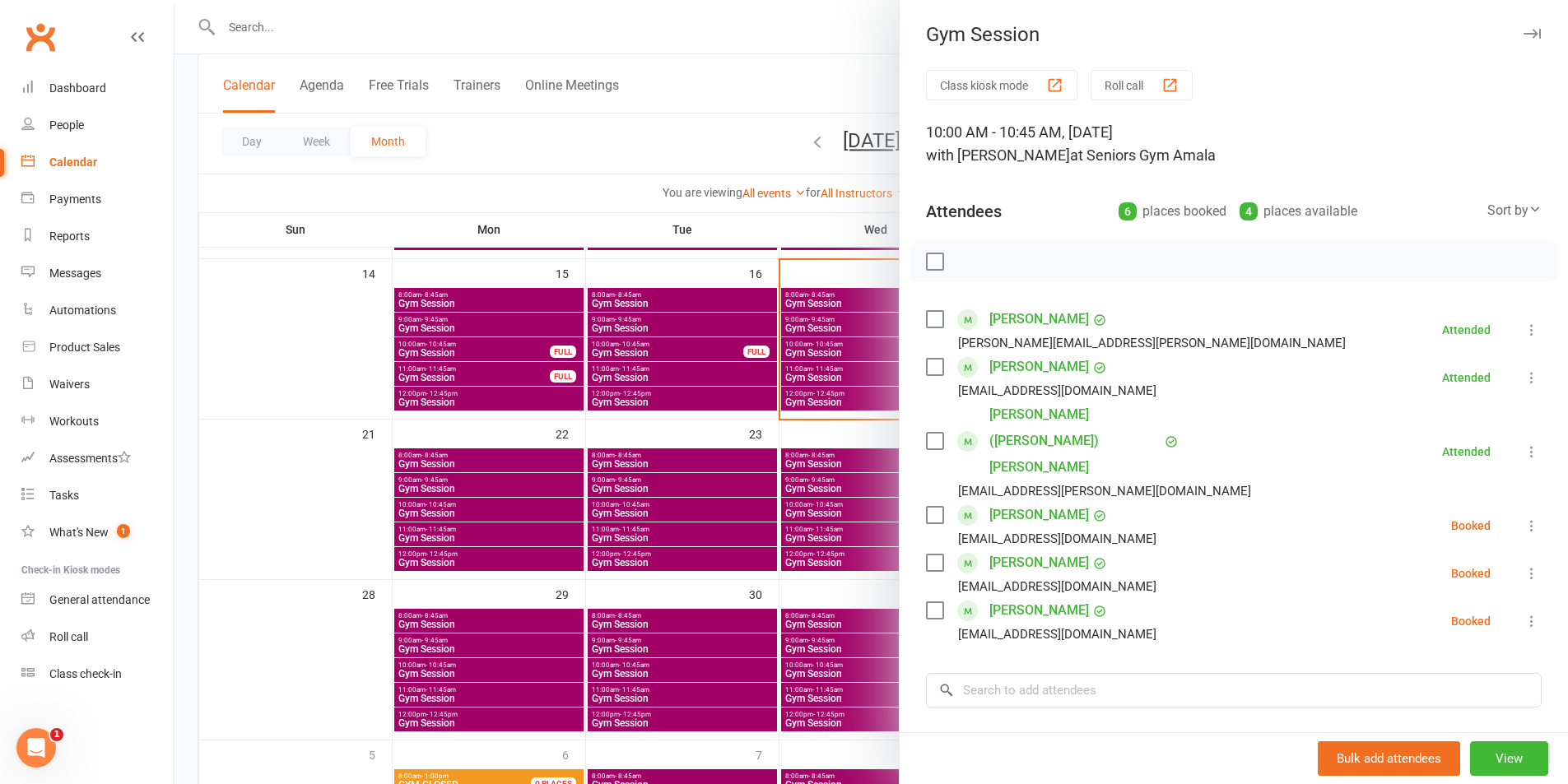
click at [1524, 613] on icon at bounding box center [1531, 621] width 16 height 16
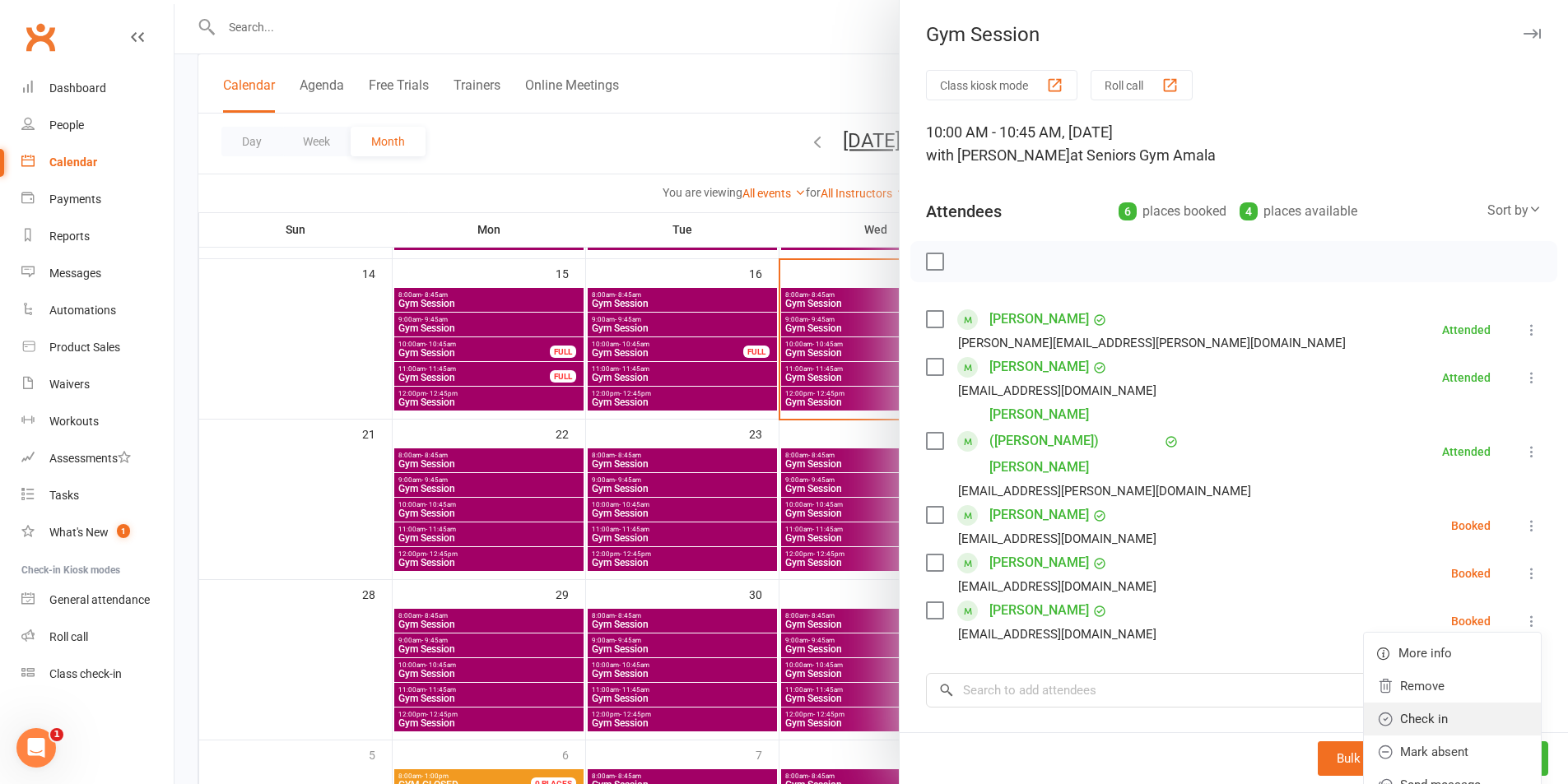
drag, startPoint x: 1408, startPoint y: 672, endPoint x: 1389, endPoint y: 673, distance: 19.0
click at [1408, 702] on link "Check in" at bounding box center [1452, 718] width 177 height 33
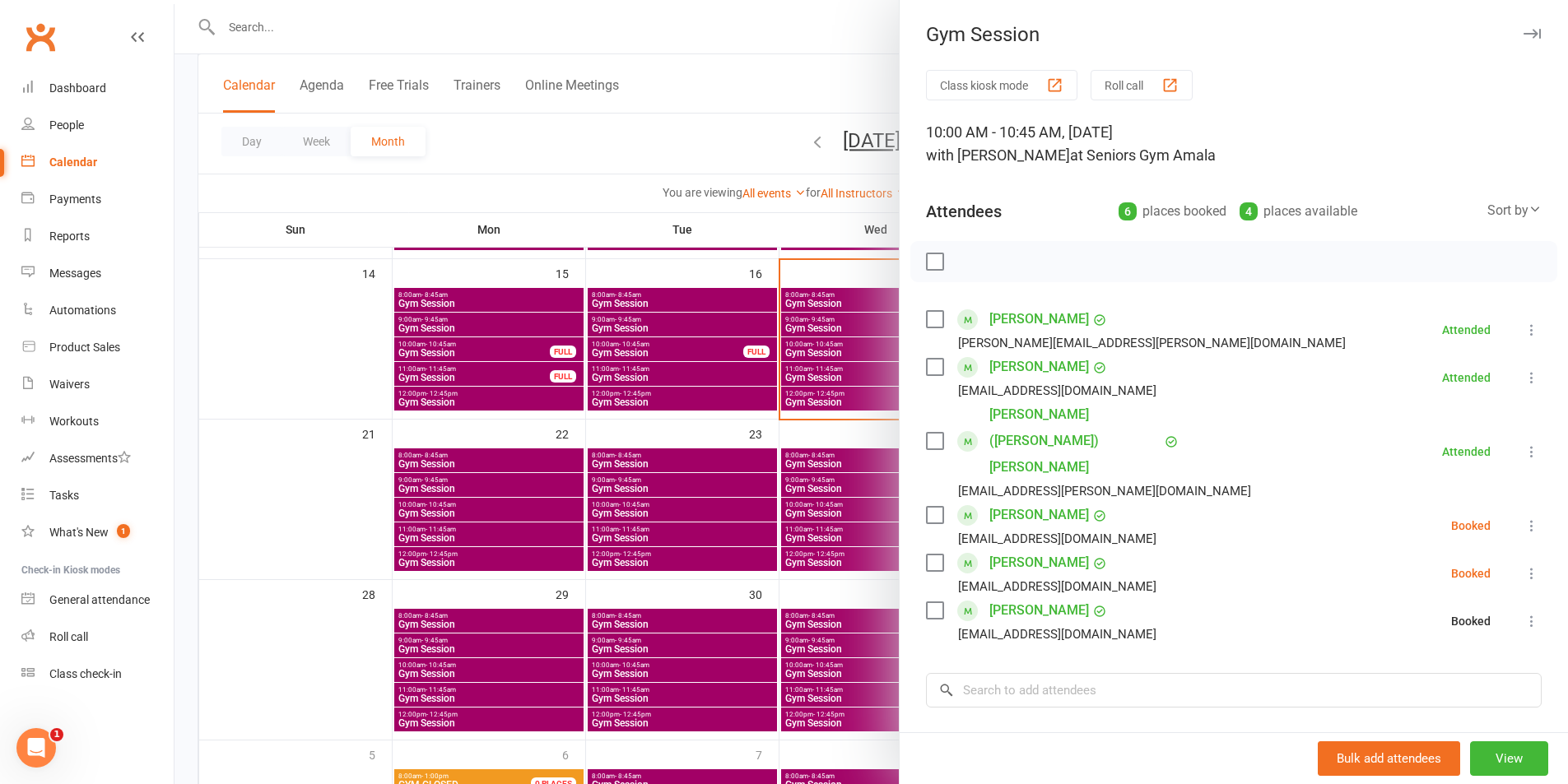
click at [646, 506] on div at bounding box center [871, 392] width 1393 height 784
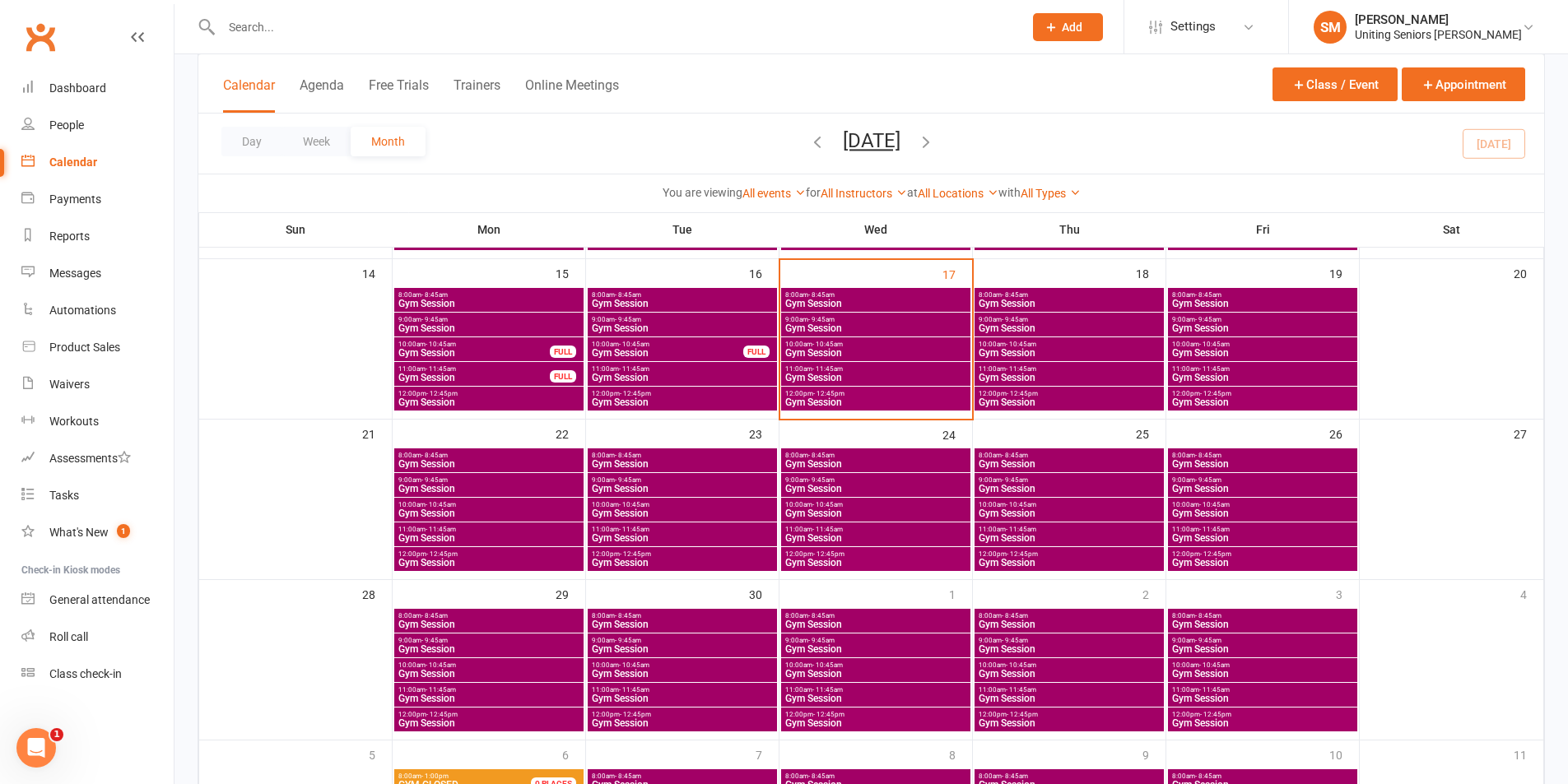
click at [803, 369] on span "11:00am - 11:45am" at bounding box center [876, 369] width 183 height 8
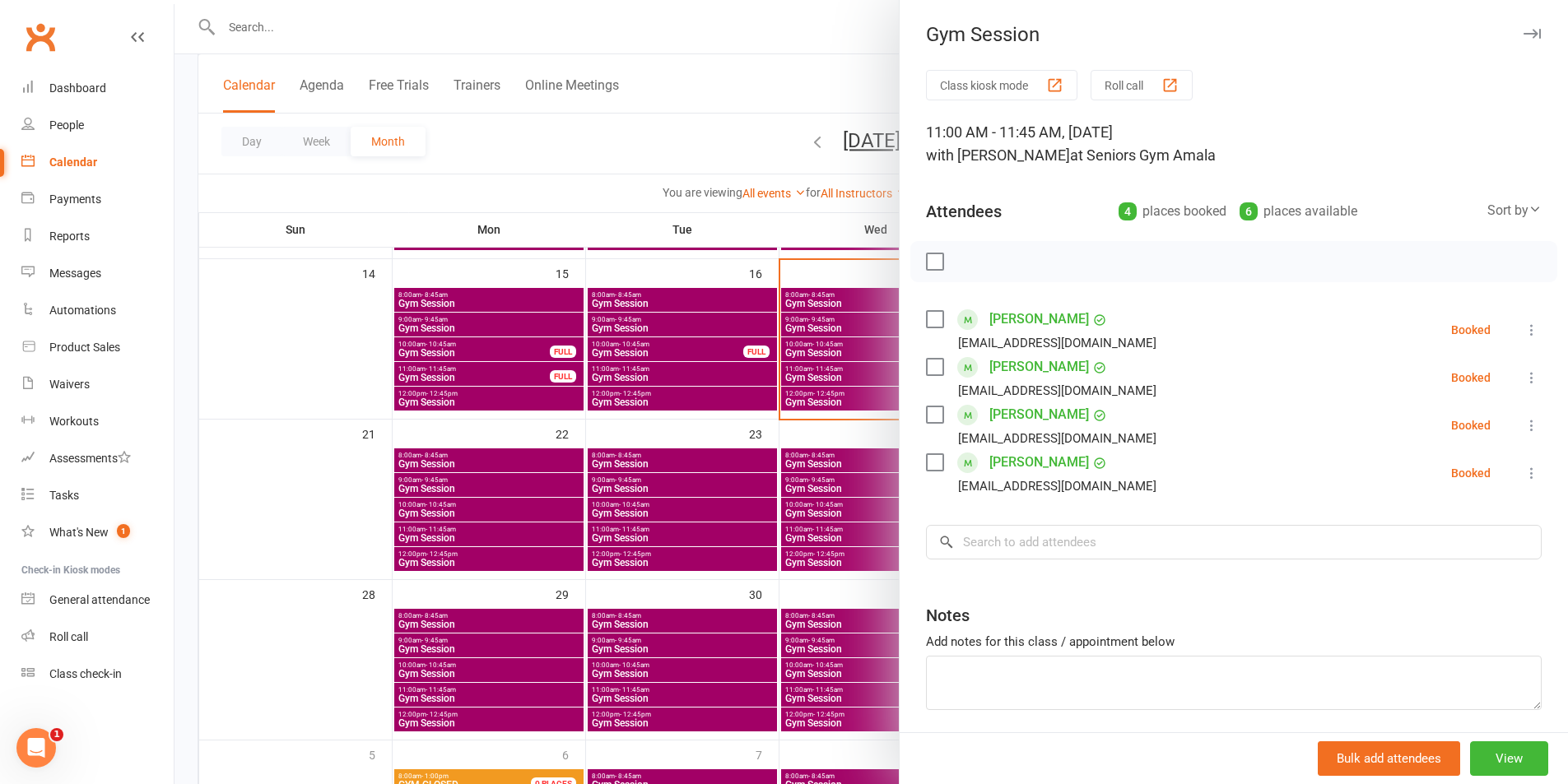
click at [741, 461] on div at bounding box center [871, 392] width 1393 height 784
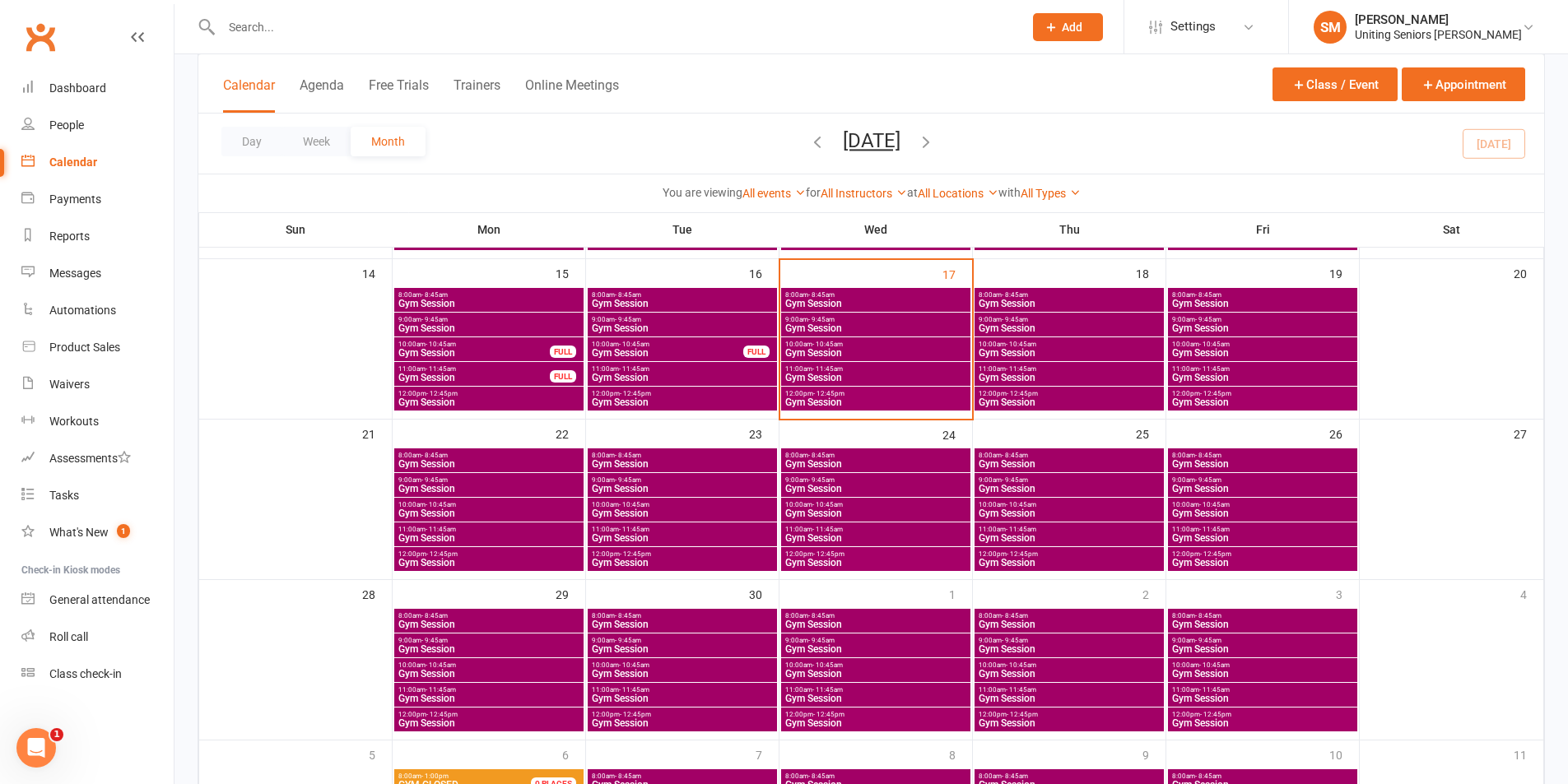
click at [323, 29] on input "text" at bounding box center [613, 26] width 795 height 23
click at [827, 355] on span "Gym Session" at bounding box center [876, 353] width 183 height 10
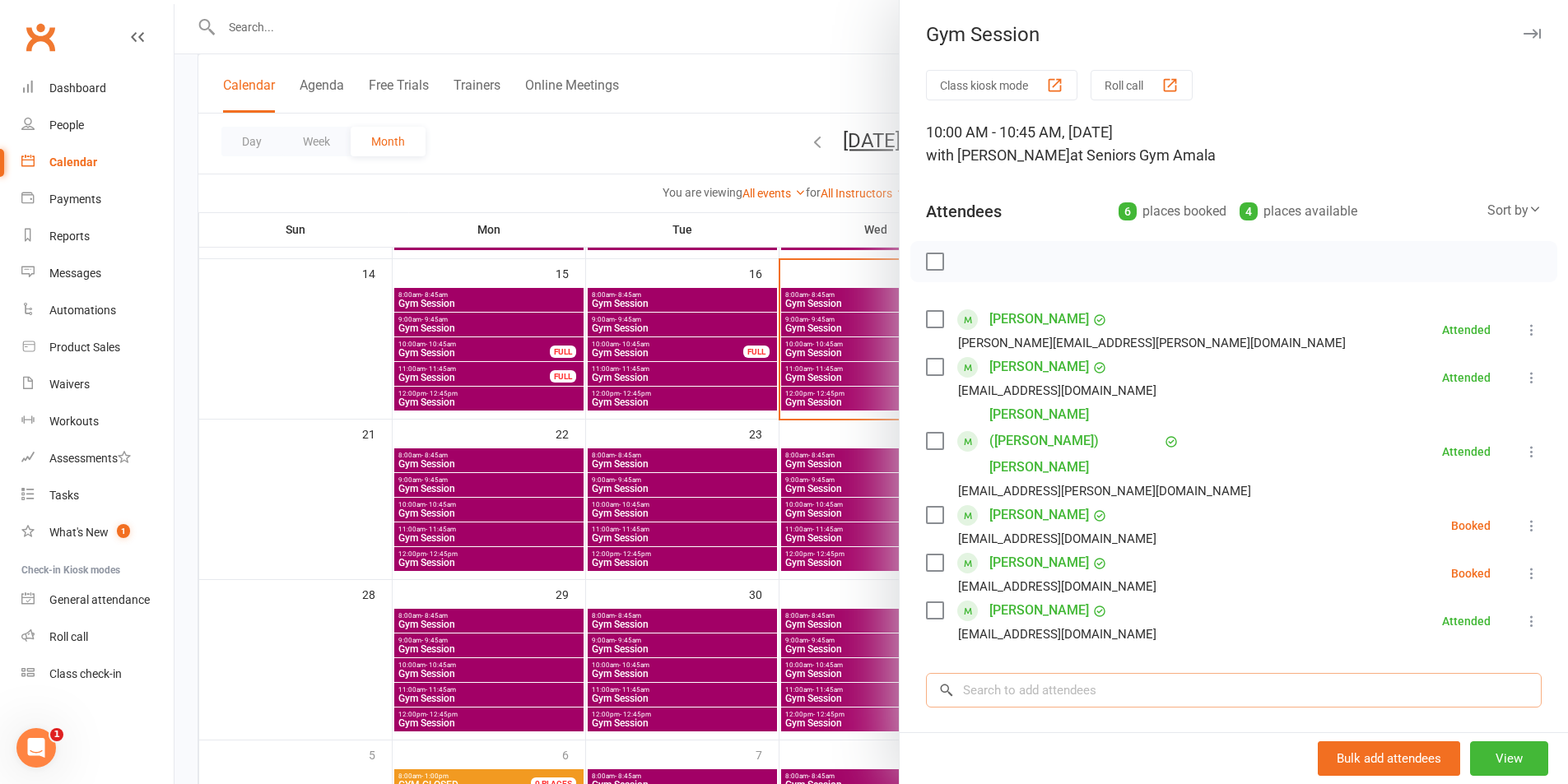
click at [1030, 672] on input "search" at bounding box center [1233, 690] width 616 height 35
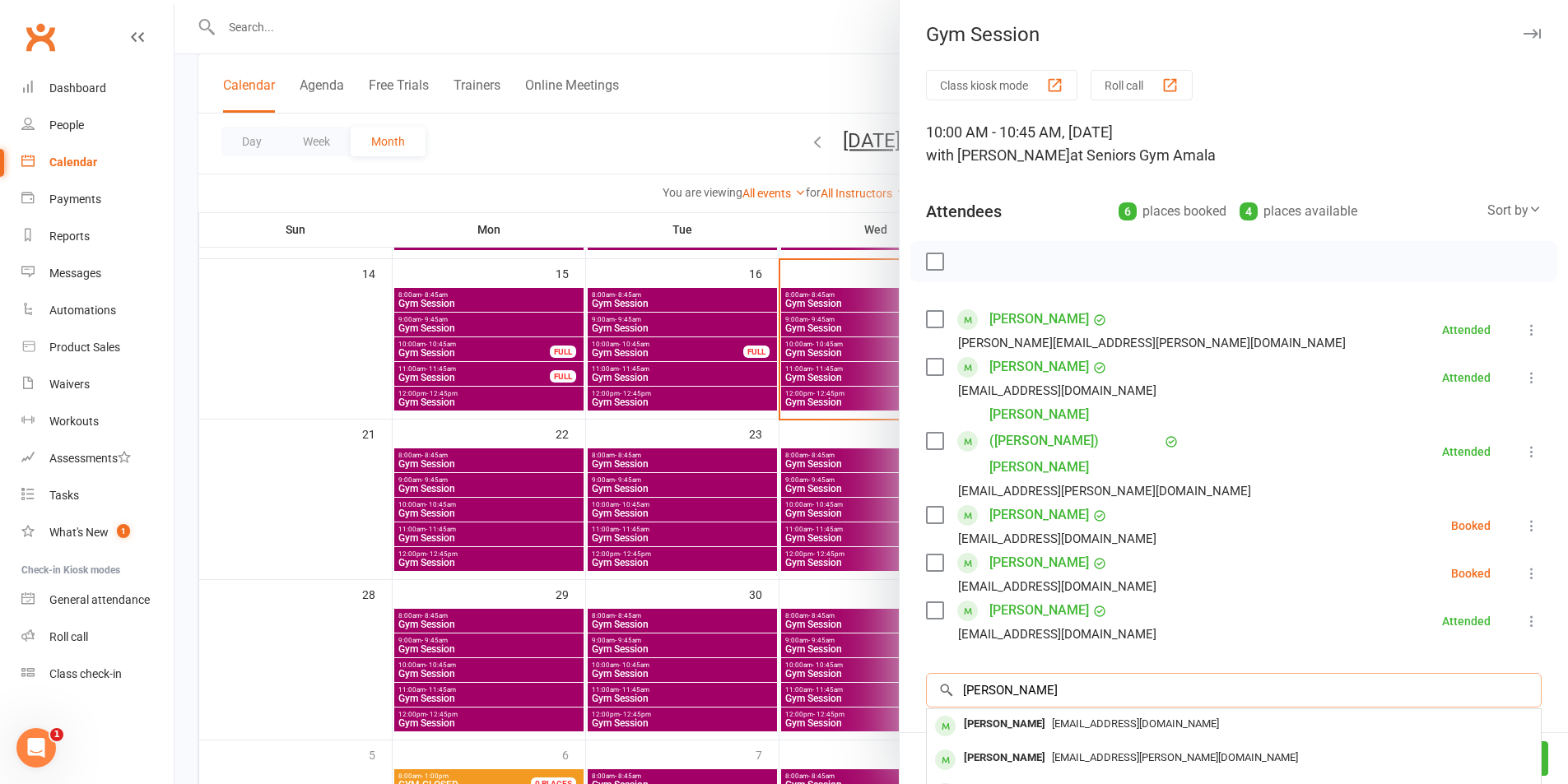
type input "[PERSON_NAME]"
click at [1031, 780] on div "[PERSON_NAME]" at bounding box center [1004, 792] width 95 height 24
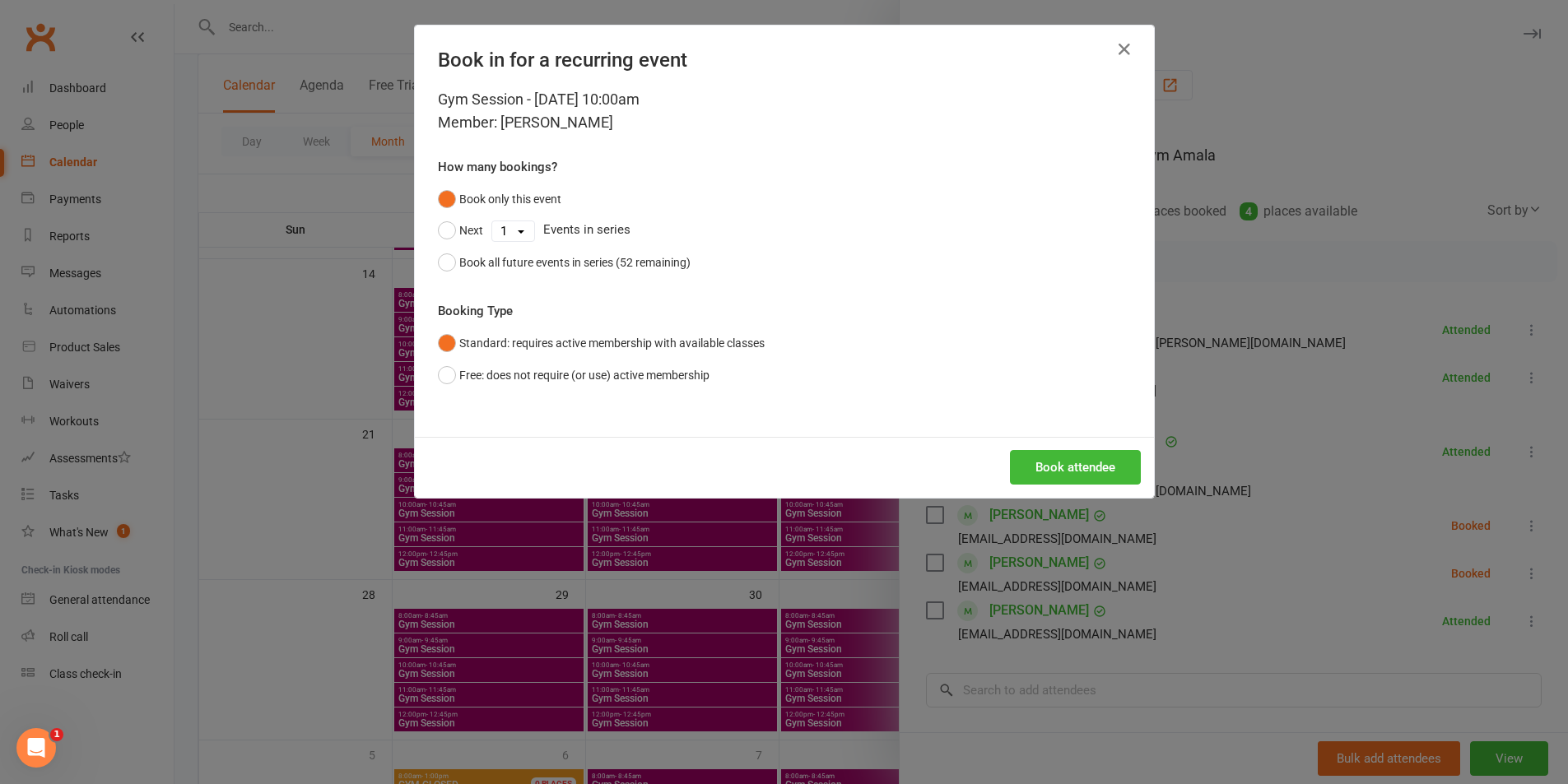
click at [519, 226] on select "1 2 3 4 5 6 7 8 9 10 11 12 13 14 15 16 17 18 19 20 21 22 23 24 25 26 27 28 29 3…" at bounding box center [513, 231] width 42 height 20
select select "9"
click at [492, 221] on select "1 2 3 4 5 6 7 8 9 10 11 12 13 14 15 16 17 18 19 20 21 22 23 24 25 26 27 28 29 3…" at bounding box center [513, 231] width 42 height 20
click at [444, 231] on button "Next" at bounding box center [460, 230] width 45 height 31
click at [1065, 469] on button "Book attendee" at bounding box center [1076, 467] width 131 height 35
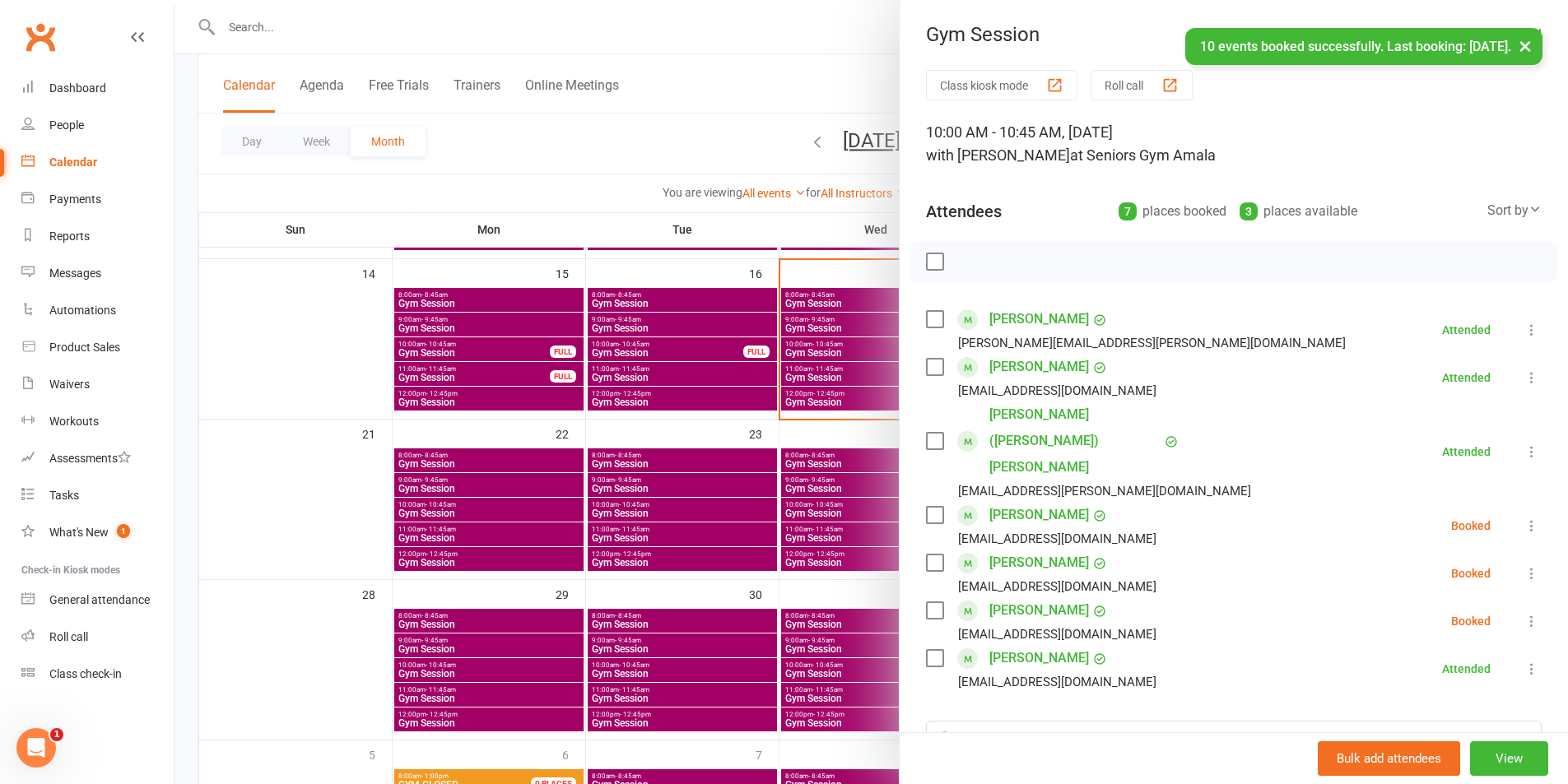
click at [802, 471] on div at bounding box center [871, 392] width 1393 height 784
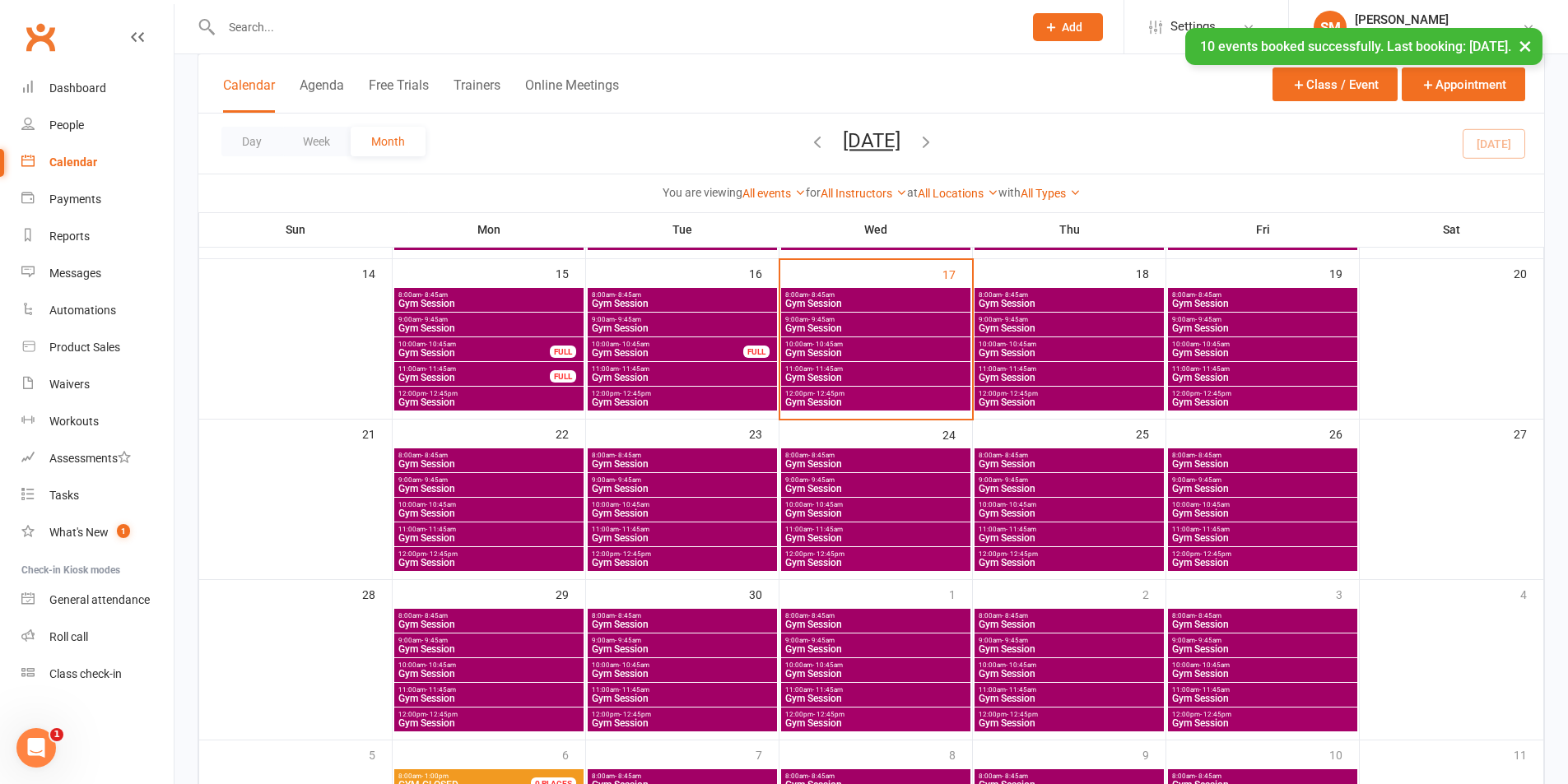
click at [837, 373] on span "Gym Session" at bounding box center [876, 378] width 183 height 10
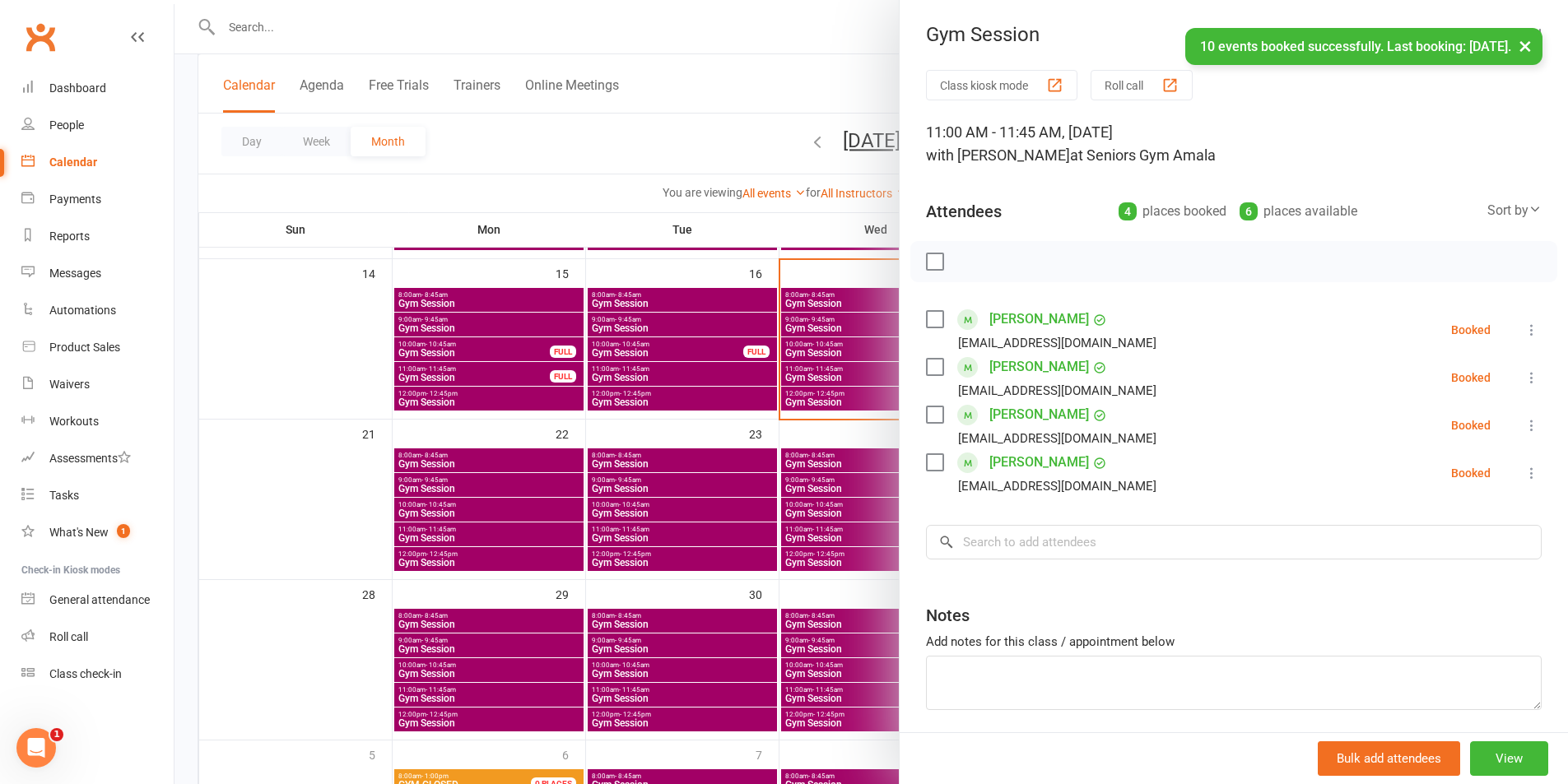
click at [827, 514] on div at bounding box center [871, 392] width 1393 height 784
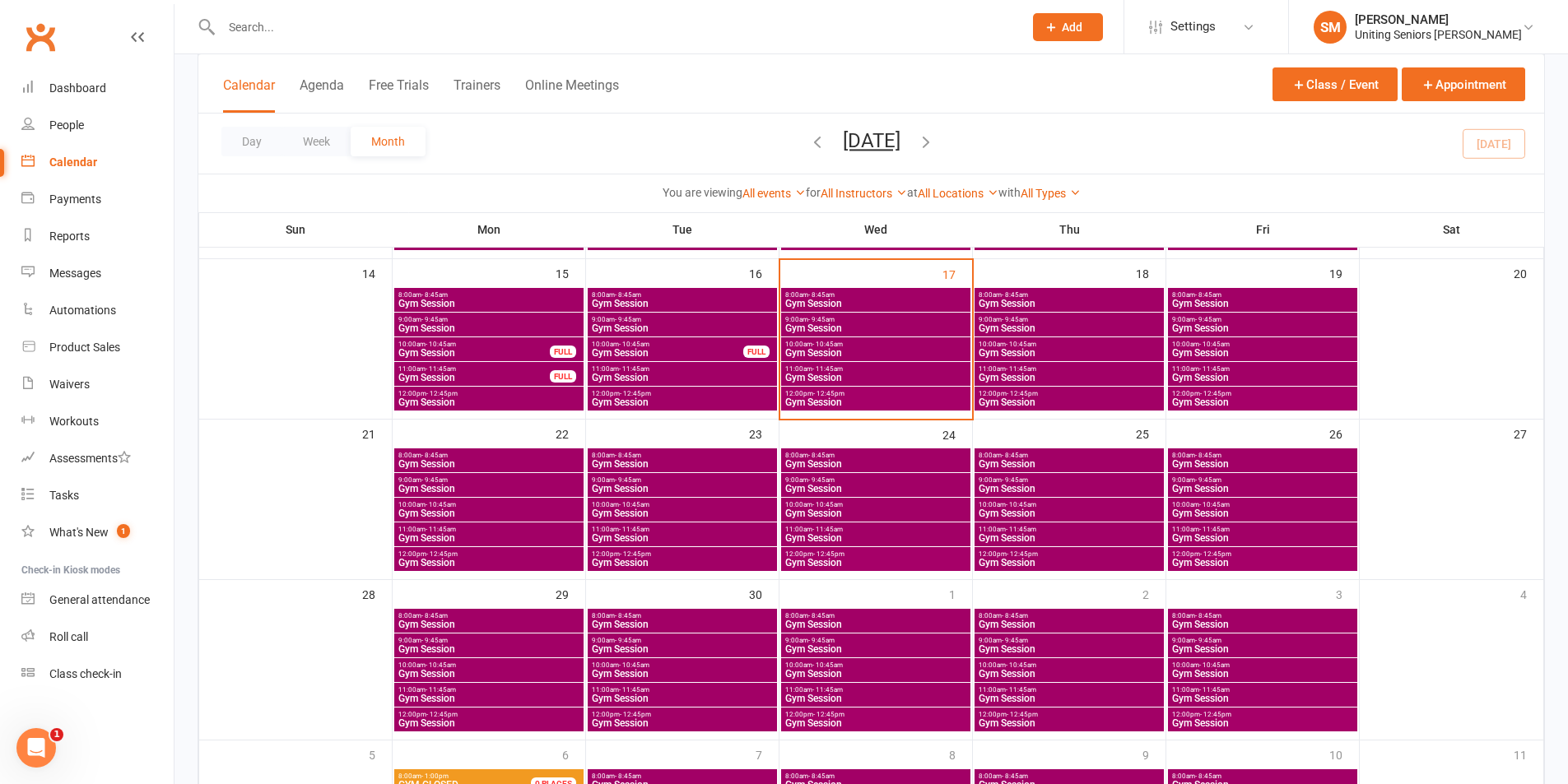
click at [829, 390] on span "- 12:45pm" at bounding box center [829, 393] width 32 height 8
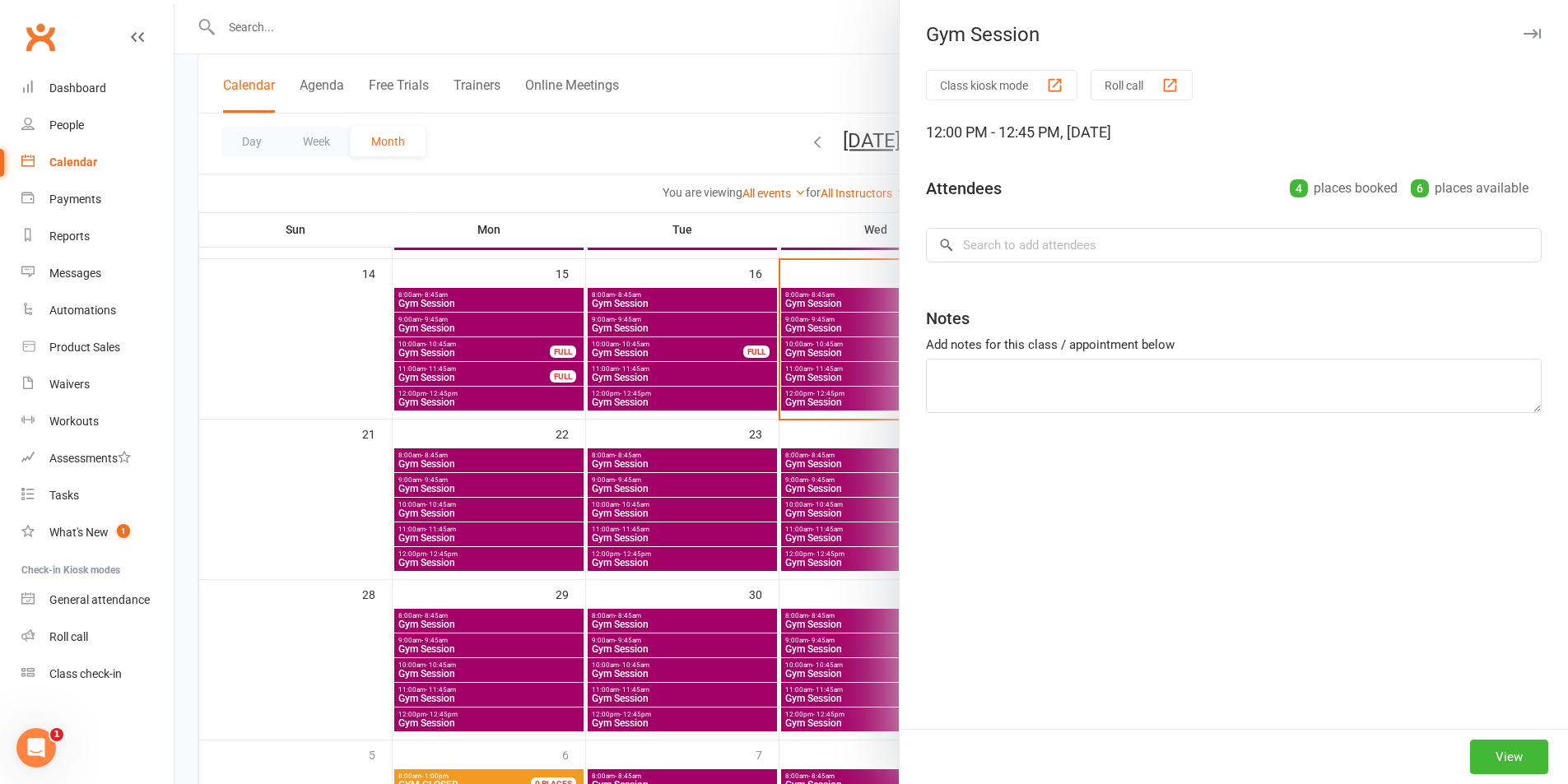
click at [795, 367] on div at bounding box center [871, 392] width 1393 height 784
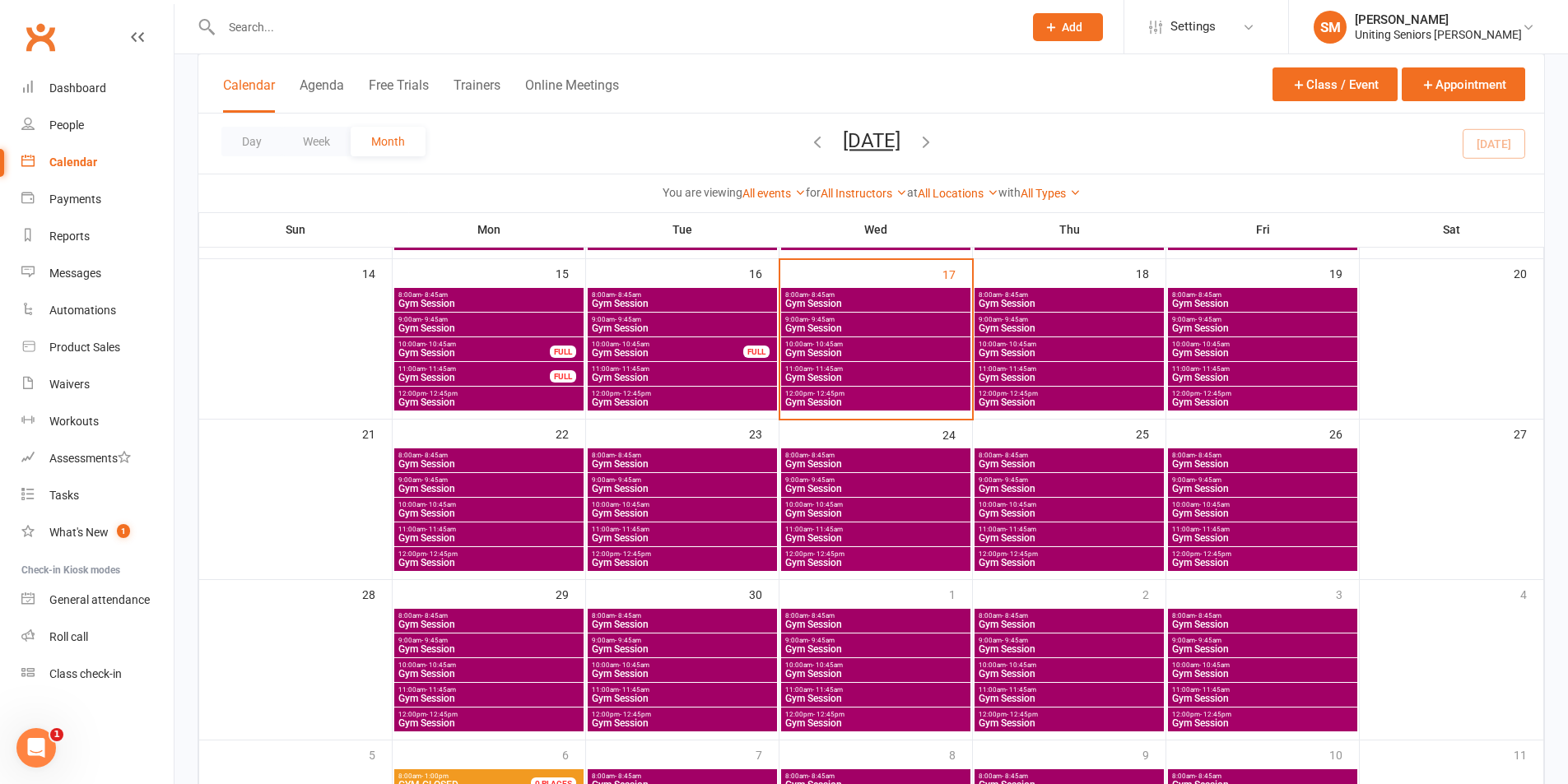
click at [818, 374] on span "Gym Session" at bounding box center [876, 378] width 183 height 10
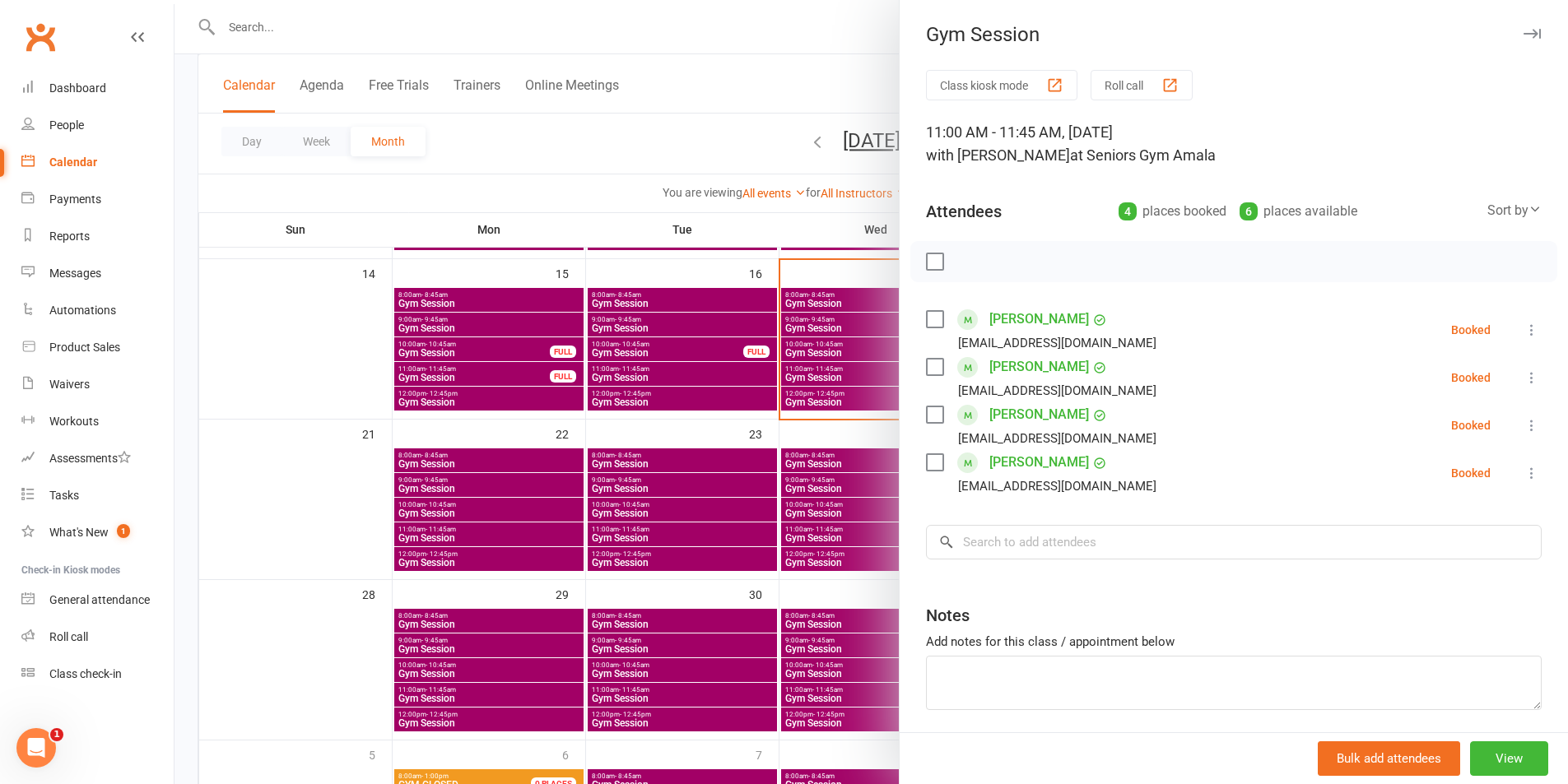
click at [1524, 426] on icon at bounding box center [1531, 425] width 16 height 16
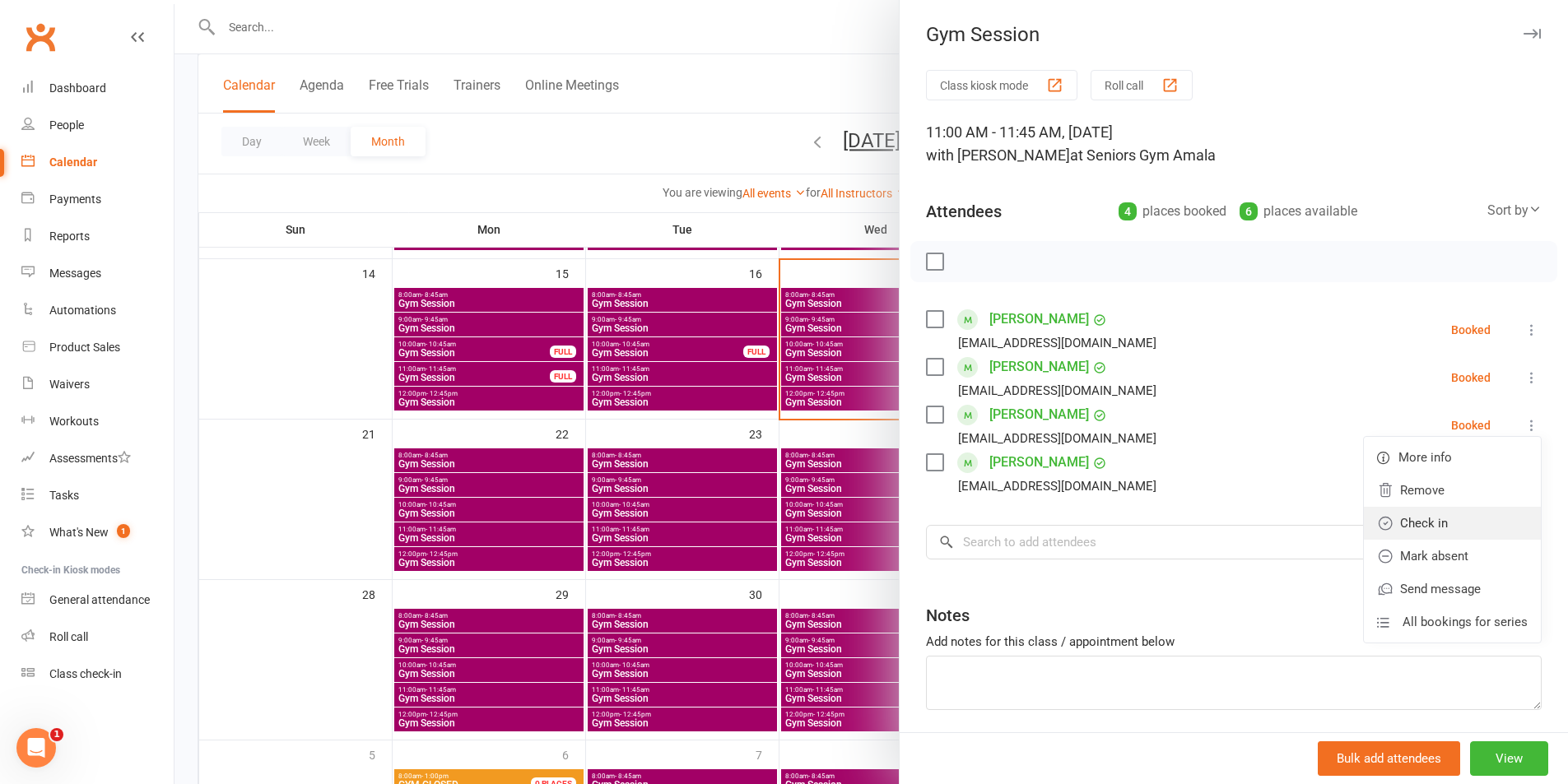
click at [1429, 522] on link "Check in" at bounding box center [1452, 523] width 177 height 33
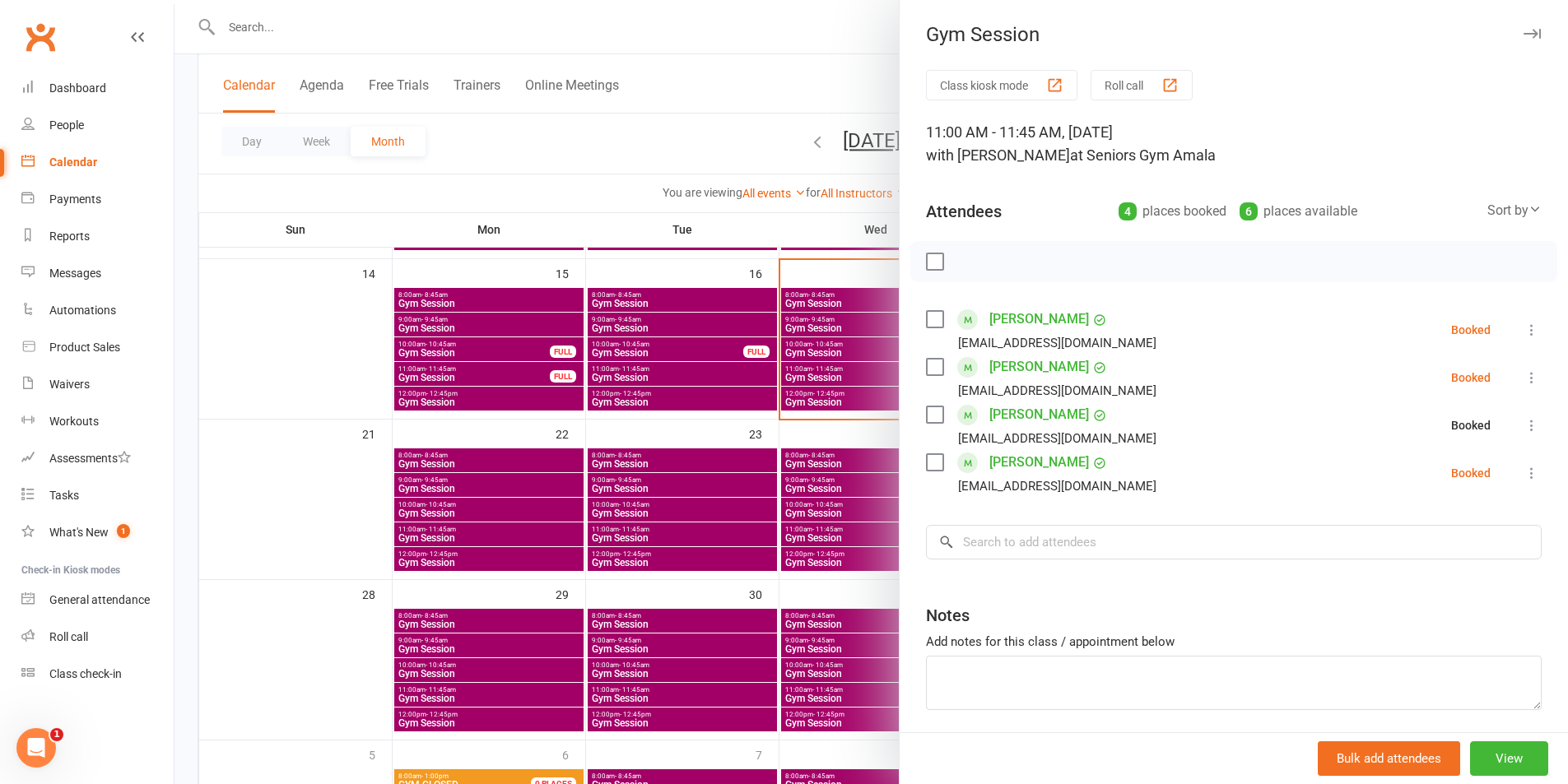
click at [1524, 377] on icon at bounding box center [1531, 377] width 16 height 16
click at [1435, 466] on link "Check in" at bounding box center [1452, 475] width 177 height 33
